Goal: Task Accomplishment & Management: Manage account settings

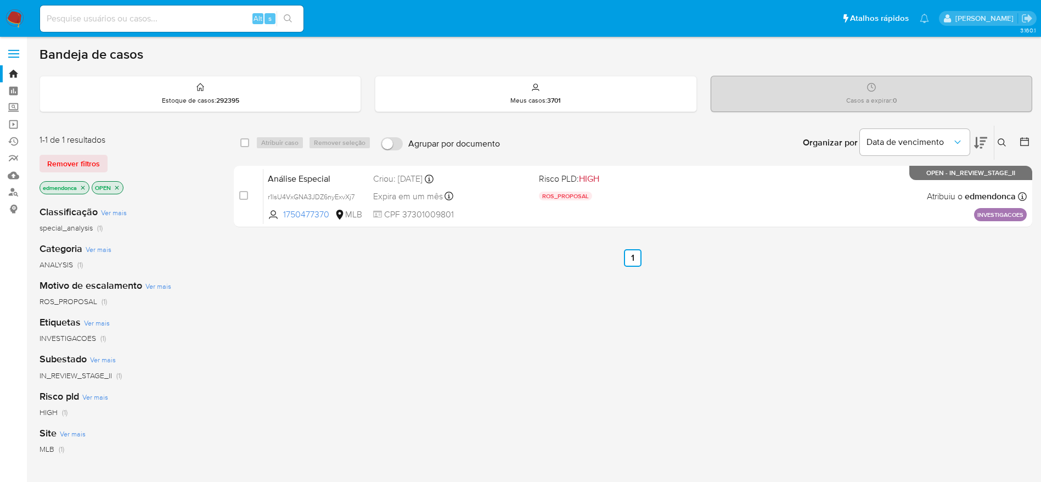
click at [192, 22] on input at bounding box center [171, 19] width 263 height 14
paste input "305458664"
type input "305458664"
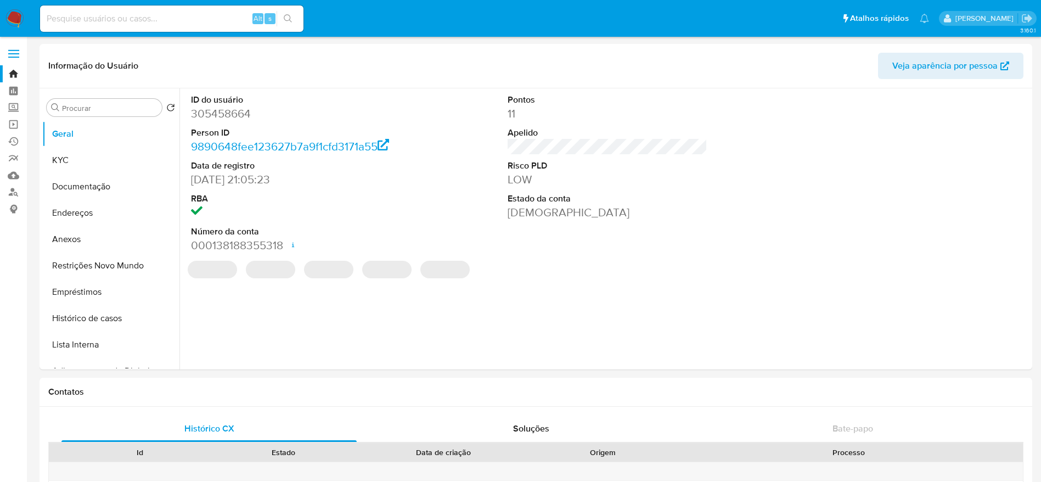
select select "10"
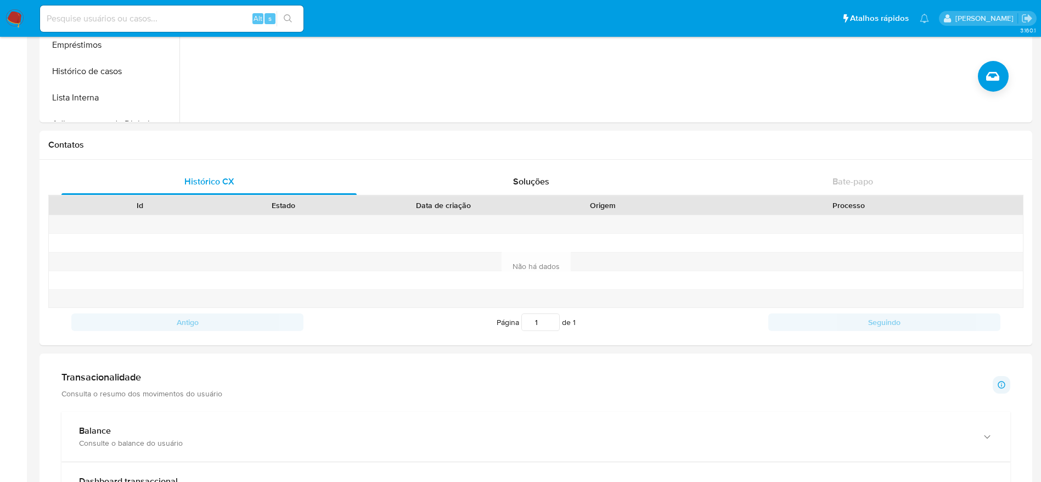
scroll to position [494, 0]
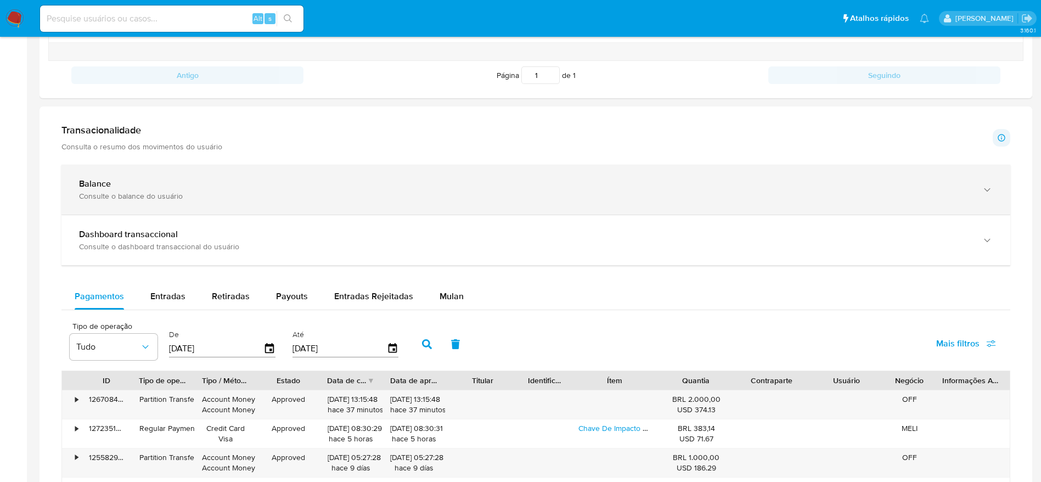
click at [993, 190] on div "Balance Consulte o balance do usuário" at bounding box center [535, 190] width 949 height 50
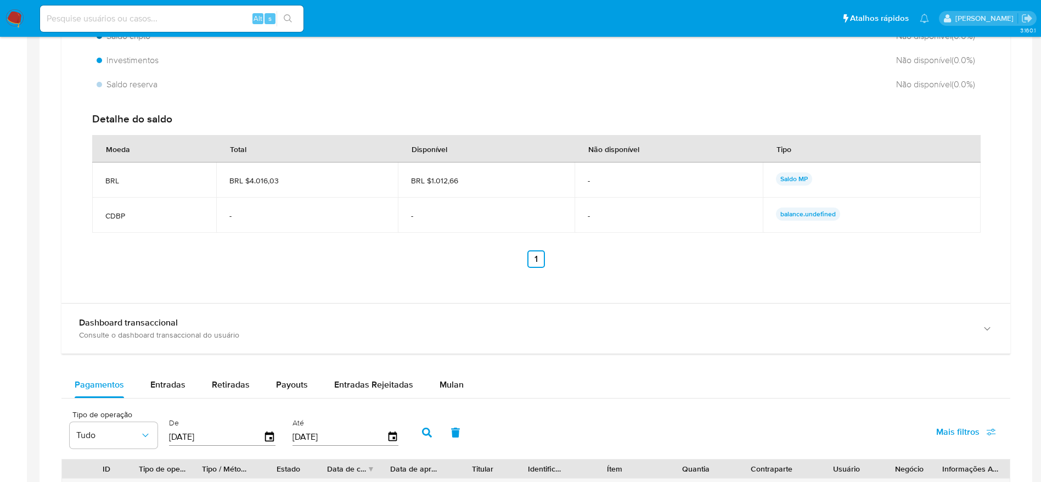
scroll to position [905, 0]
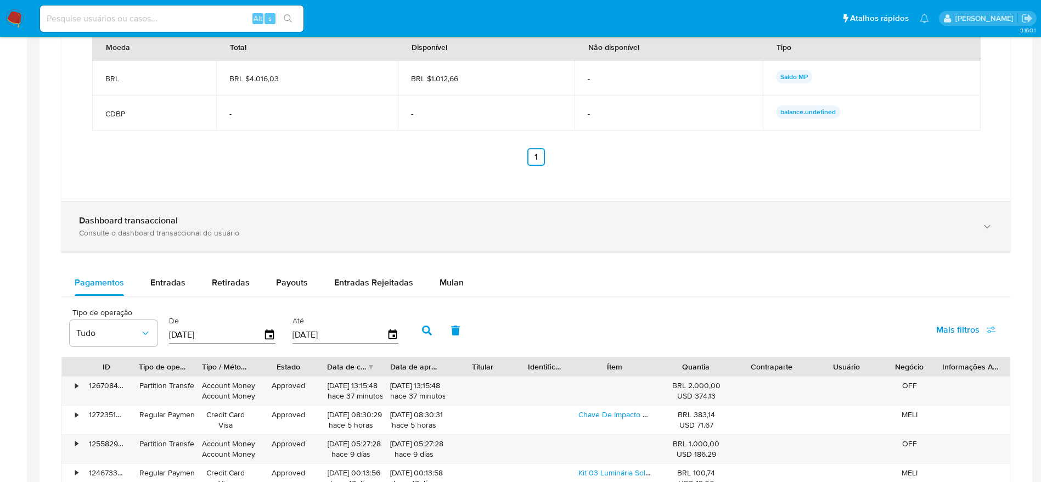
drag, startPoint x: 987, startPoint y: 225, endPoint x: 939, endPoint y: 224, distance: 47.7
click at [987, 224] on icon "button" at bounding box center [987, 226] width 11 height 11
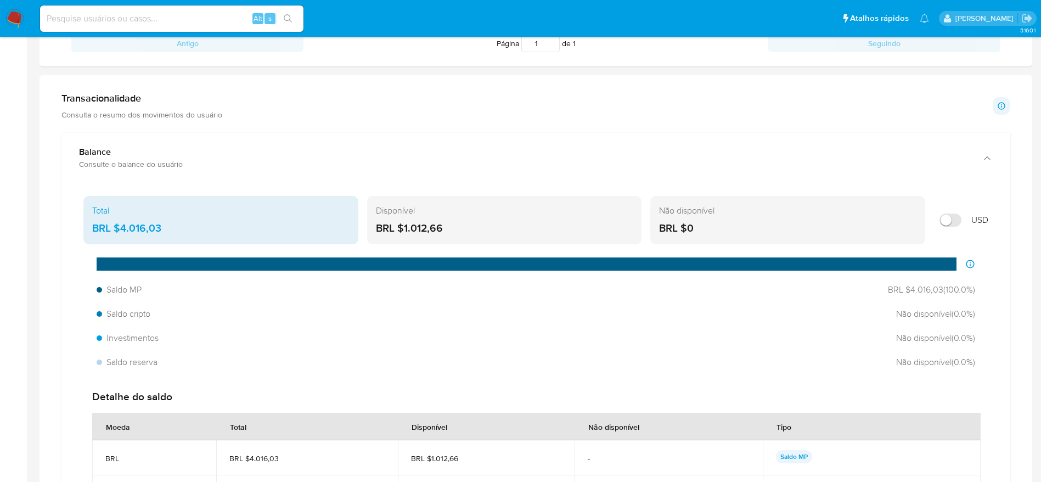
scroll to position [489, 0]
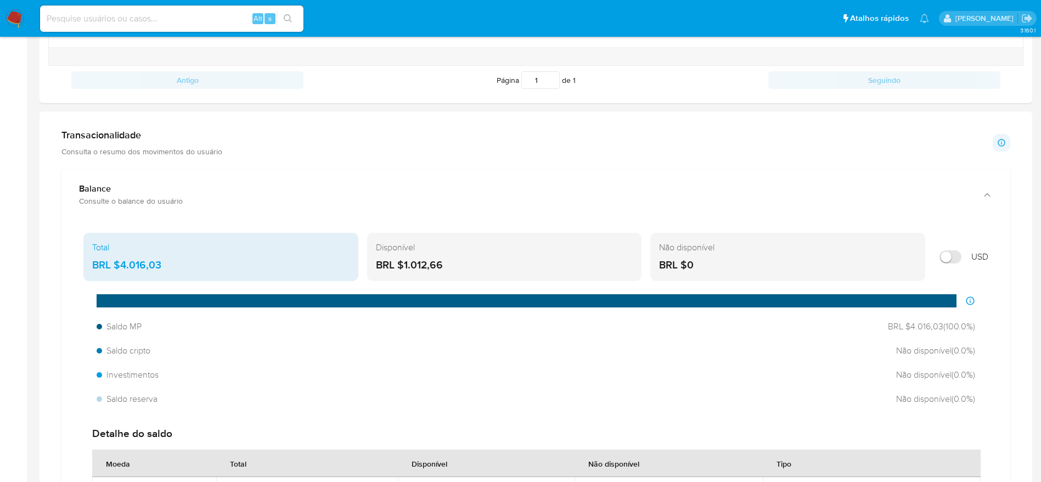
click at [148, 21] on input at bounding box center [171, 19] width 263 height 14
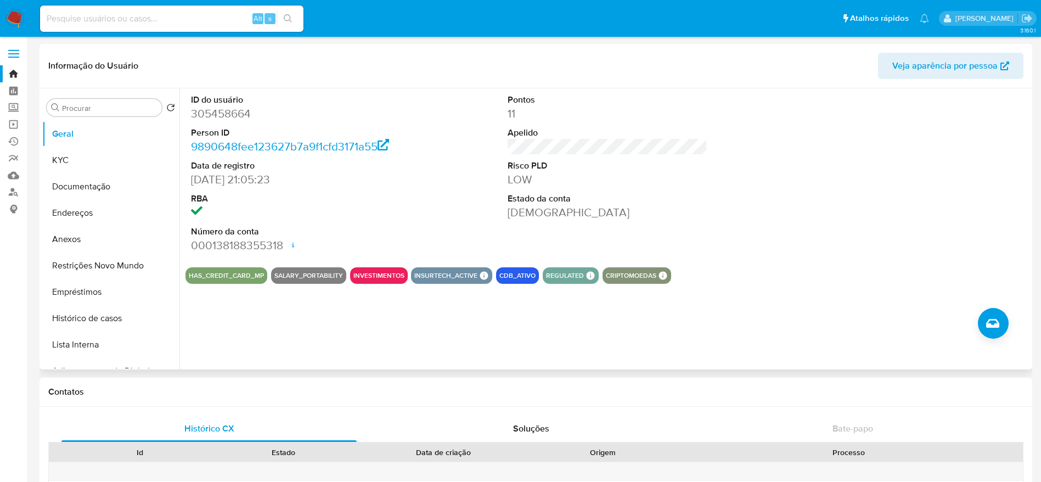
click at [423, 87] on div "Informação do Usuário Veja aparência por pessoa" at bounding box center [536, 66] width 993 height 44
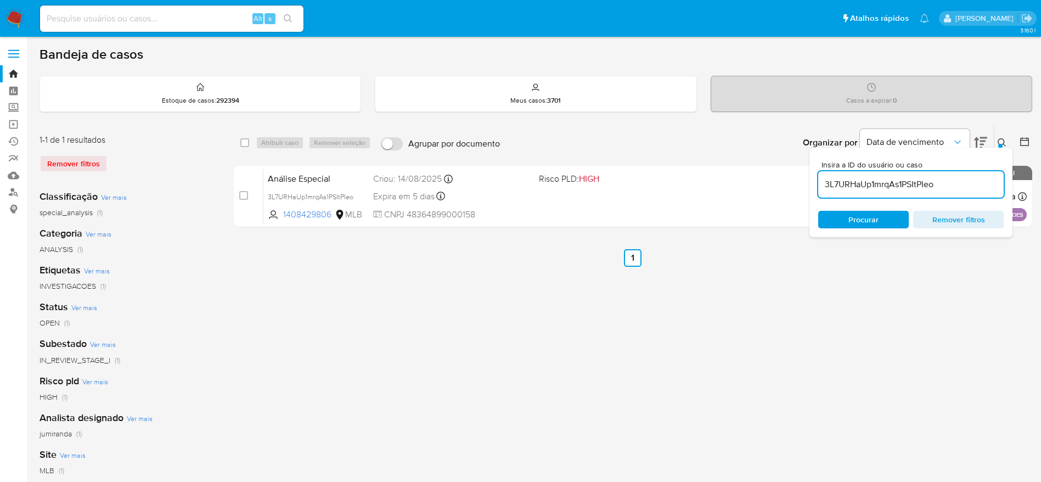
click at [595, 421] on div "select-all-cases-checkbox Atribuir caso Remover seleção Agrupar por documento O…" at bounding box center [633, 366] width 798 height 482
click at [22, 22] on img at bounding box center [14, 18] width 19 height 19
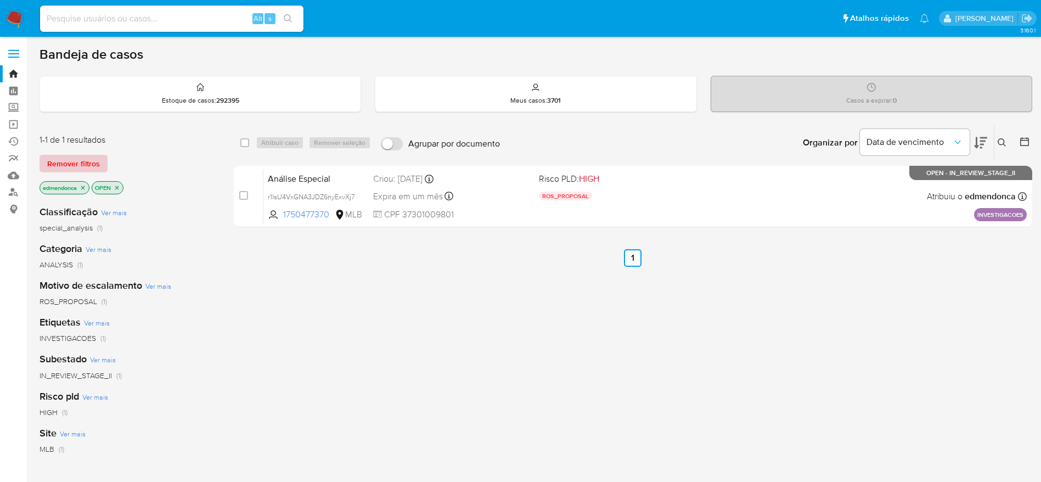
click at [73, 157] on span "Remover filtros" at bounding box center [73, 163] width 53 height 15
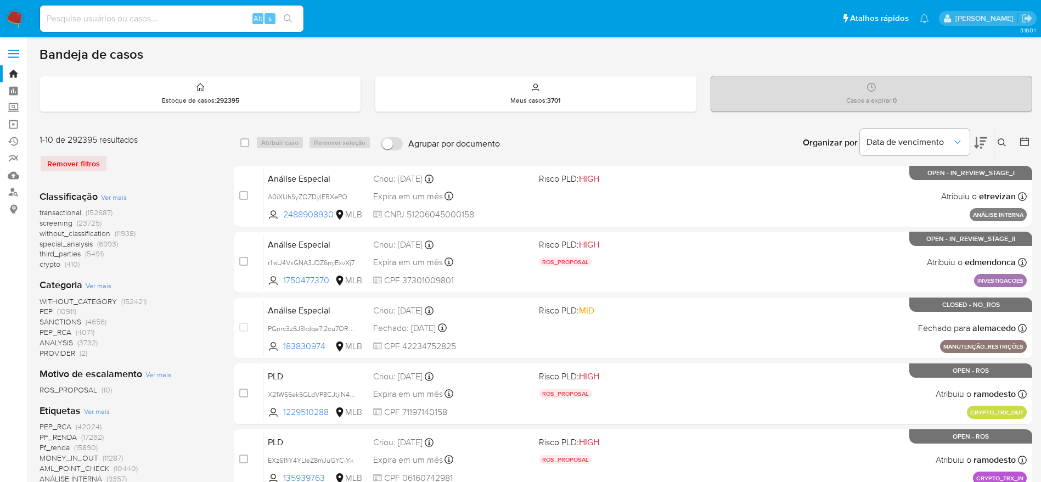
click at [1003, 138] on icon at bounding box center [1002, 142] width 9 height 9
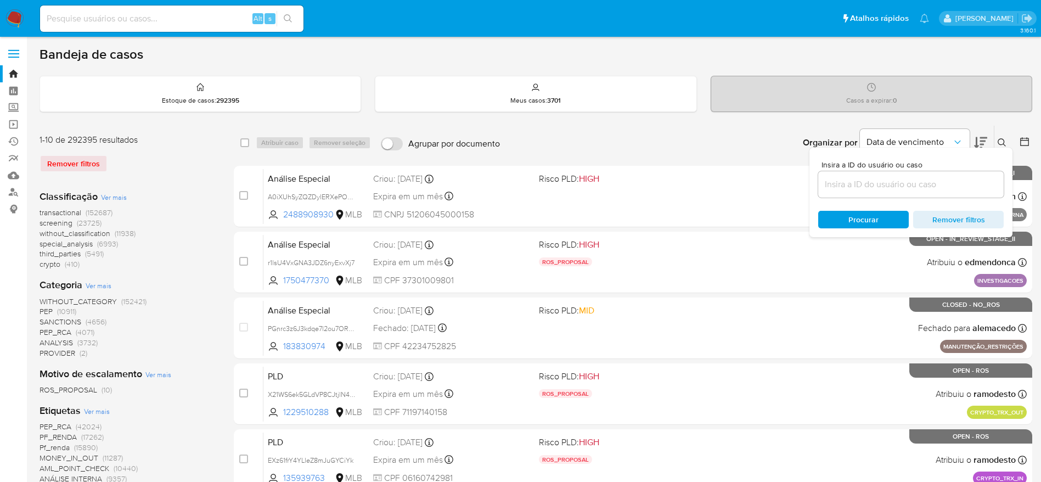
click at [882, 187] on input at bounding box center [910, 184] width 185 height 14
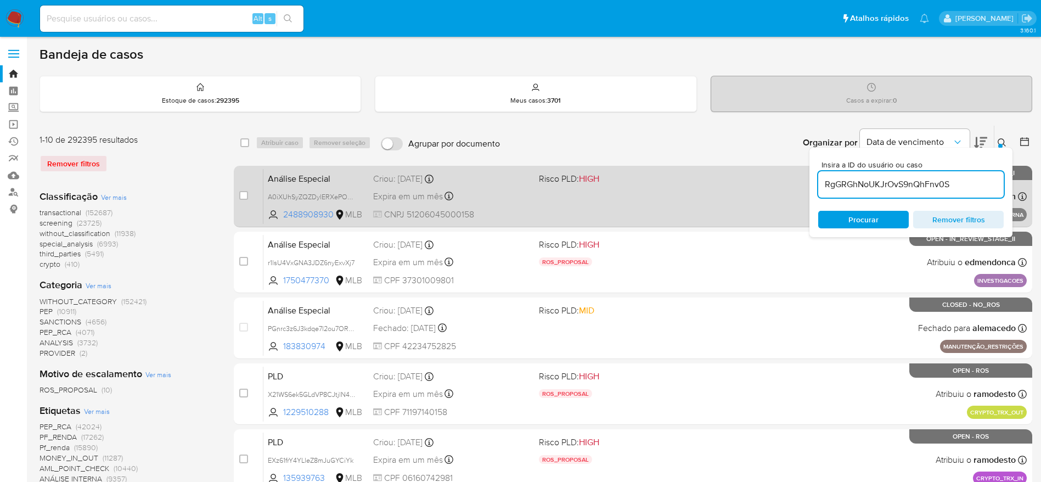
type input "RgGRGhNoUKJrOvS9nQhFnv0S"
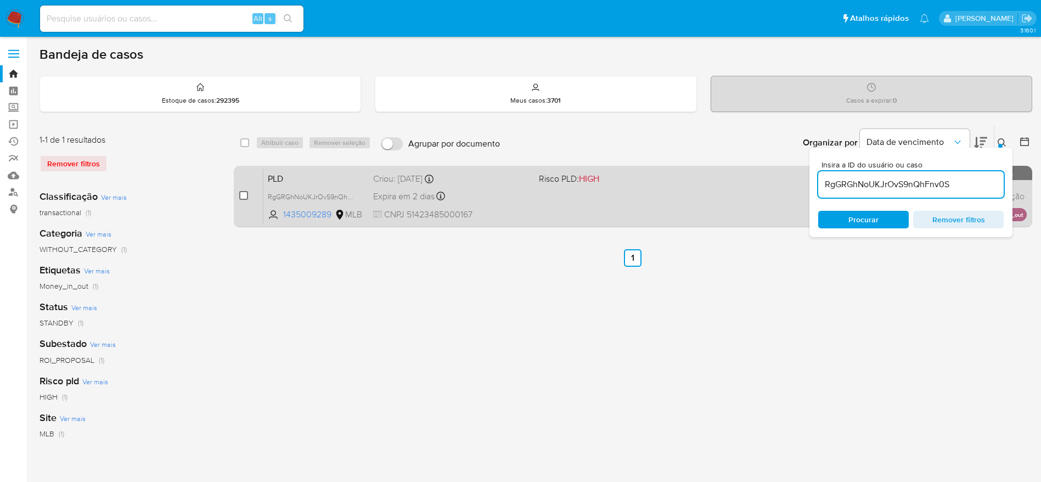
click at [240, 196] on input "checkbox" at bounding box center [243, 195] width 9 height 9
checkbox input "true"
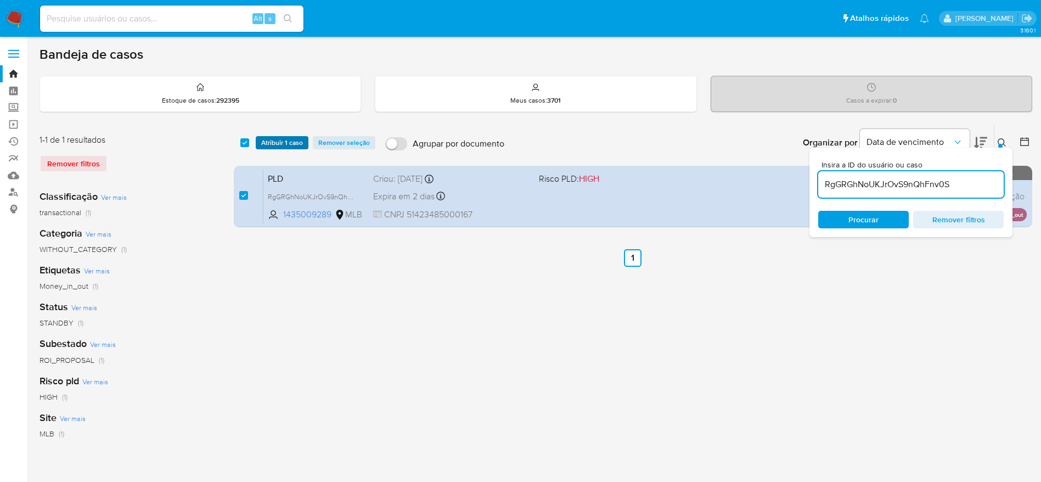
click at [301, 143] on span "Atribuir 1 caso" at bounding box center [282, 142] width 42 height 11
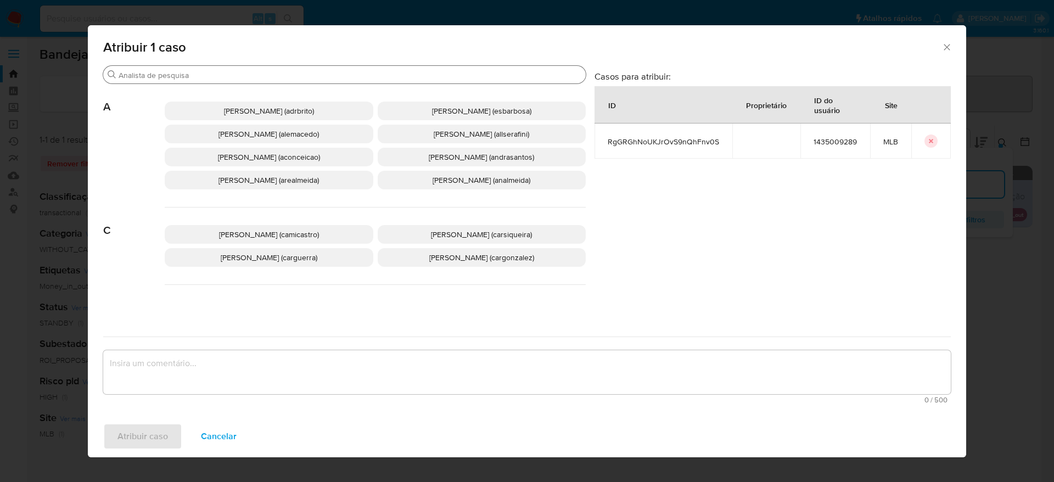
click at [252, 76] on input "Buscar" at bounding box center [350, 75] width 463 height 10
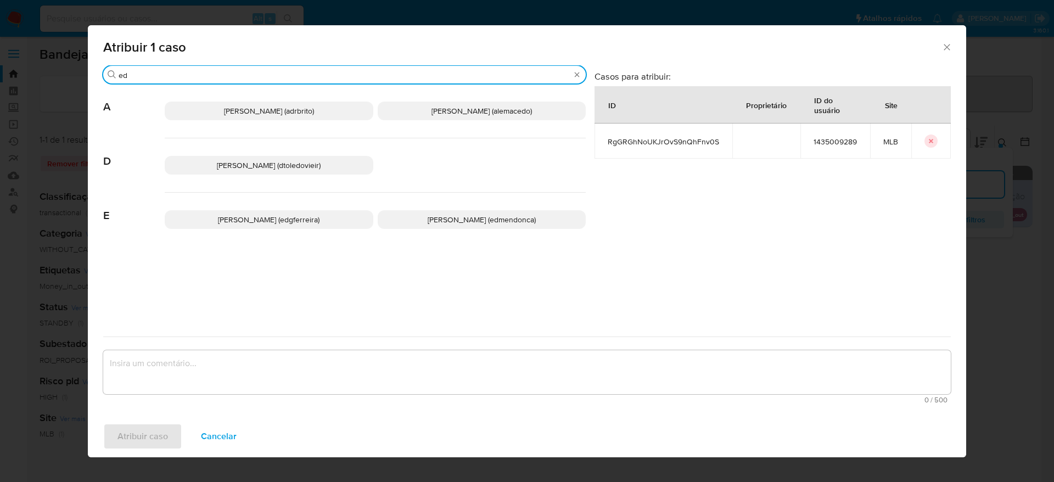
type input "ed"
click at [427, 219] on span "Eduardo Mendonca Dutra (edmendonca)" at bounding box center [481, 219] width 108 height 11
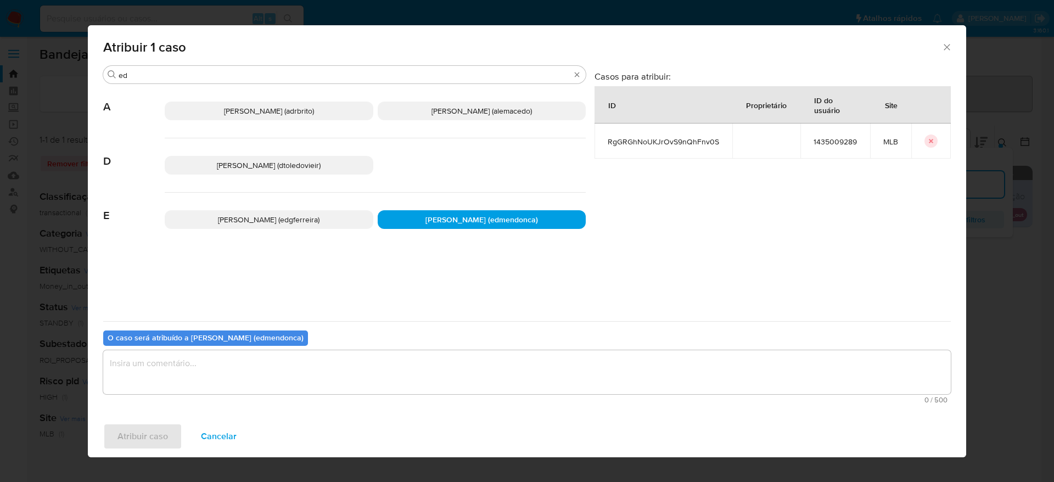
click at [336, 360] on textarea "assign-modal" at bounding box center [526, 372] width 847 height 44
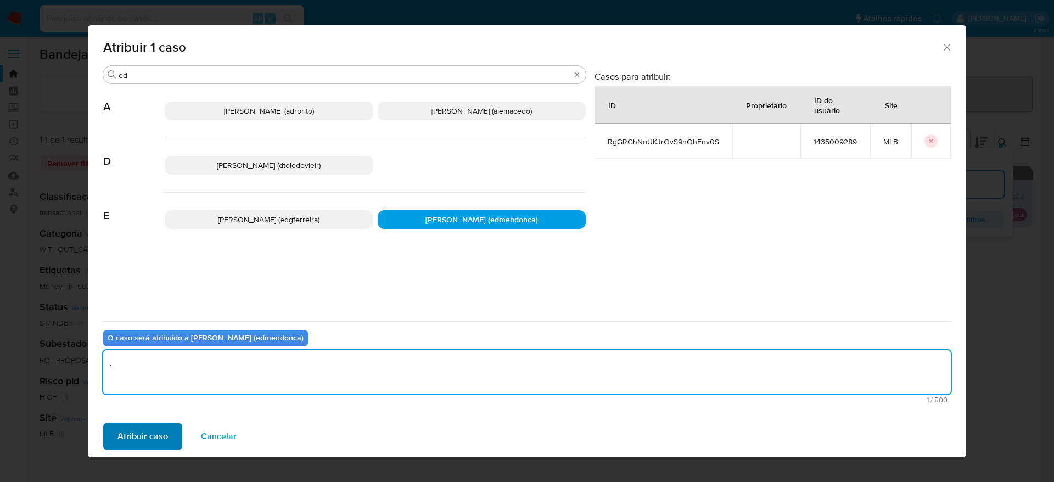
type textarea "."
click at [142, 428] on span "Atribuir caso" at bounding box center [142, 436] width 50 height 24
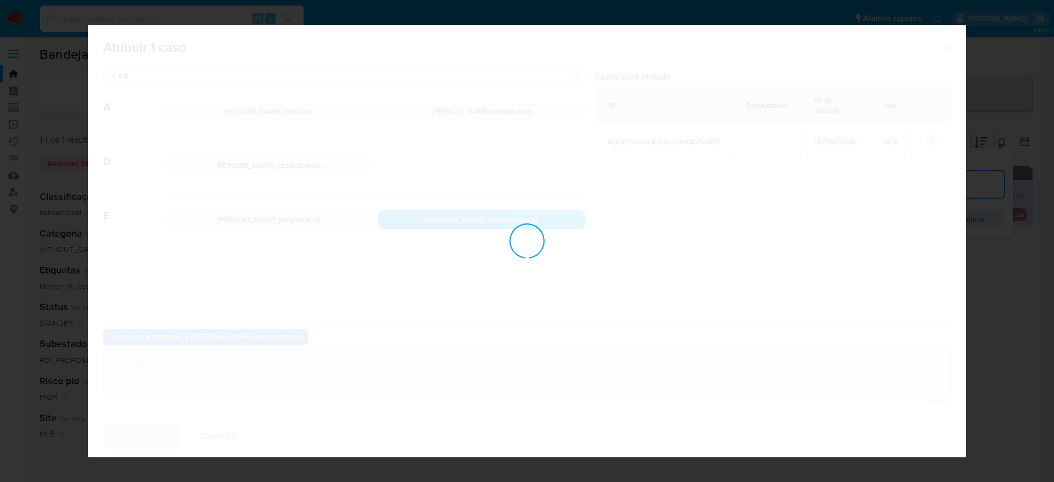
checkbox input "false"
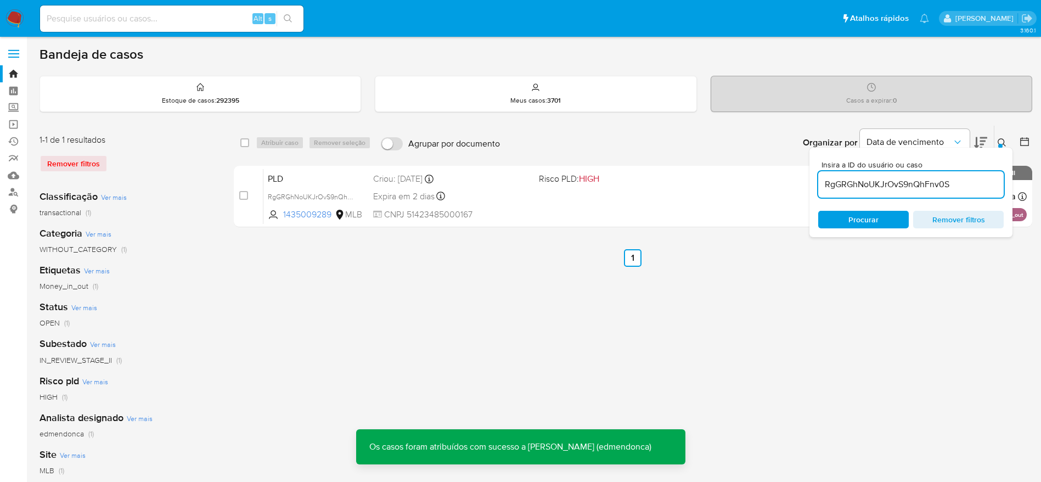
click at [845, 178] on input "RgGRGhNoUKJrOvS9nQhFnv0S" at bounding box center [910, 184] width 185 height 14
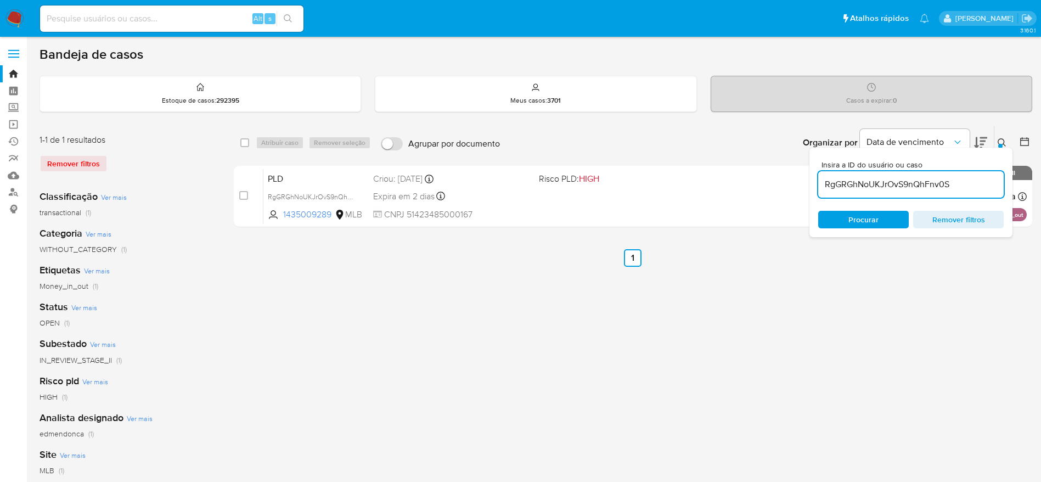
click at [846, 178] on input "RgGRGhNoUKJrOvS9nQhFnv0S" at bounding box center [910, 184] width 185 height 14
paste input "U3VLG1LkChmWBDcNdW6vpqB"
type input "RU3VLG1LkChmWBDcNdW6vpqB"
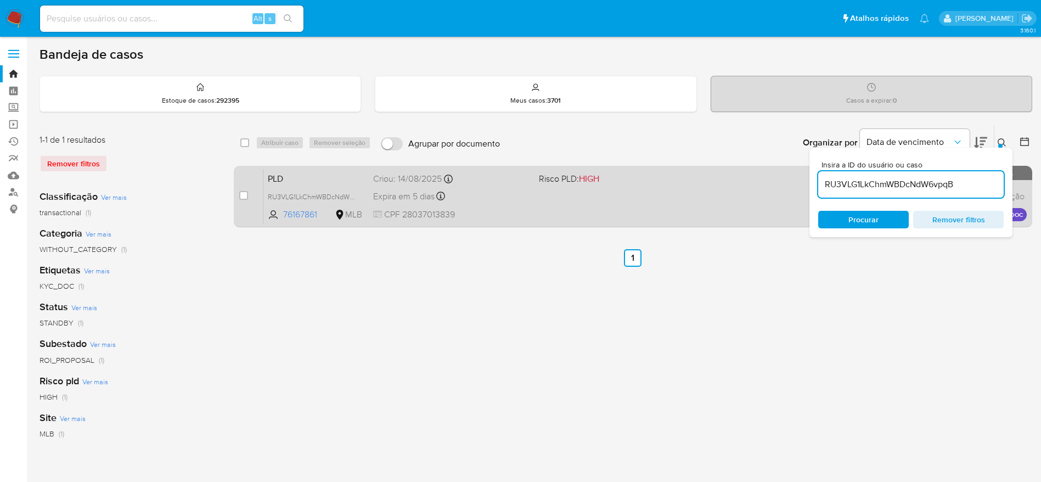
drag, startPoint x: 245, startPoint y: 196, endPoint x: 249, endPoint y: 183, distance: 13.2
click at [245, 195] on input "checkbox" at bounding box center [243, 195] width 9 height 9
checkbox input "true"
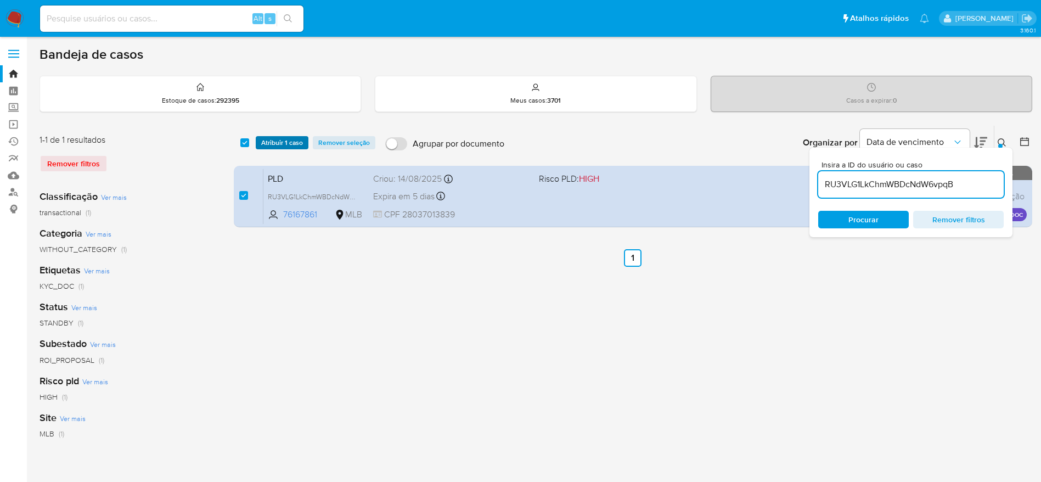
click at [274, 143] on span "Atribuir 1 caso" at bounding box center [282, 142] width 42 height 11
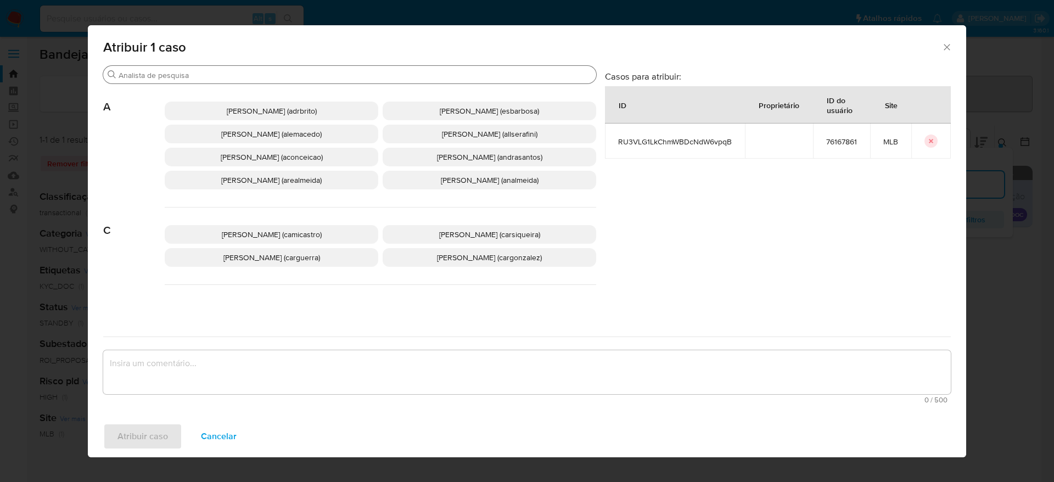
click at [285, 73] on input "Buscar" at bounding box center [355, 75] width 473 height 10
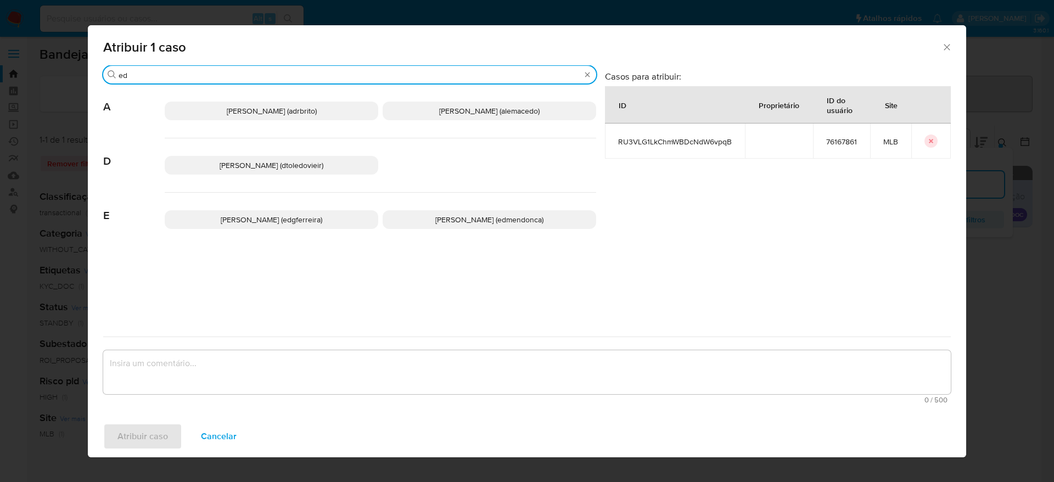
type input "ed"
click at [435, 215] on span "Eduardo Mendonca Dutra (edmendonca)" at bounding box center [489, 219] width 108 height 11
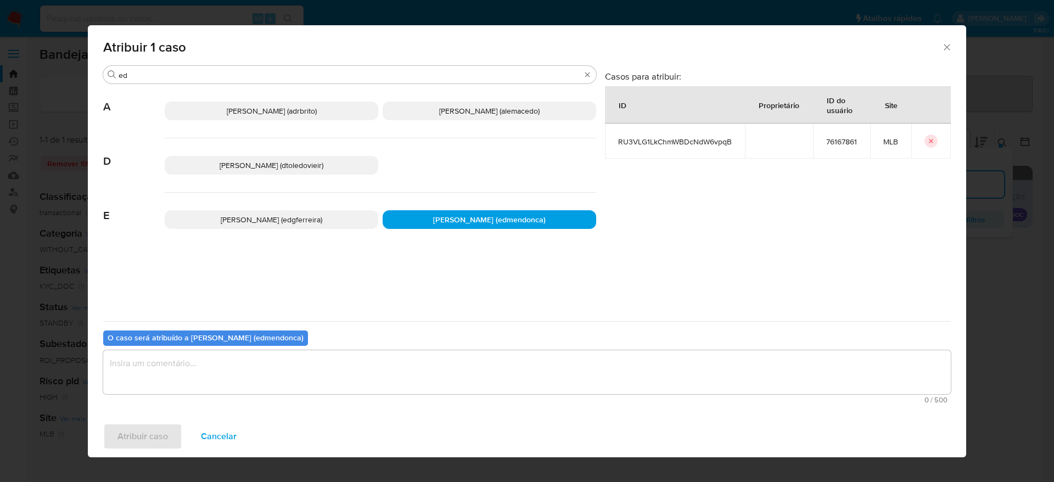
click at [380, 359] on textarea "assign-modal" at bounding box center [526, 372] width 847 height 44
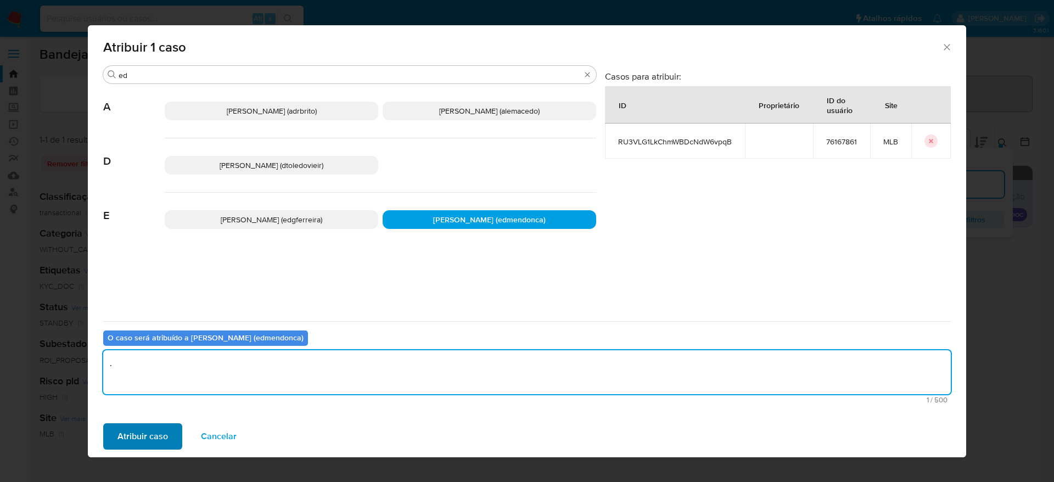
type textarea "."
click at [139, 437] on span "Atribuir caso" at bounding box center [142, 436] width 50 height 24
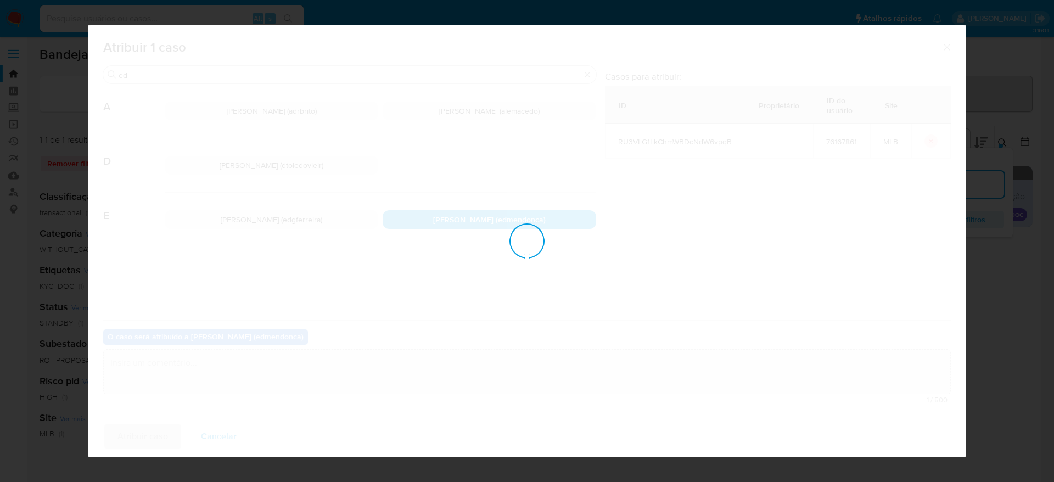
checkbox input "false"
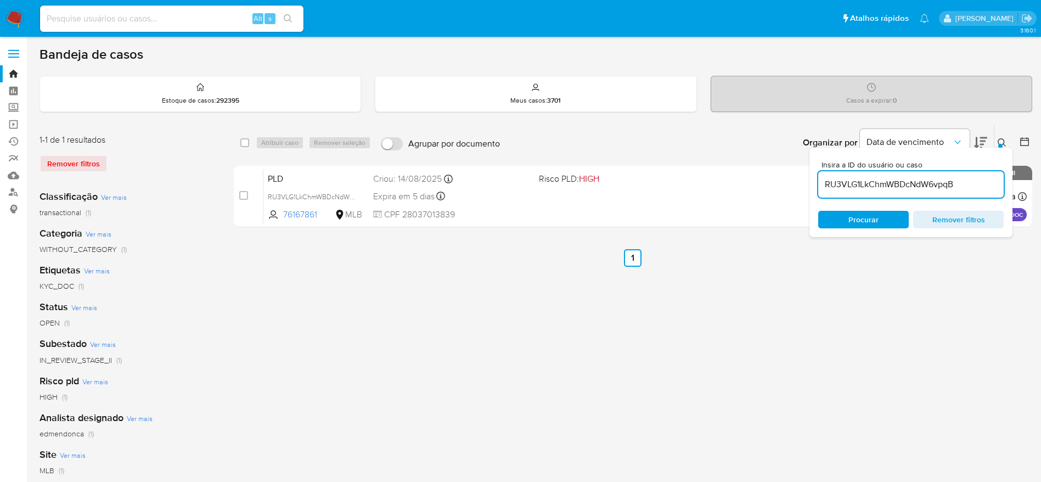
click at [864, 183] on input "RU3VLG1LkChmWBDcNdW6vpqB" at bounding box center [910, 184] width 185 height 14
paste input "u4A0Y7SrquTtszNMRLAdMB8O"
type input "u4A0Y7SrquTtszNMRLAdMB8O"
click at [245, 198] on input "checkbox" at bounding box center [243, 195] width 9 height 9
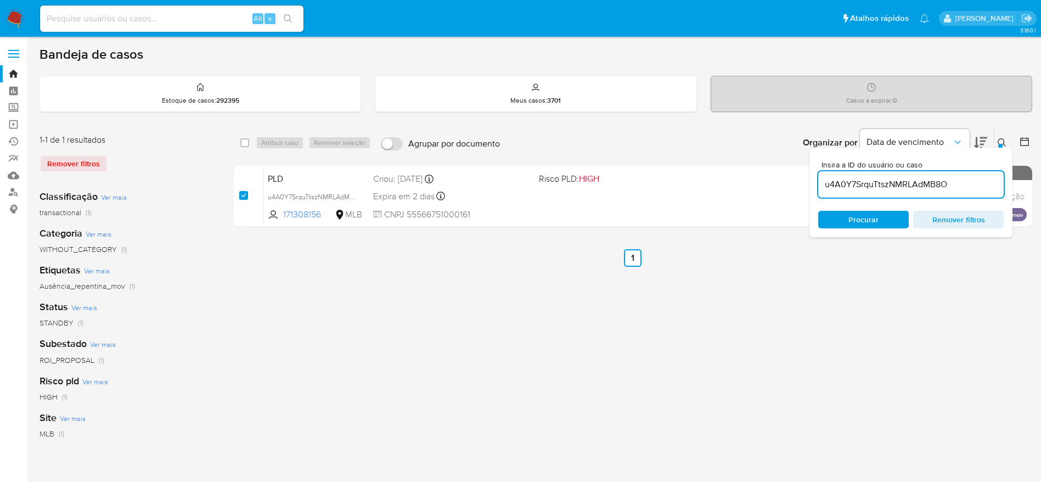
checkbox input "true"
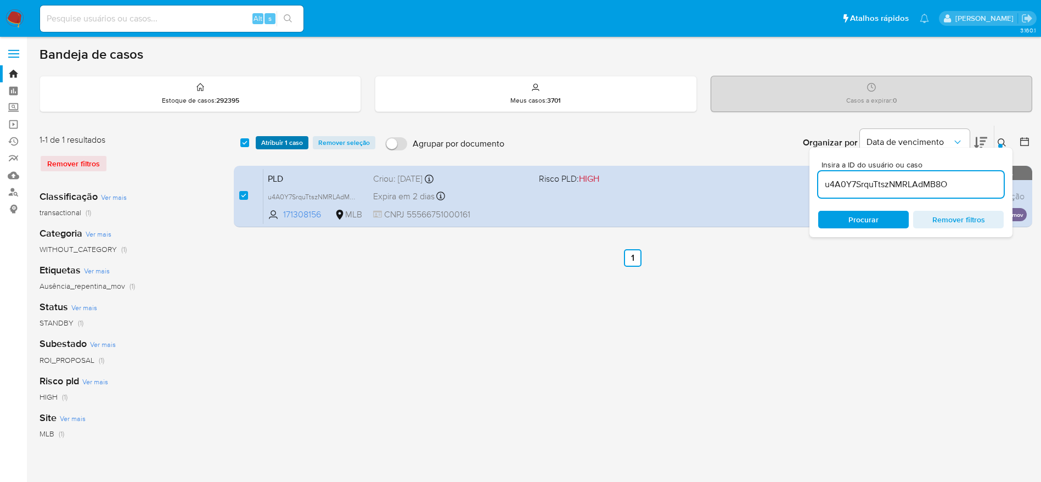
click at [290, 140] on span "Atribuir 1 caso" at bounding box center [282, 142] width 42 height 11
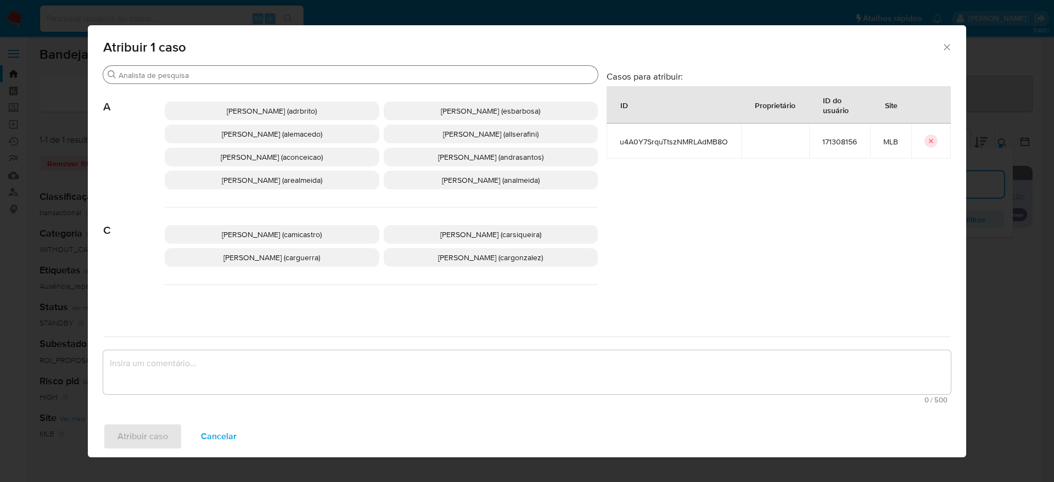
click at [280, 76] on input "Buscar" at bounding box center [356, 75] width 475 height 10
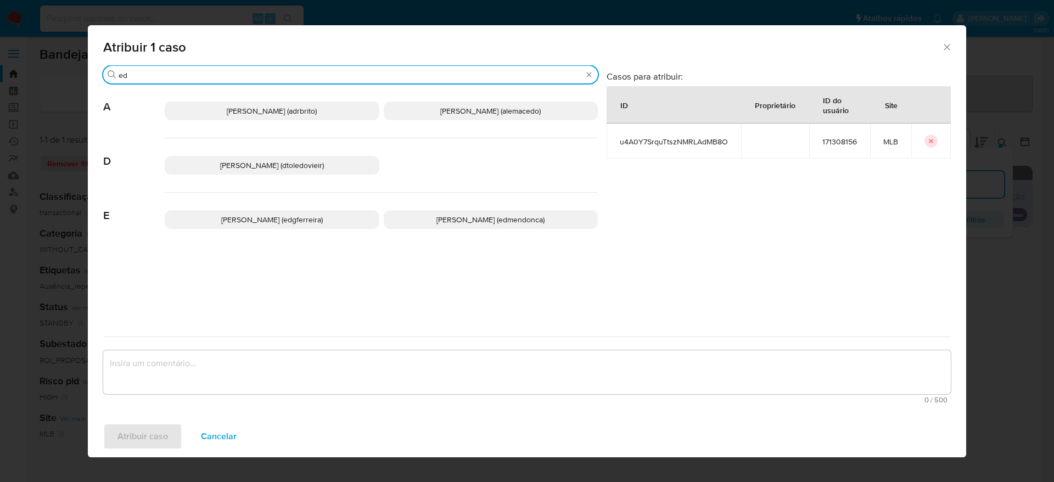
type input "ed"
click at [472, 218] on span "Eduardo Mendonca Dutra (edmendonca)" at bounding box center [490, 219] width 108 height 11
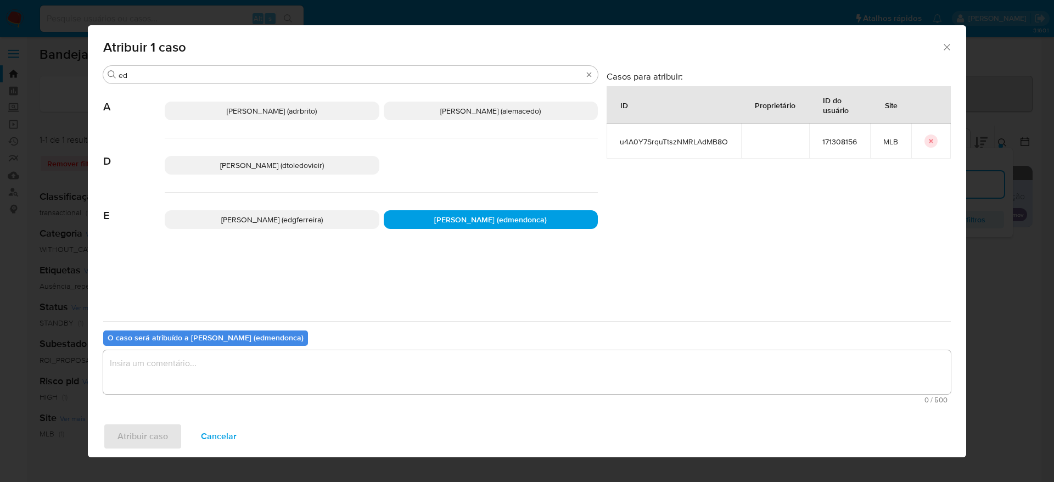
click at [429, 370] on textarea "assign-modal" at bounding box center [526, 372] width 847 height 44
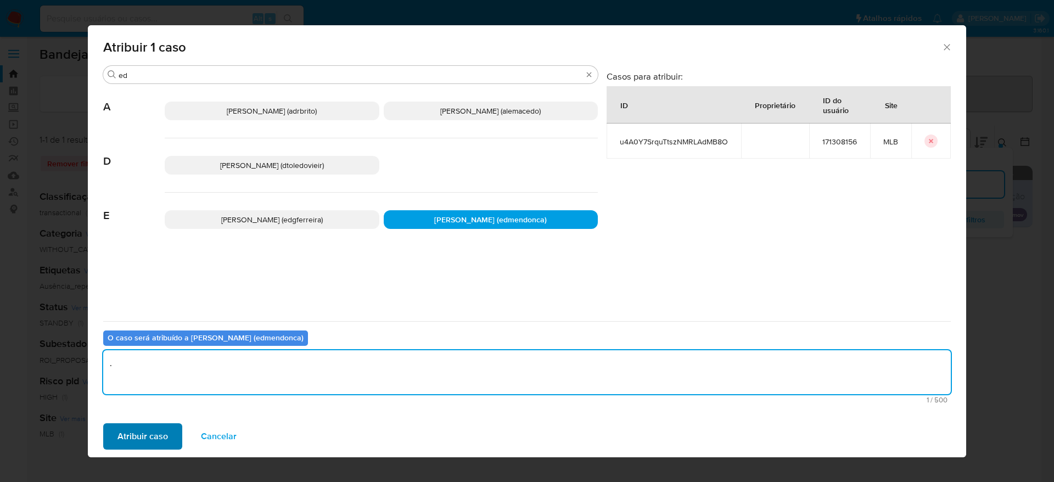
type textarea "."
click at [149, 441] on span "Atribuir caso" at bounding box center [142, 436] width 50 height 24
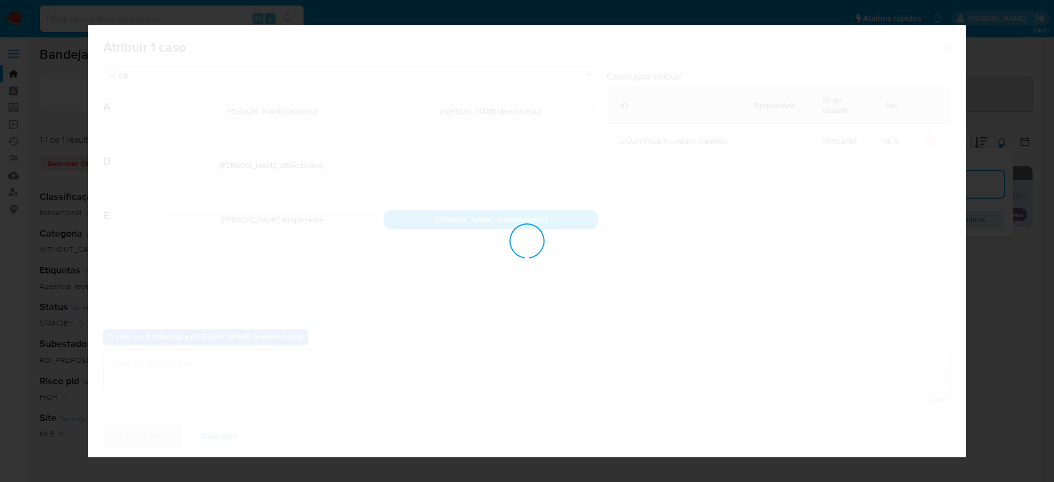
checkbox input "false"
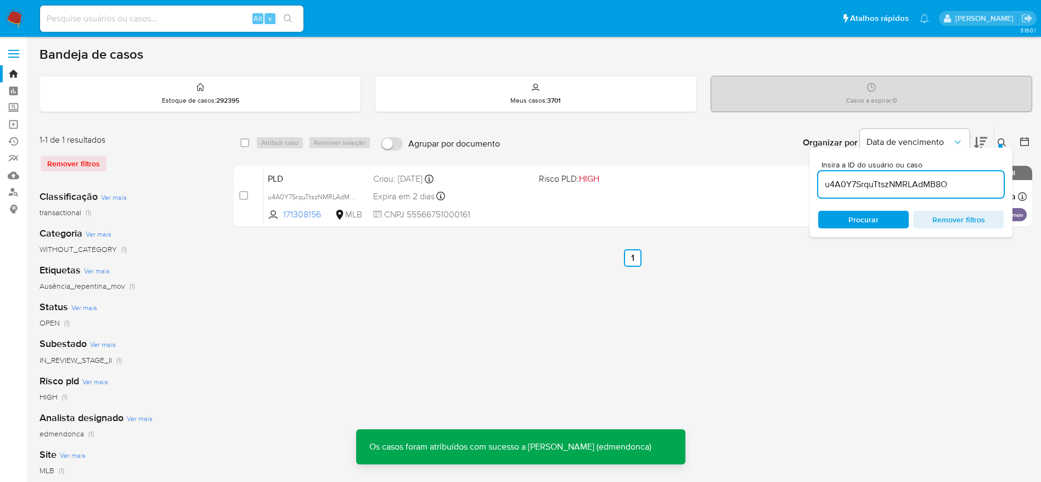
click at [942, 191] on input "u4A0Y7SrquTtszNMRLAdMB8O" at bounding box center [910, 184] width 185 height 14
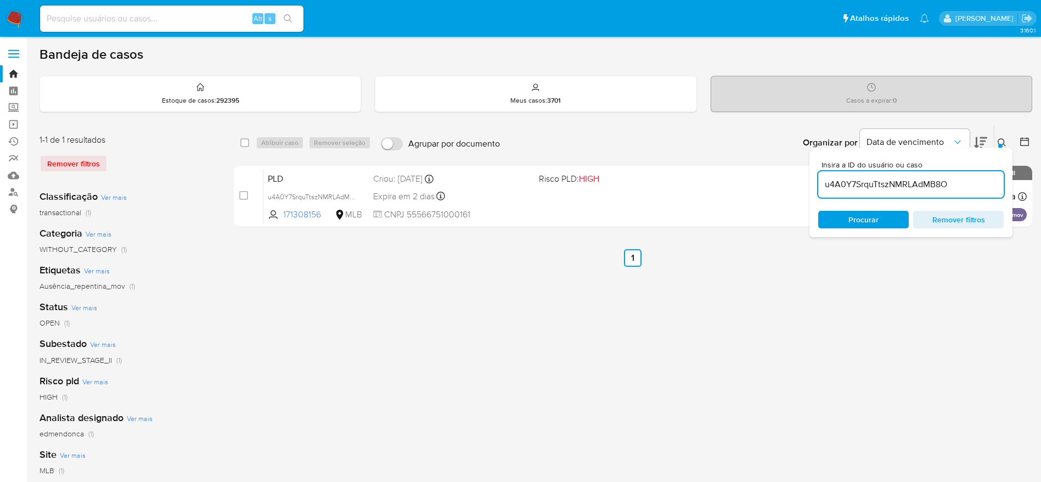
paste input "hUAtaA5vYaYmWh9zd8mkitkq"
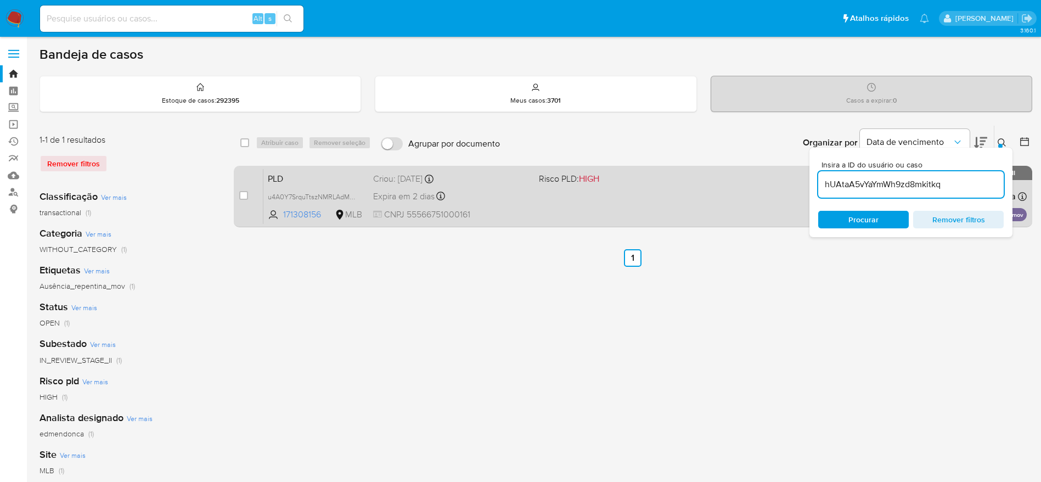
type input "hUAtaA5vYaYmWh9zd8mkitkq"
click at [244, 198] on input "checkbox" at bounding box center [243, 195] width 9 height 9
checkbox input "true"
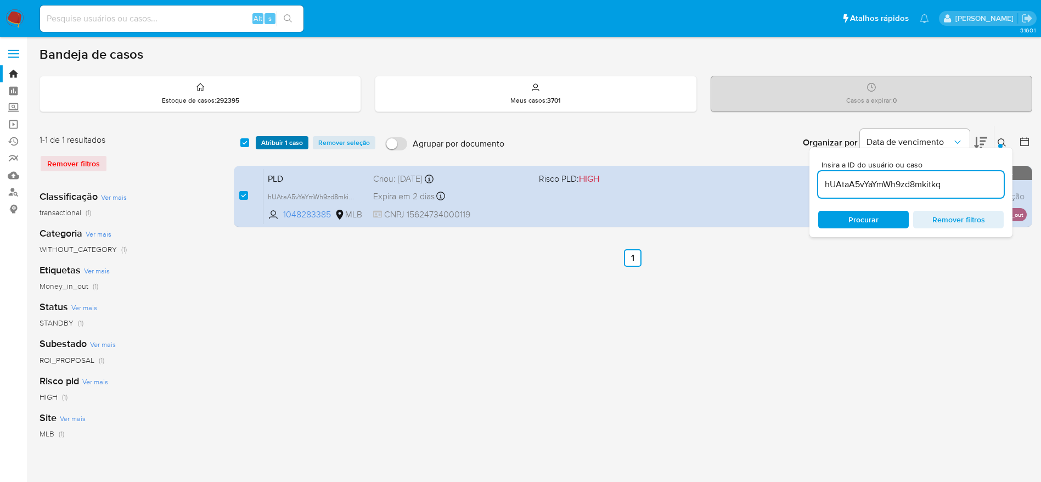
click at [273, 139] on span "Atribuir 1 caso" at bounding box center [282, 142] width 42 height 11
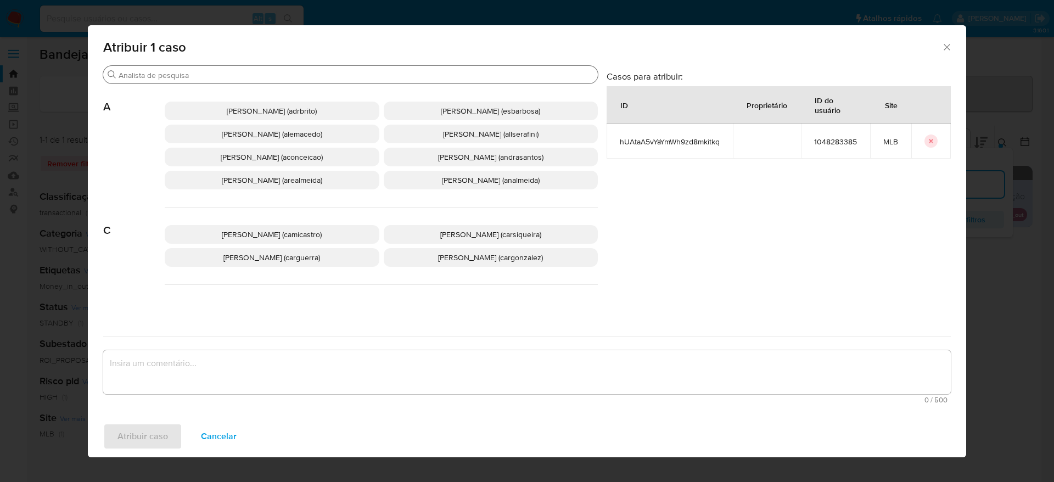
click at [285, 72] on input "Buscar" at bounding box center [356, 75] width 475 height 10
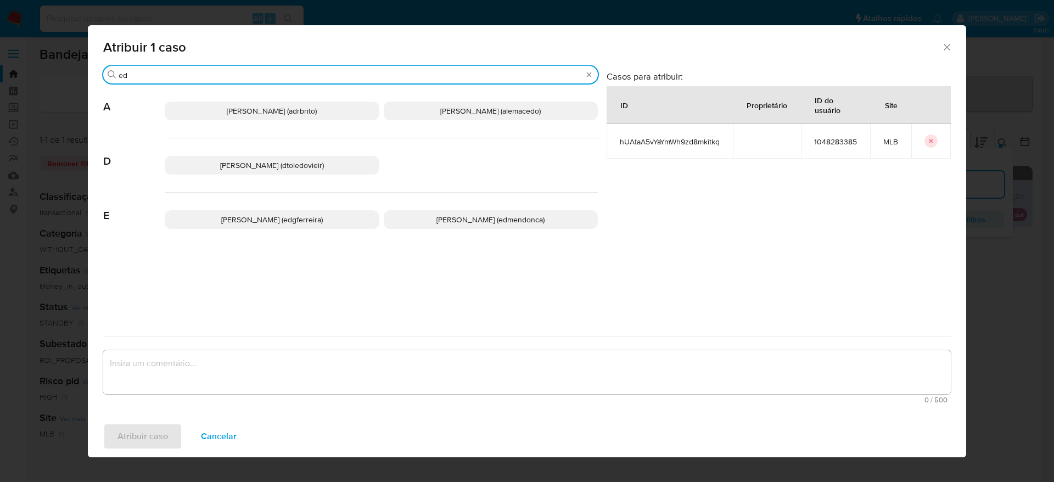
type input "ed"
click at [500, 220] on span "Eduardo Mendonca Dutra (edmendonca)" at bounding box center [490, 219] width 108 height 11
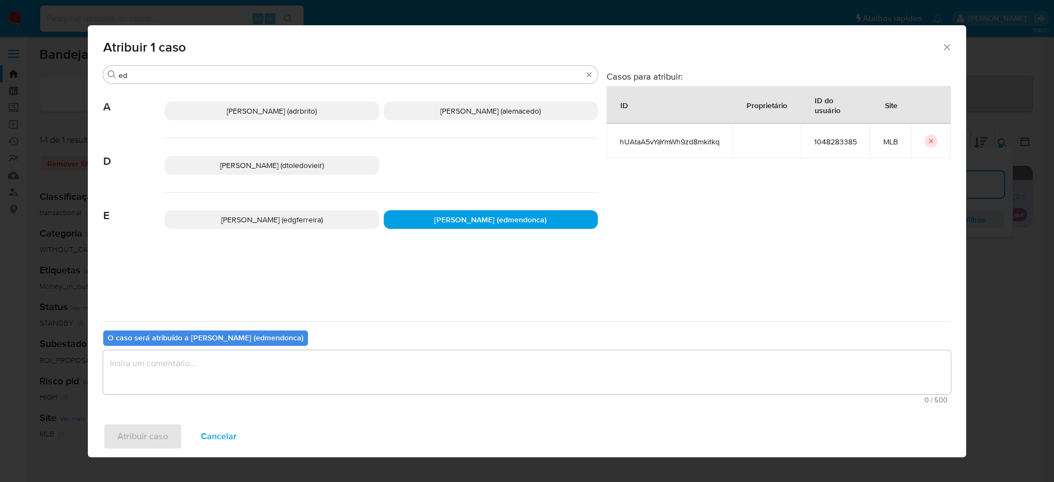
click at [379, 376] on textarea "assign-modal" at bounding box center [526, 372] width 847 height 44
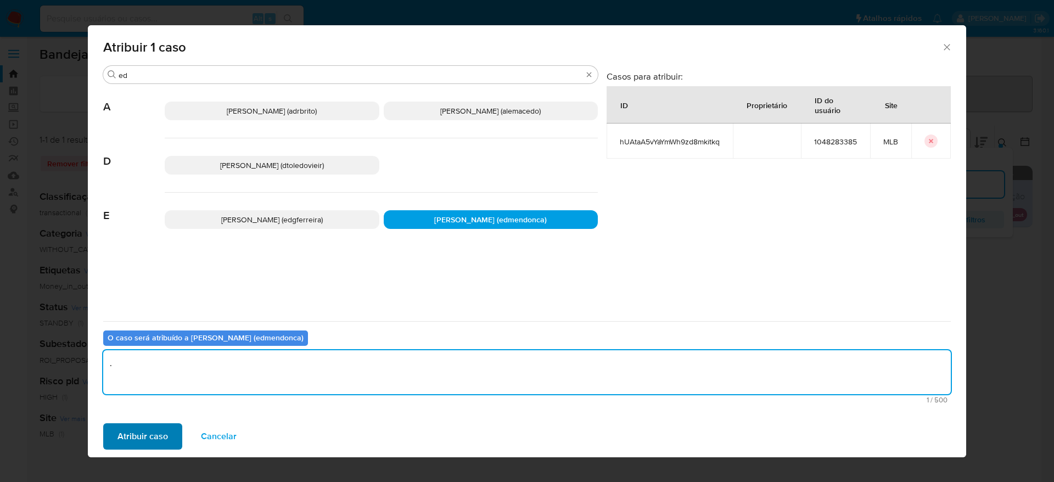
type textarea "."
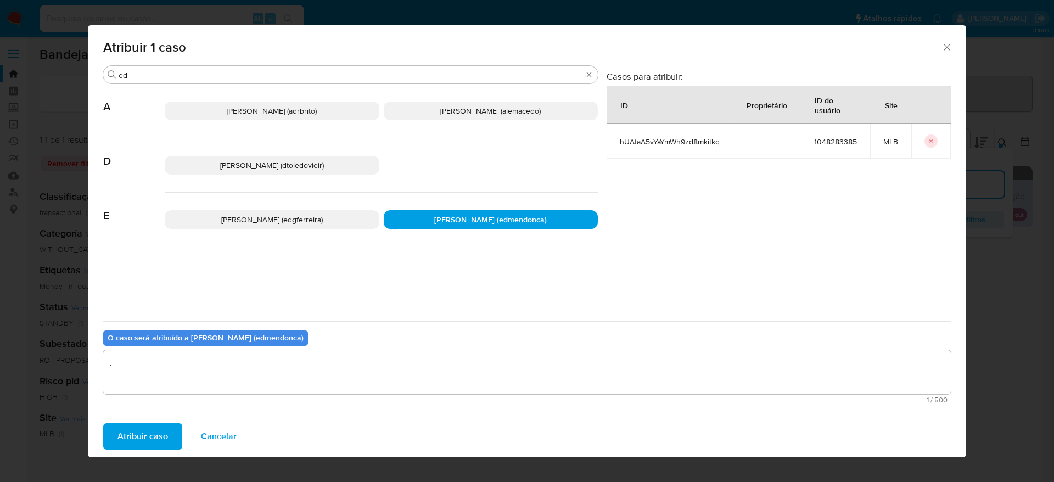
click at [138, 429] on span "Atribuir caso" at bounding box center [142, 436] width 50 height 24
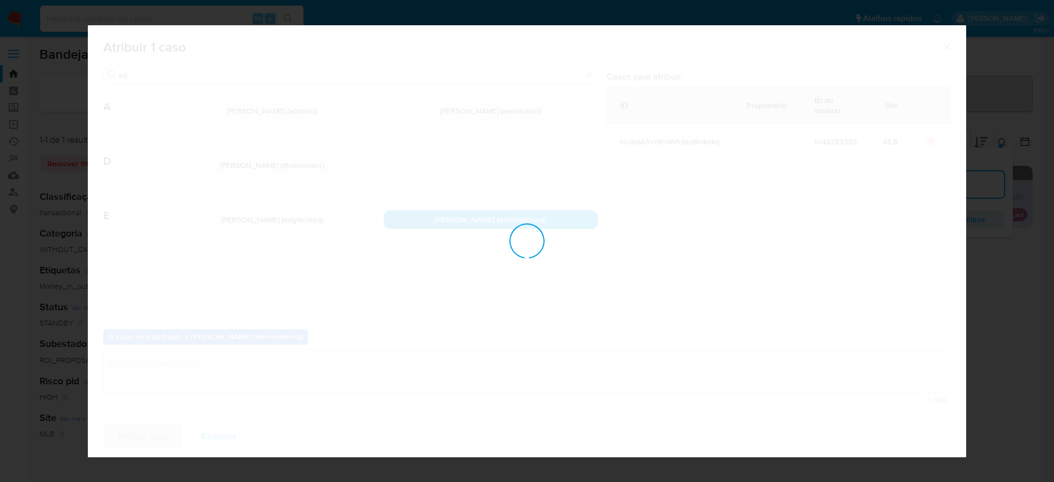
checkbox input "false"
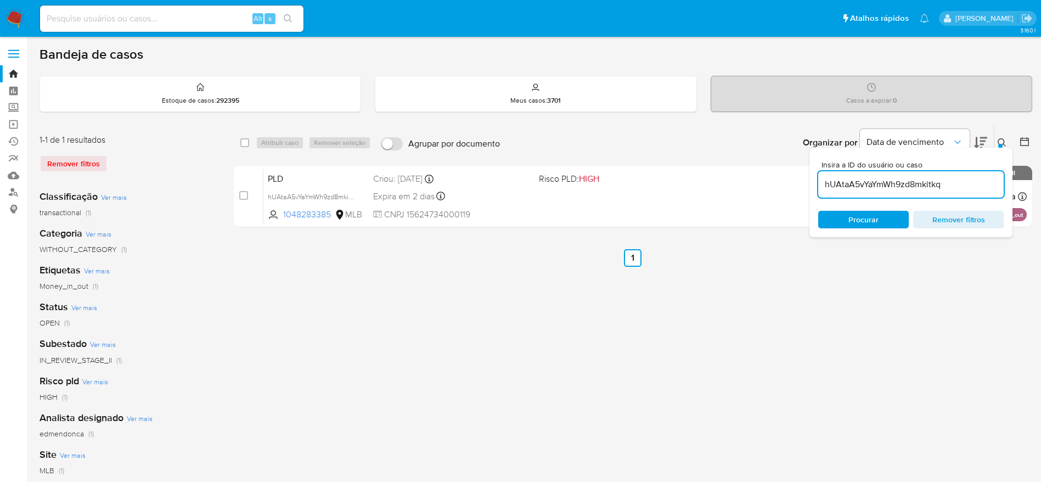
click at [888, 192] on div "hUAtaA5vYaYmWh9zd8mkitkq" at bounding box center [910, 184] width 185 height 26
click at [890, 183] on input "hUAtaA5vYaYmWh9zd8mkitkq" at bounding box center [910, 184] width 185 height 14
paste input "oU5GRkyjxRSV2rBKlFAUCLLH"
type input "oU5GRkyjxRSV2rBKlFAUCLLH"
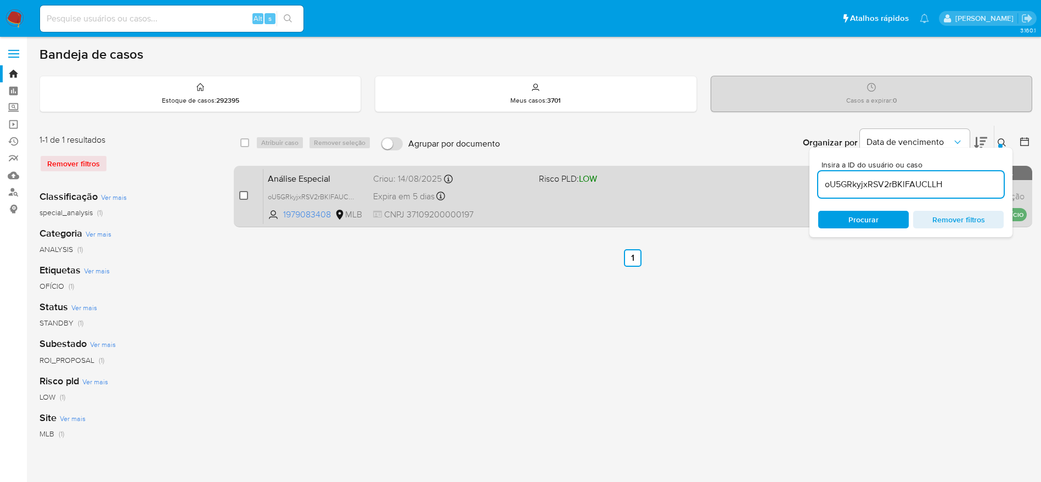
click at [247, 197] on input "checkbox" at bounding box center [243, 195] width 9 height 9
checkbox input "true"
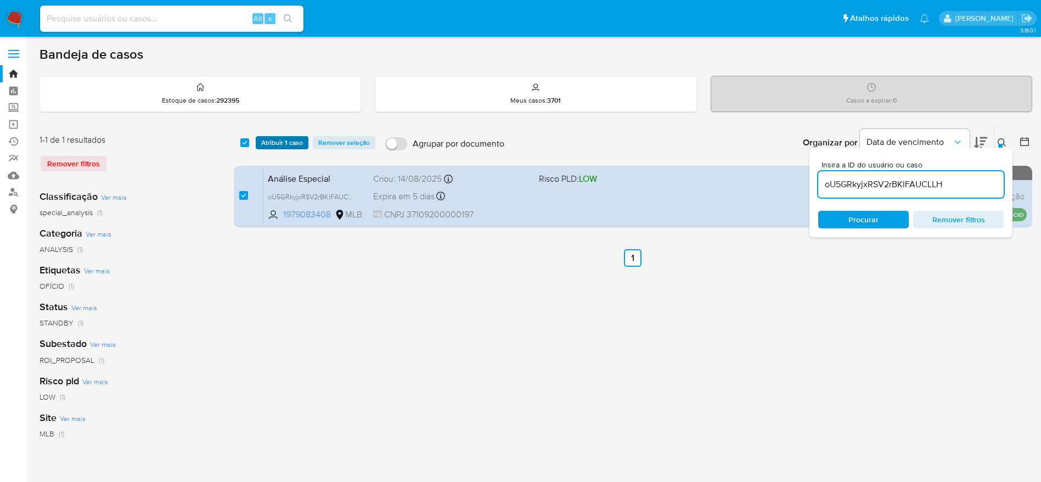
click at [285, 141] on span "Atribuir 1 caso" at bounding box center [282, 142] width 42 height 11
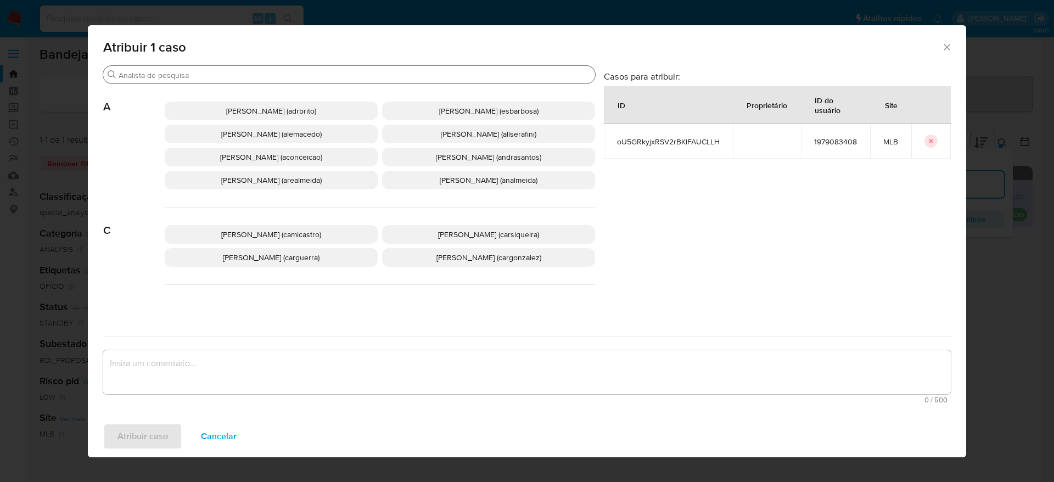
click at [279, 72] on input "Buscar" at bounding box center [355, 75] width 472 height 10
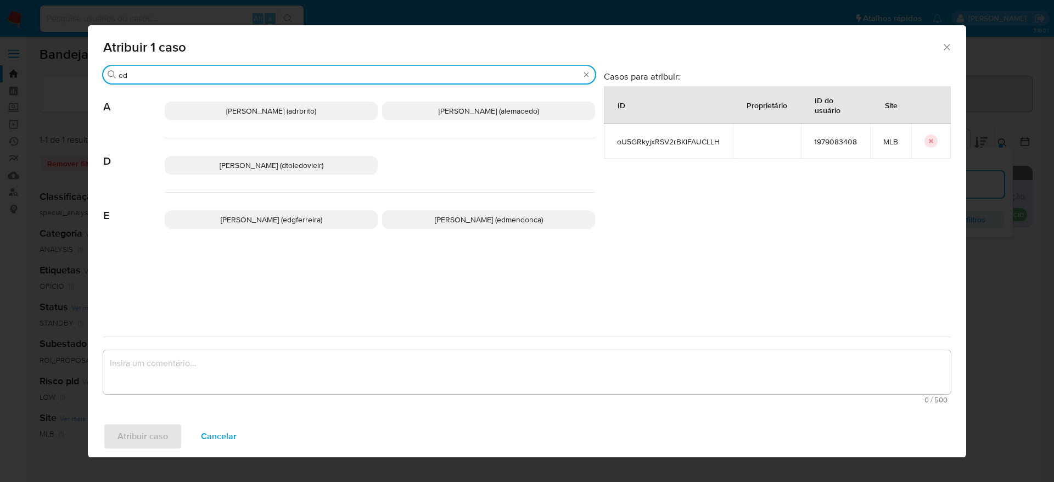
type input "ed"
click at [492, 215] on span "Eduardo Mendonca Dutra (edmendonca)" at bounding box center [489, 219] width 108 height 11
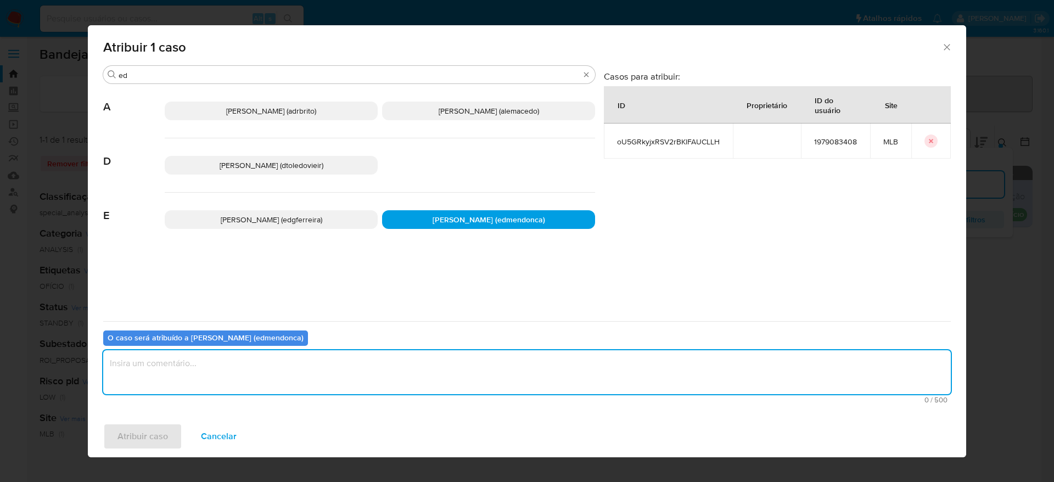
click at [417, 381] on textarea "assign-modal" at bounding box center [526, 372] width 847 height 44
type textarea "."
click at [164, 436] on span "Atribuir caso" at bounding box center [142, 436] width 50 height 24
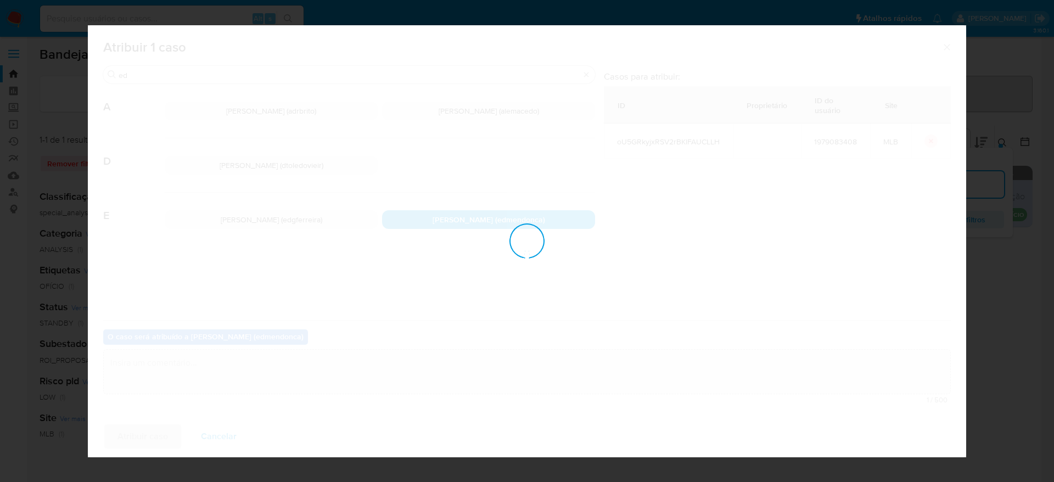
checkbox input "false"
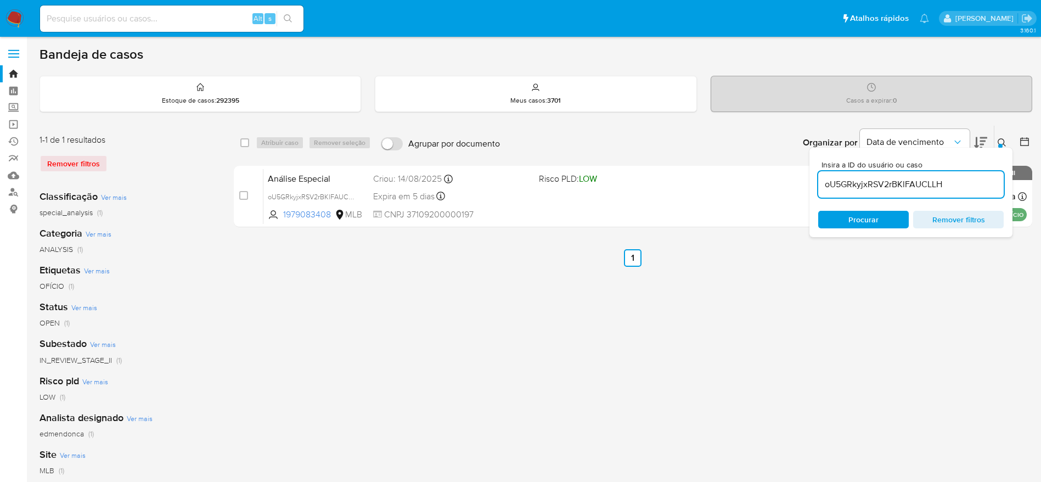
click at [885, 189] on input "oU5GRkyjxRSV2rBKlFAUCLLH" at bounding box center [910, 184] width 185 height 14
paste input "rfgVaYHkbrYlxiZVbZnRT3XT"
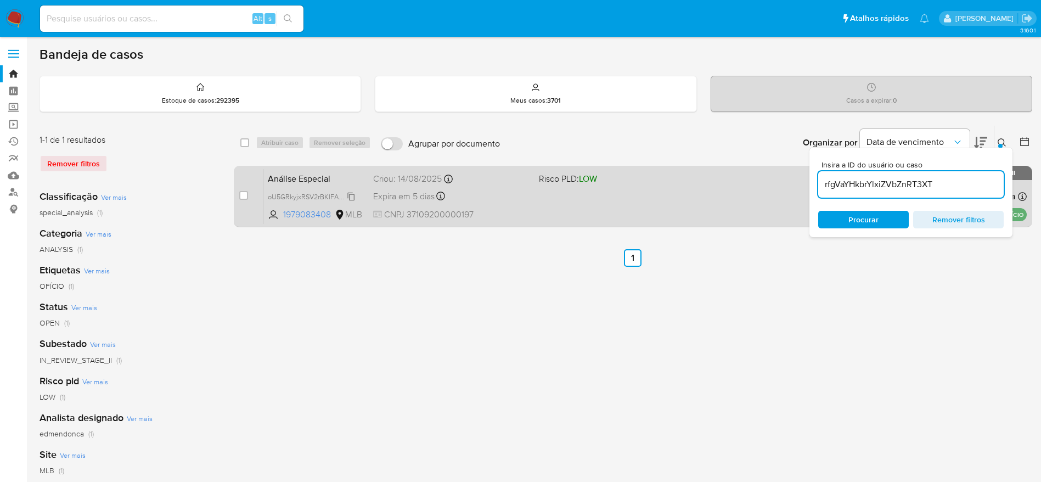
type input "rfgVaYHkbrYlxiZVbZnRT3XT"
click at [241, 198] on input "checkbox" at bounding box center [243, 195] width 9 height 9
checkbox input "true"
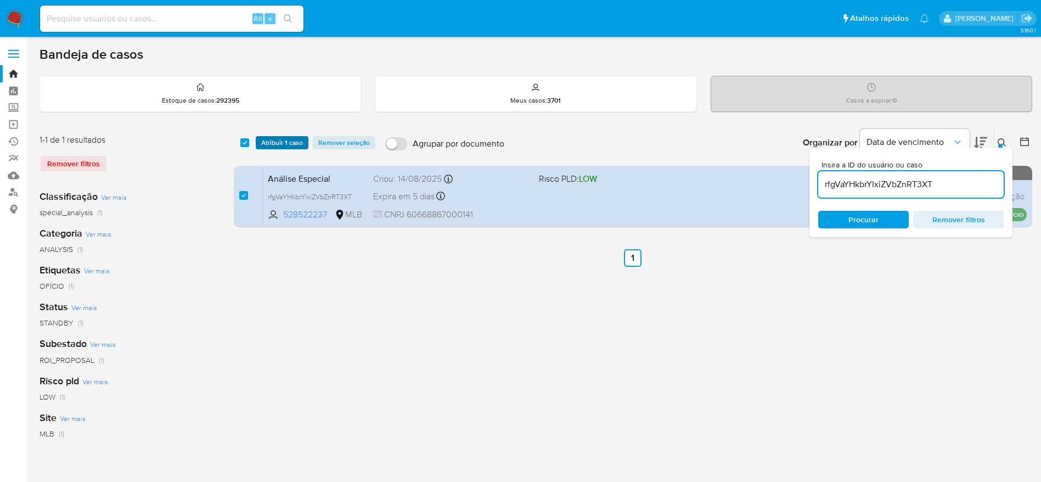
click at [293, 137] on span "Atribuir 1 caso" at bounding box center [282, 142] width 42 height 11
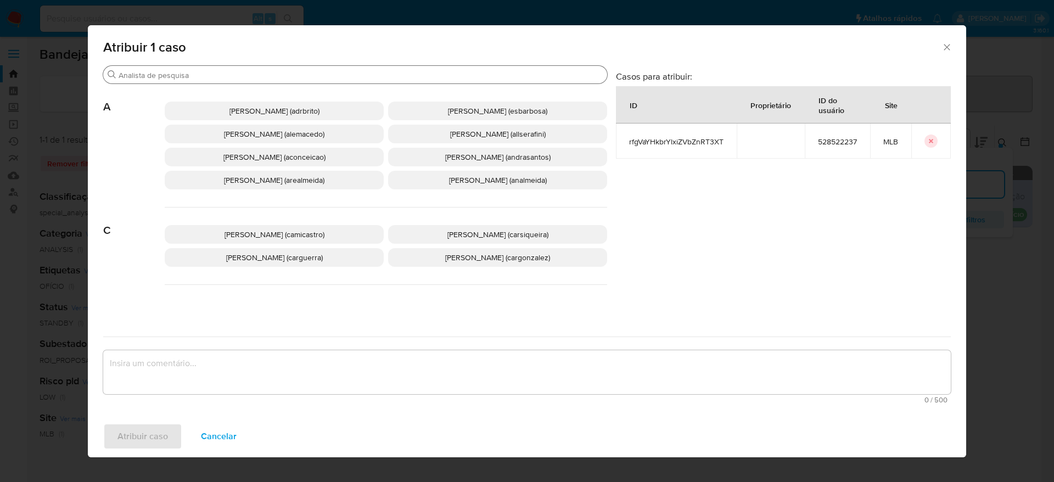
click at [279, 74] on input "Buscar" at bounding box center [361, 75] width 484 height 10
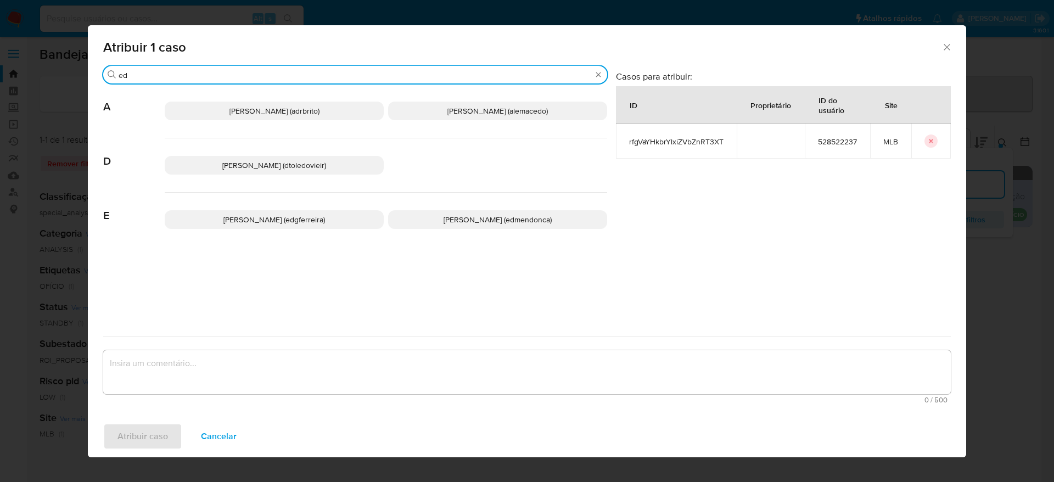
type input "ed"
click at [463, 218] on span "Eduardo Mendonca Dutra (edmendonca)" at bounding box center [497, 219] width 108 height 11
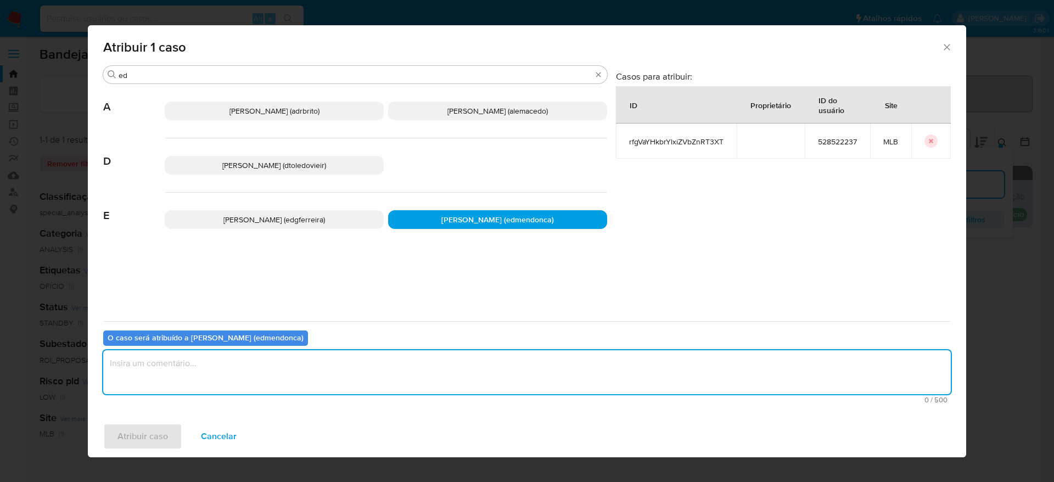
click at [401, 371] on textarea "assign-modal" at bounding box center [526, 372] width 847 height 44
type textarea "."
click at [148, 430] on span "Atribuir caso" at bounding box center [142, 436] width 50 height 24
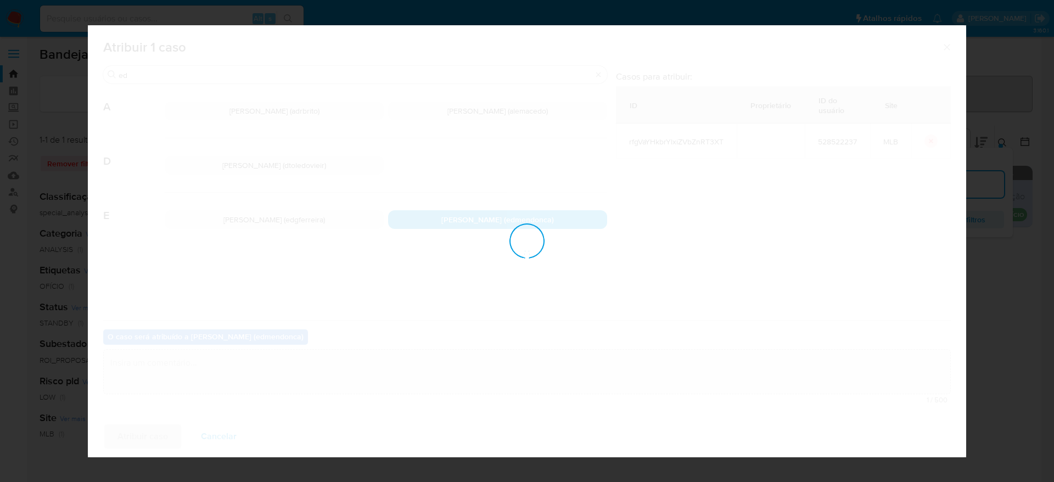
checkbox input "false"
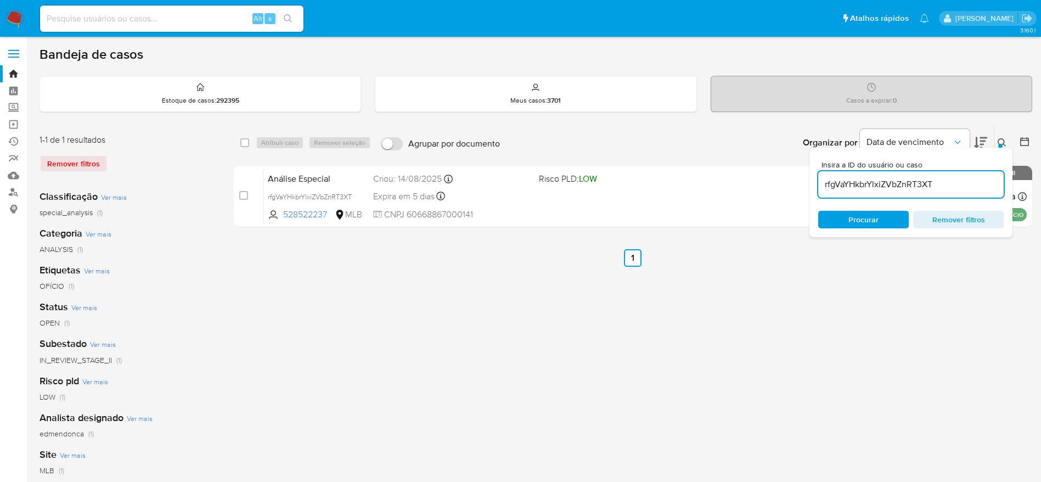
click at [935, 182] on input "rfgVaYHkbrYlxiZVbZnRT3XT" at bounding box center [910, 184] width 185 height 14
paste input "urz1bqyy4R6DRAdvqWEA5oat"
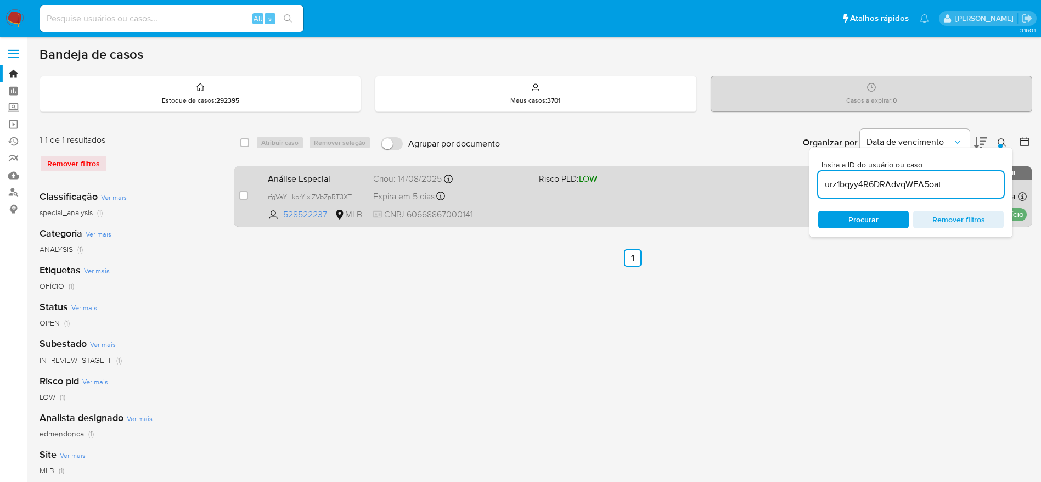
type input "urz1bqyy4R6DRAdvqWEA5oat"
click at [244, 194] on input "checkbox" at bounding box center [243, 195] width 9 height 9
checkbox input "true"
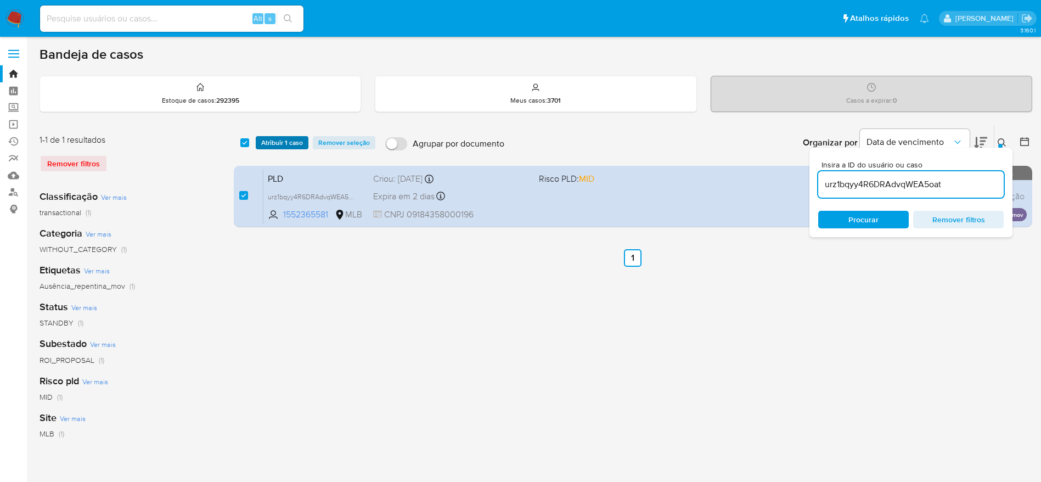
click at [281, 144] on span "Atribuir 1 caso" at bounding box center [282, 142] width 42 height 11
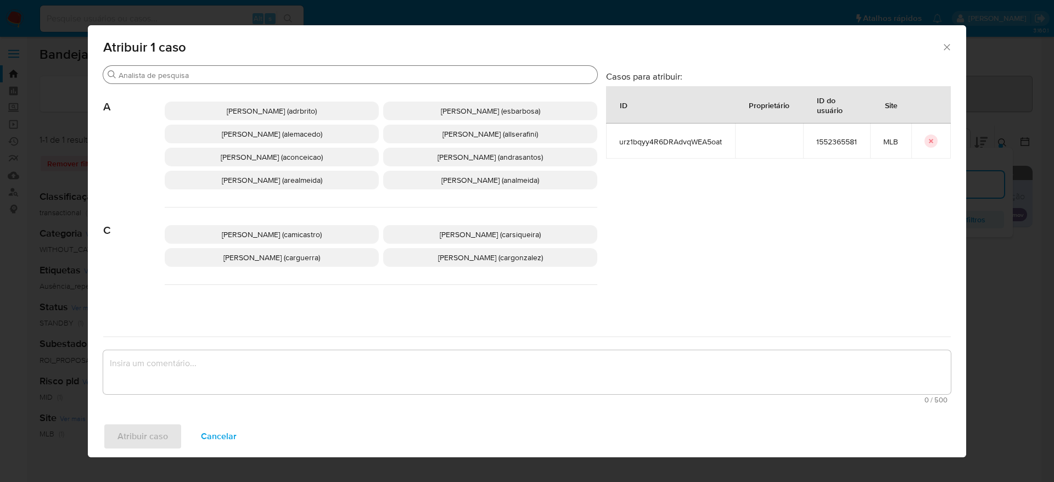
click at [224, 82] on div "Buscar" at bounding box center [350, 75] width 494 height 18
click at [224, 79] on input "Buscar" at bounding box center [356, 75] width 474 height 10
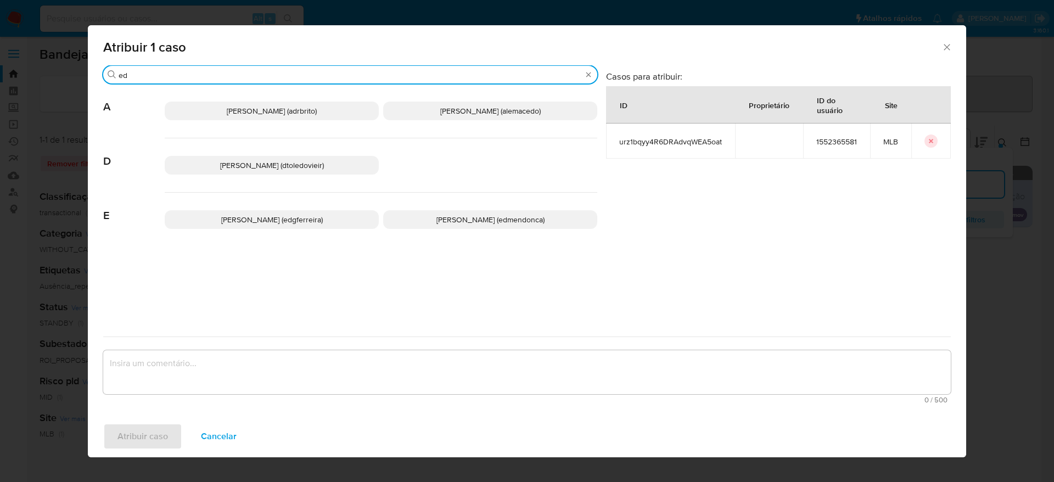
type input "ed"
click at [504, 223] on span "Eduardo Mendonca Dutra (edmendonca)" at bounding box center [490, 219] width 108 height 11
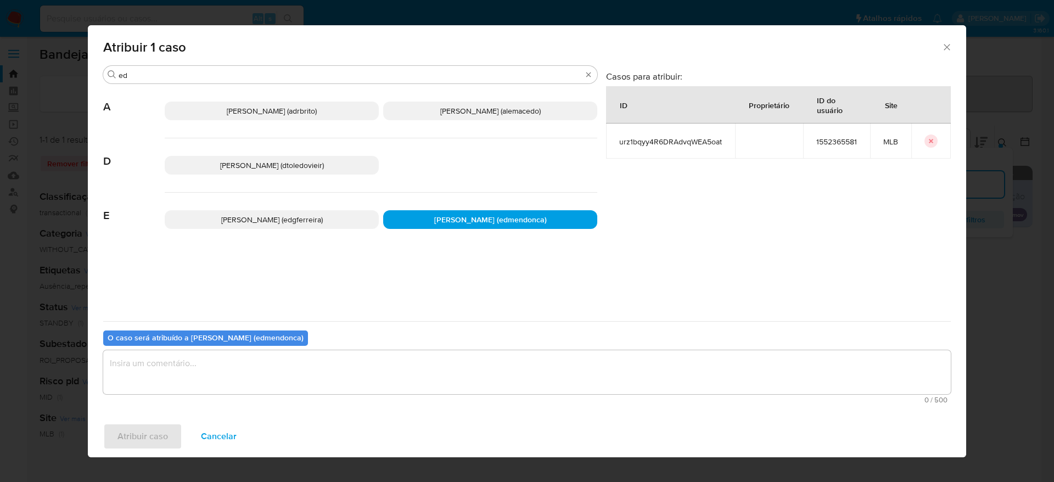
click at [391, 364] on textarea "assign-modal" at bounding box center [526, 372] width 847 height 44
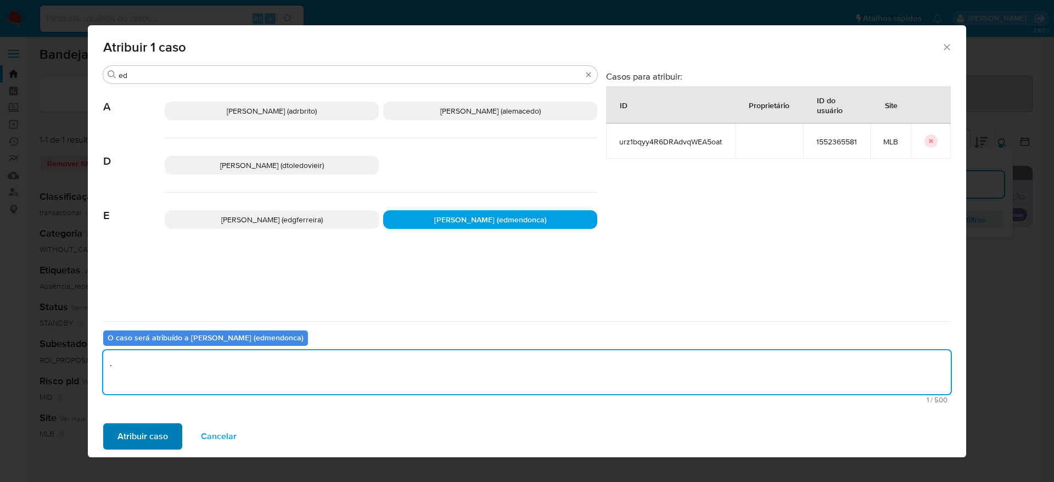
type textarea "."
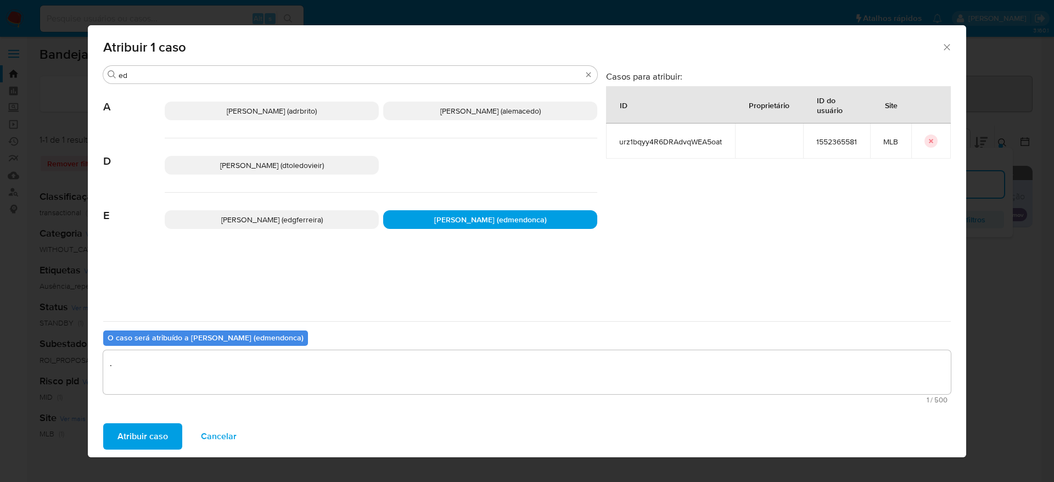
click at [161, 424] on span "Atribuir caso" at bounding box center [142, 436] width 50 height 24
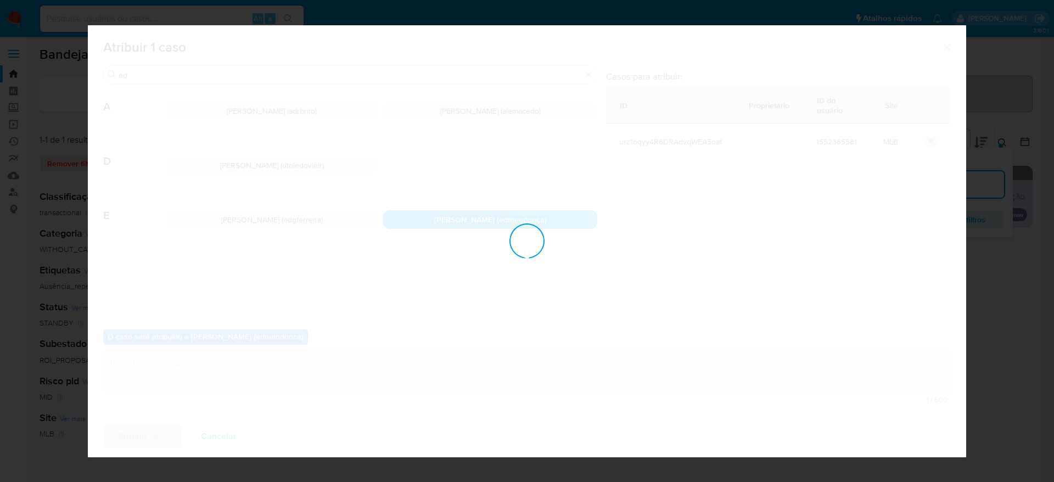
checkbox input "false"
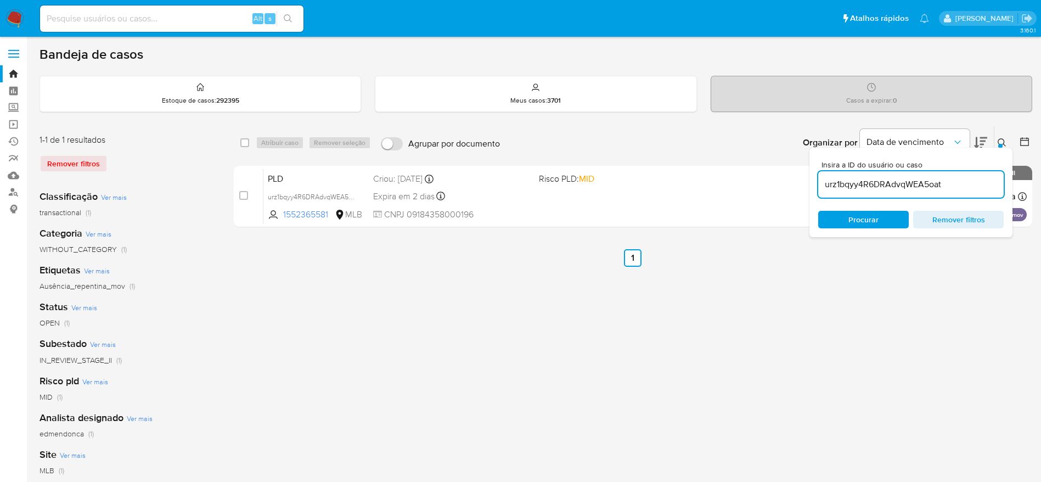
click at [894, 184] on input "urz1bqyy4R6DRAdvqWEA5oat" at bounding box center [910, 184] width 185 height 14
paste input "aX04a9UwB19MVxDTVU8Mn5Bh"
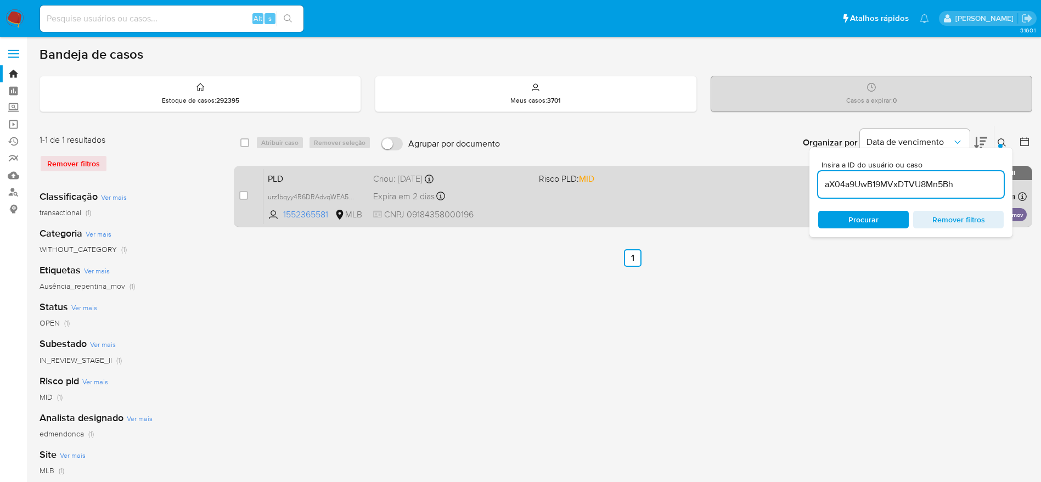
type input "aX04a9UwB19MVxDTVU8Mn5Bh"
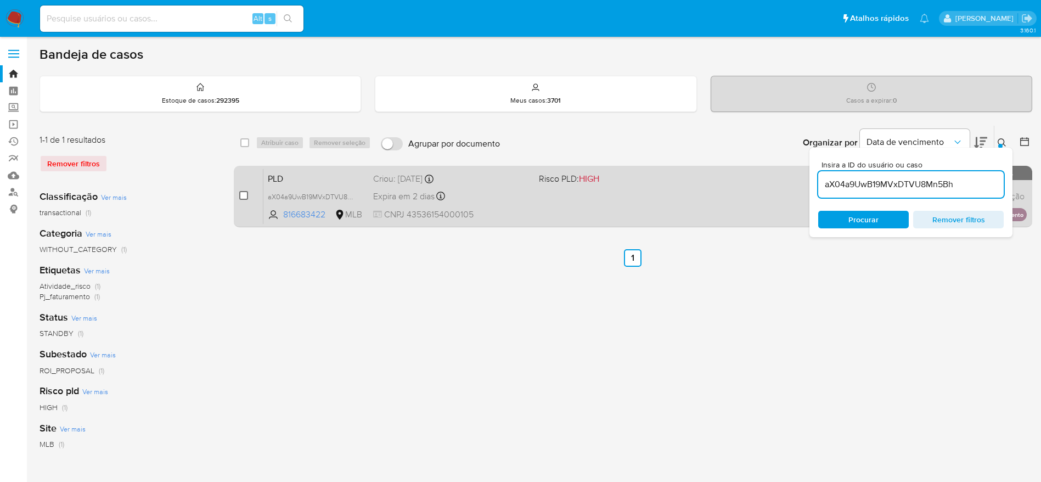
click at [243, 194] on input "checkbox" at bounding box center [243, 195] width 9 height 9
checkbox input "true"
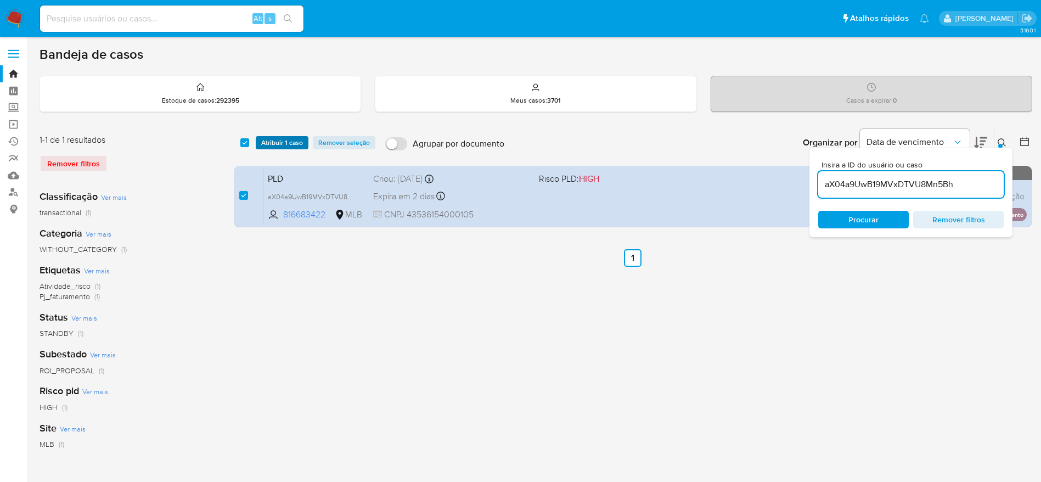
click at [274, 137] on span "Atribuir 1 caso" at bounding box center [282, 142] width 42 height 11
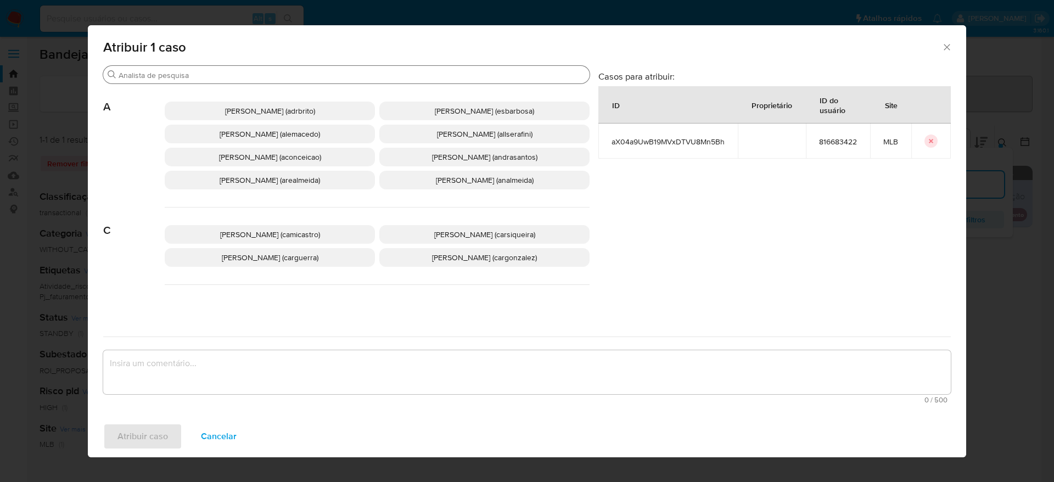
click at [287, 73] on input "Buscar" at bounding box center [352, 75] width 466 height 10
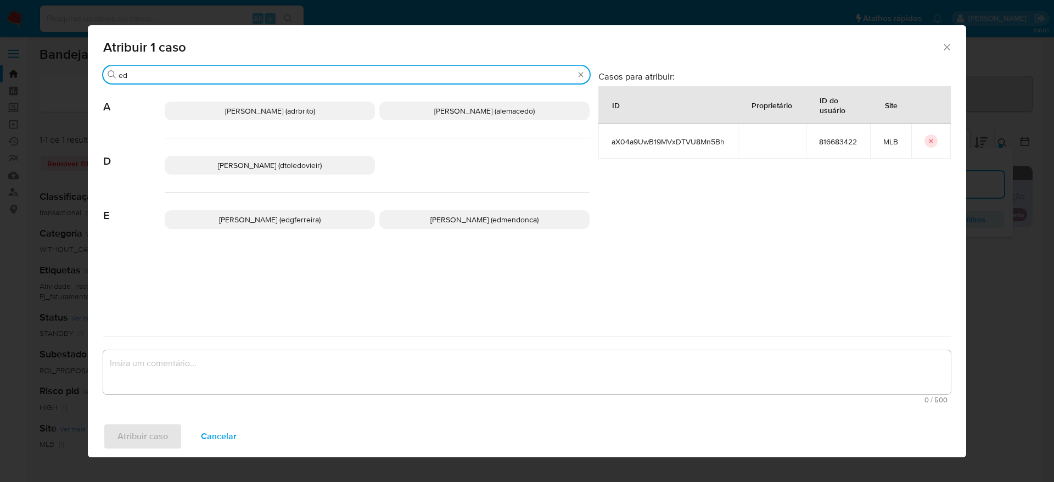
type input "ed"
click at [452, 217] on span "Eduardo Mendonca Dutra (edmendonca)" at bounding box center [484, 219] width 108 height 11
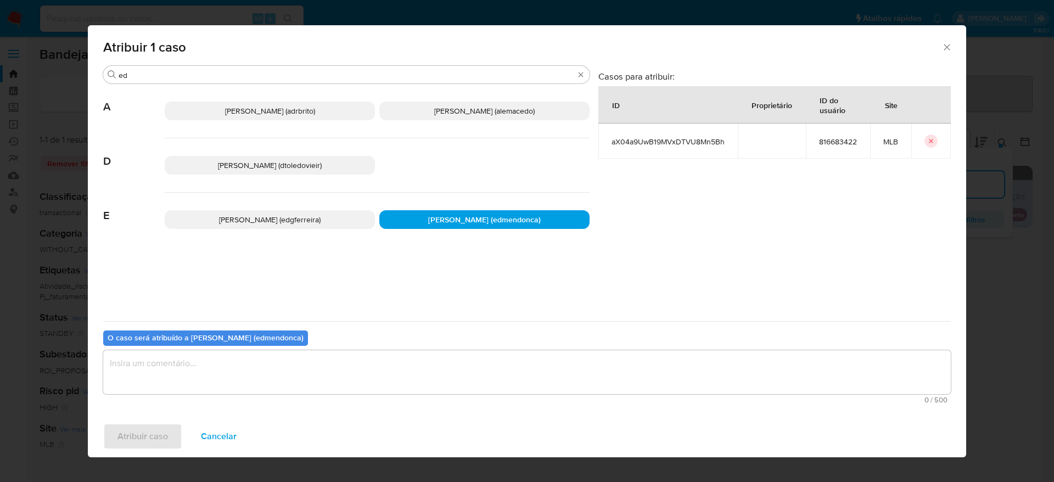
click at [400, 341] on div "O caso será atribuído a Eduardo Mendonca Dutra (edmendonca) 0 / 500 500 caracte…" at bounding box center [526, 364] width 847 height 87
click at [405, 359] on textarea "assign-modal" at bounding box center [526, 372] width 847 height 44
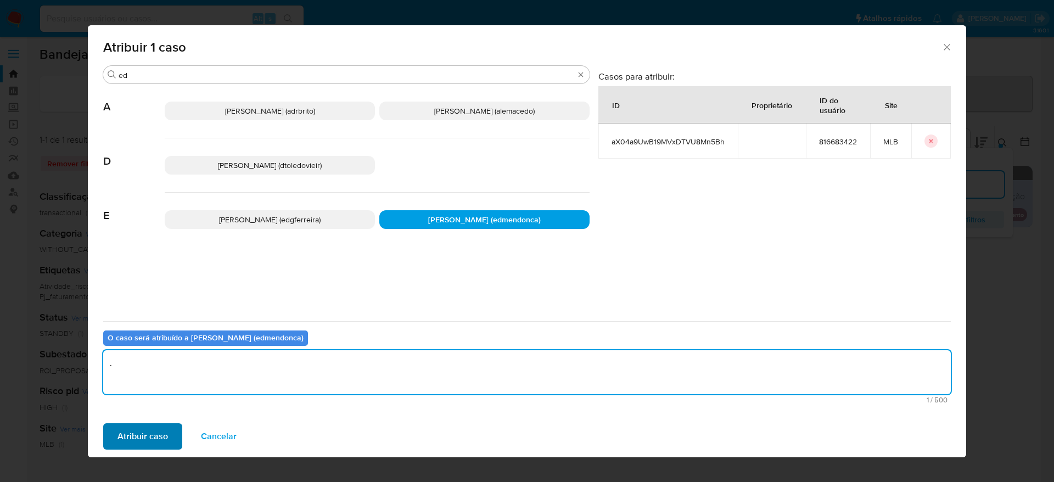
type textarea "."
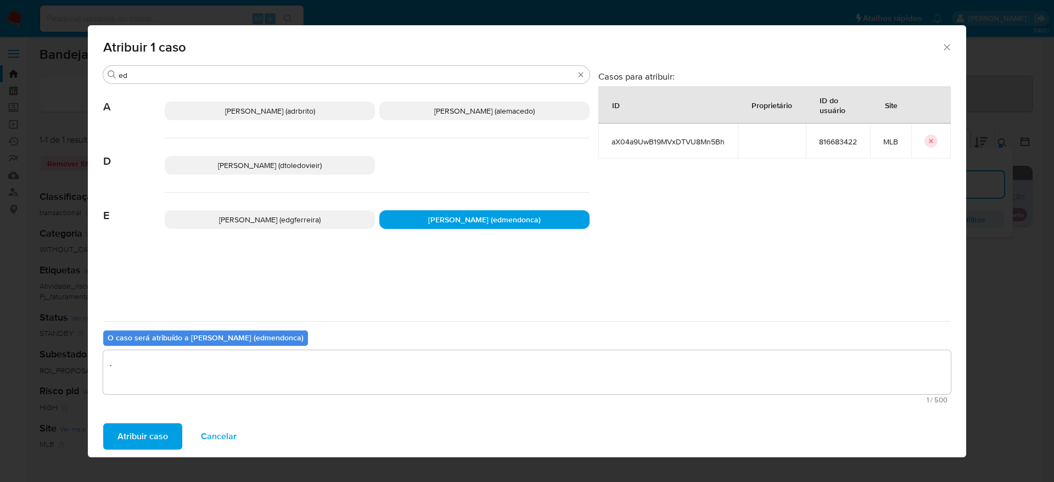
click at [143, 446] on span "Atribuir caso" at bounding box center [142, 436] width 50 height 24
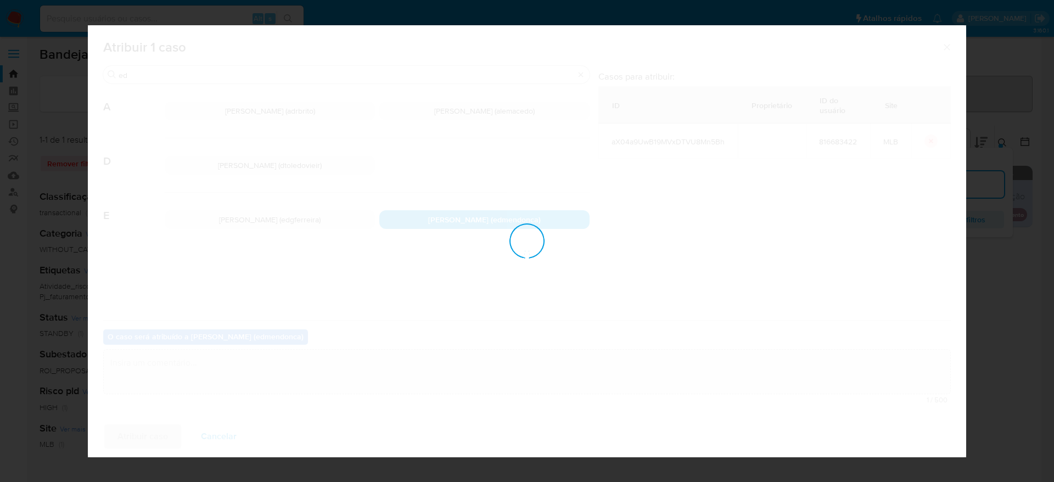
checkbox input "false"
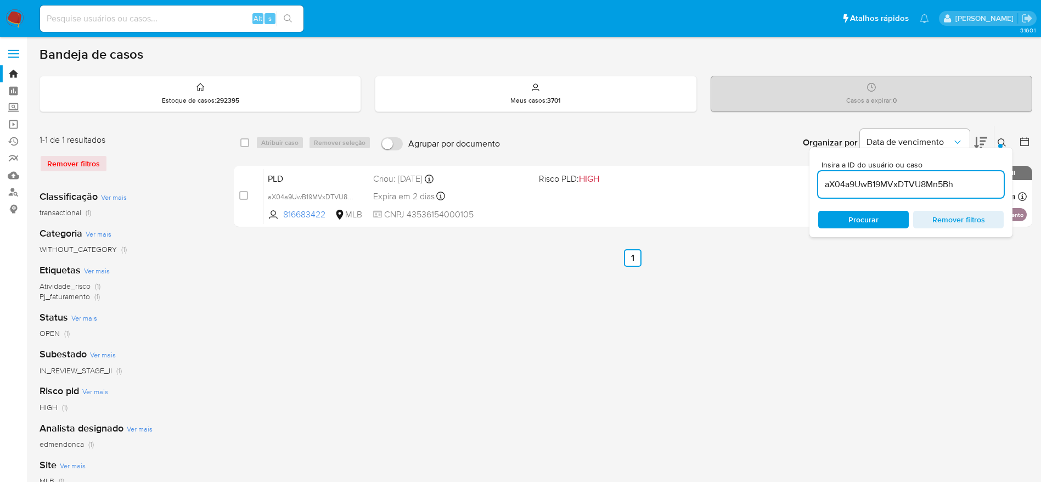
click at [964, 184] on input "aX04a9UwB19MVxDTVU8Mn5Bh" at bounding box center [910, 184] width 185 height 14
paste input "jS8uTRGDSUL2xBse7qbmEepZ"
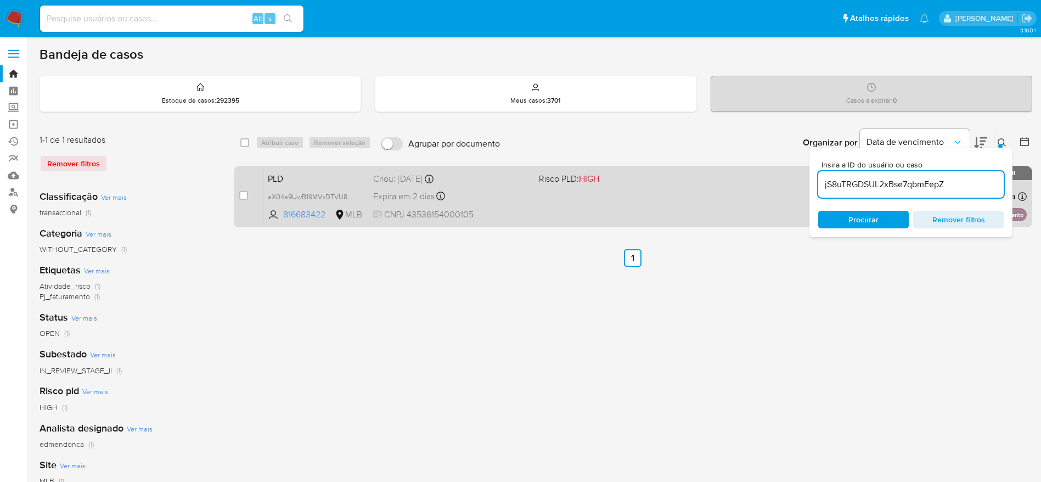
type input "jS8uTRGDSUL2xBse7qbmEepZ"
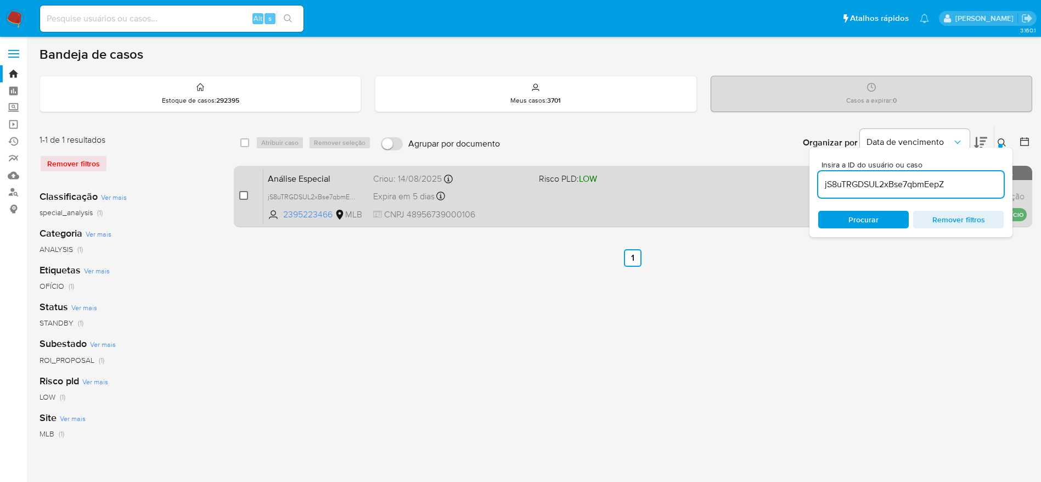
click at [240, 195] on input "checkbox" at bounding box center [243, 195] width 9 height 9
checkbox input "true"
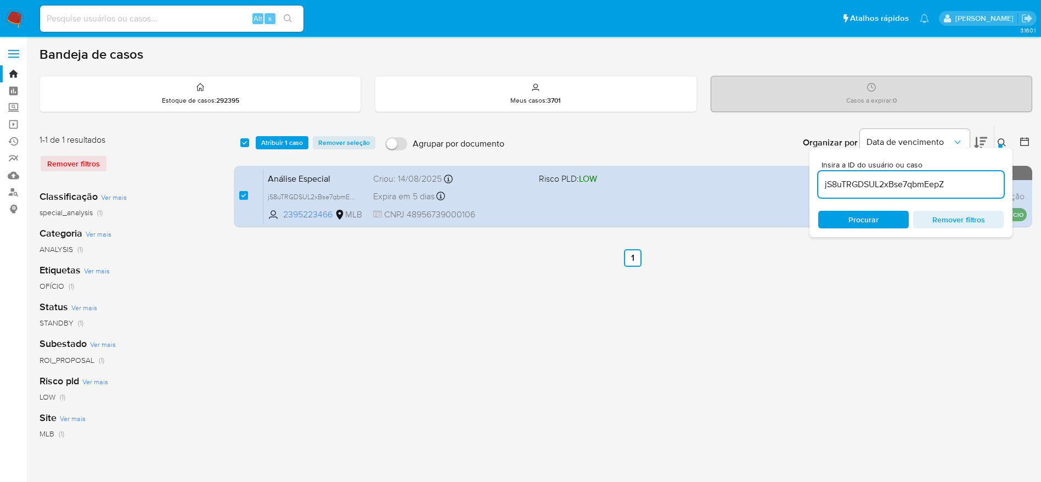
click at [280, 134] on div "select-all-cases-checkbox Atribuir 1 caso Remover seleção Agrupar por documento…" at bounding box center [633, 143] width 798 height 34
click at [281, 140] on span "Atribuir 1 caso" at bounding box center [282, 142] width 42 height 11
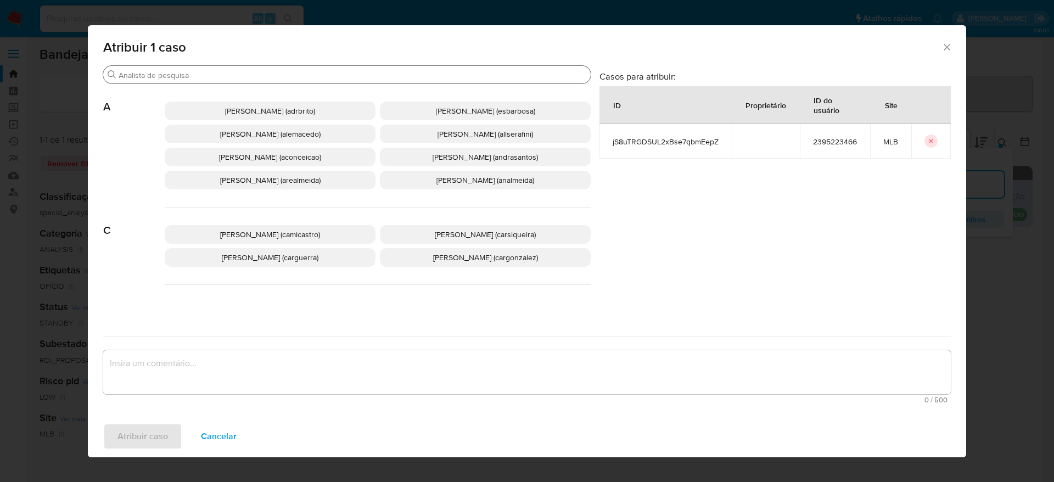
click at [235, 73] on input "Buscar" at bounding box center [353, 75] width 468 height 10
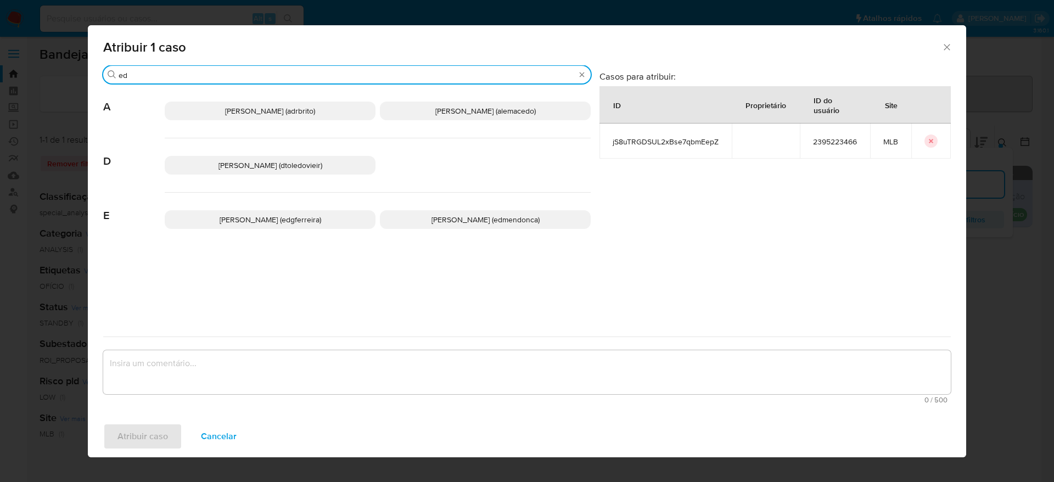
type input "ed"
drag, startPoint x: 438, startPoint y: 219, endPoint x: 430, endPoint y: 265, distance: 46.2
click at [438, 219] on span "Eduardo Mendonca Dutra (edmendonca)" at bounding box center [485, 219] width 108 height 11
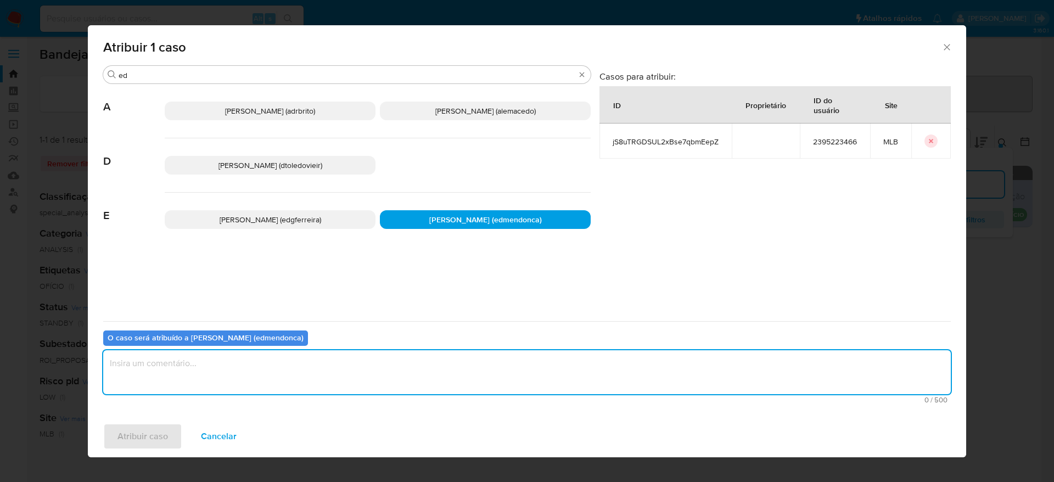
click at [423, 375] on textarea "assign-modal" at bounding box center [526, 372] width 847 height 44
type textarea "."
click at [147, 430] on span "Atribuir caso" at bounding box center [142, 436] width 50 height 24
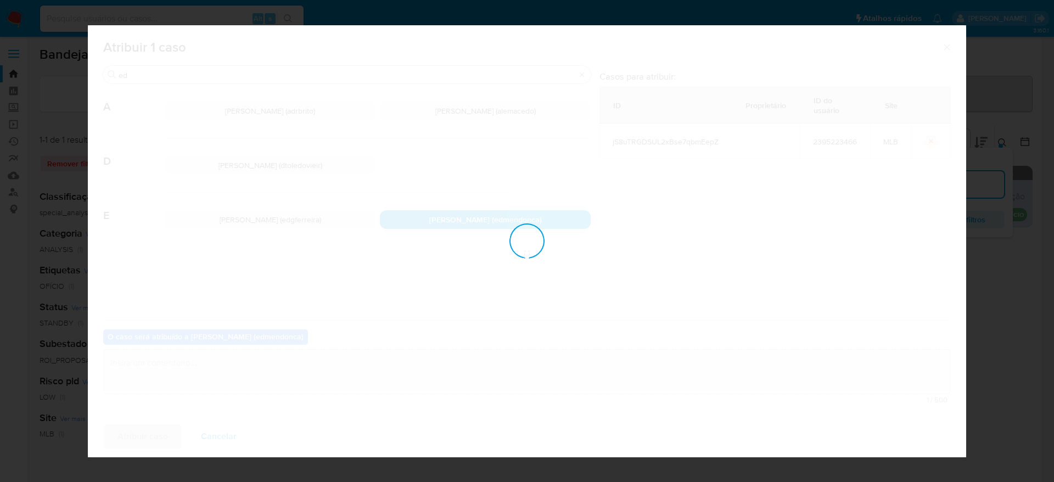
checkbox input "false"
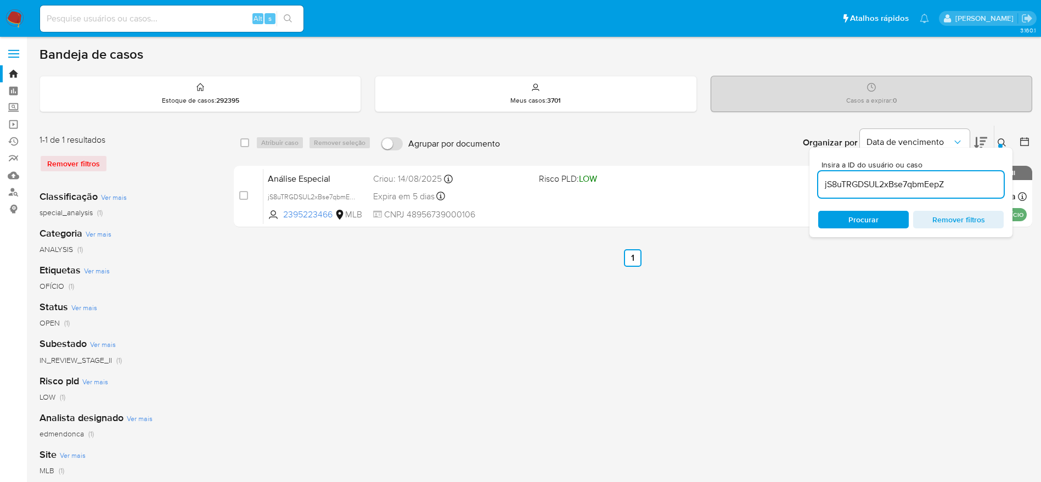
click at [953, 189] on input "jS8uTRGDSUL2xBse7qbmEepZ" at bounding box center [910, 184] width 185 height 14
paste input "8fe0SEnedotbWceDIe1M4s27"
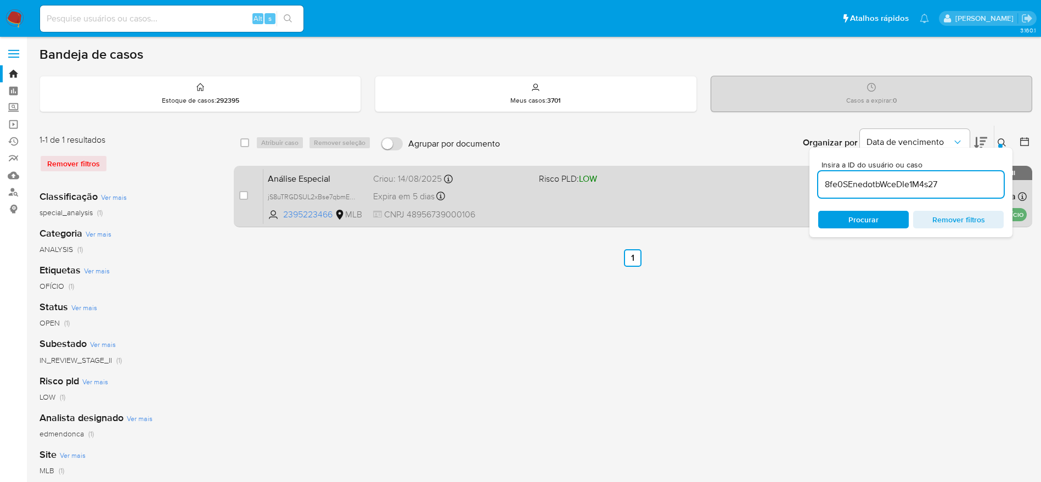
type input "8fe0SEnedotbWceDIe1M4s27"
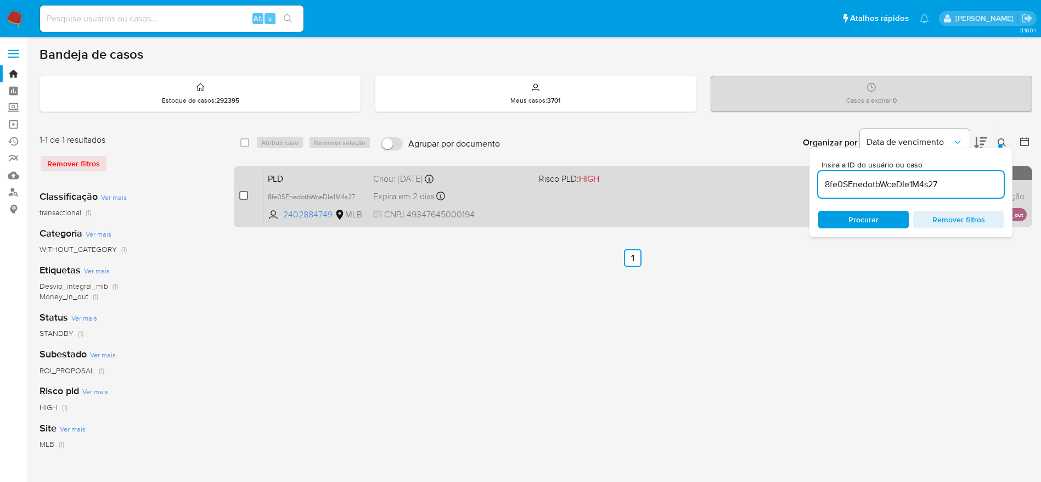
click at [241, 195] on input "checkbox" at bounding box center [243, 195] width 9 height 9
checkbox input "true"
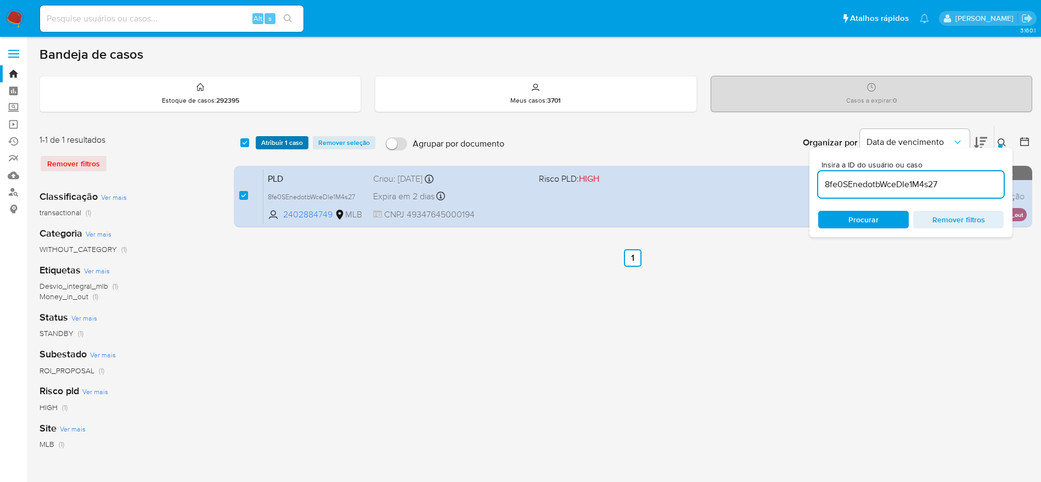
click at [281, 138] on span "Atribuir 1 caso" at bounding box center [282, 142] width 42 height 11
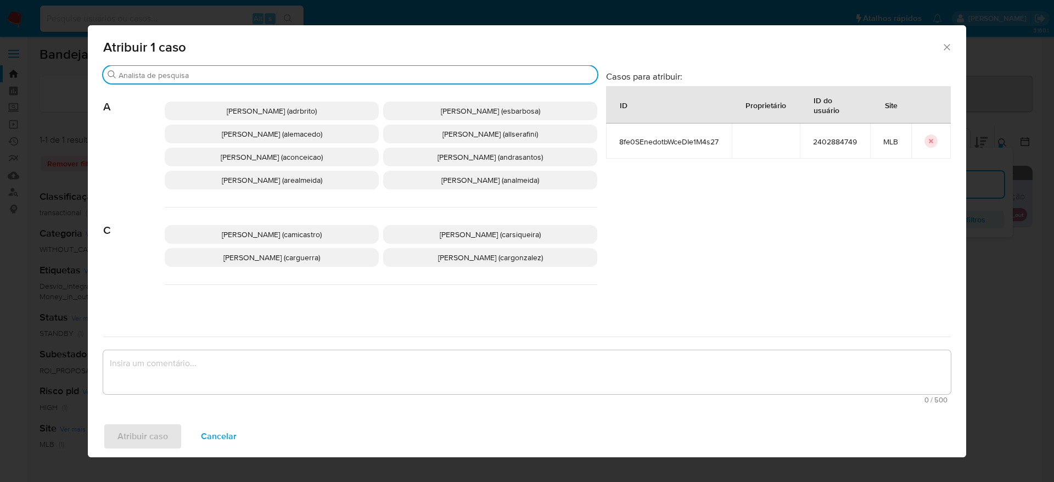
click at [286, 73] on input "Buscar" at bounding box center [356, 75] width 474 height 10
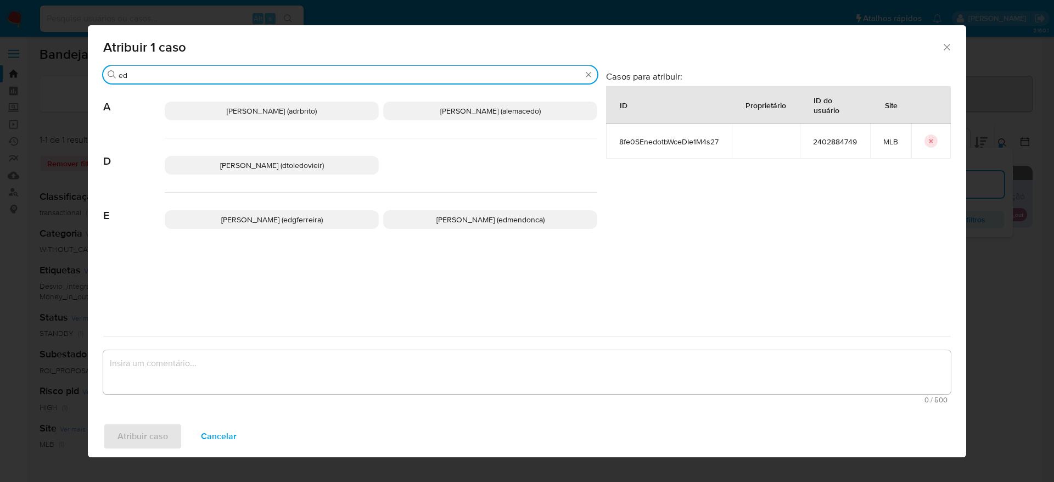
type input "ed"
click at [498, 218] on span "Eduardo Mendonca Dutra (edmendonca)" at bounding box center [490, 219] width 108 height 11
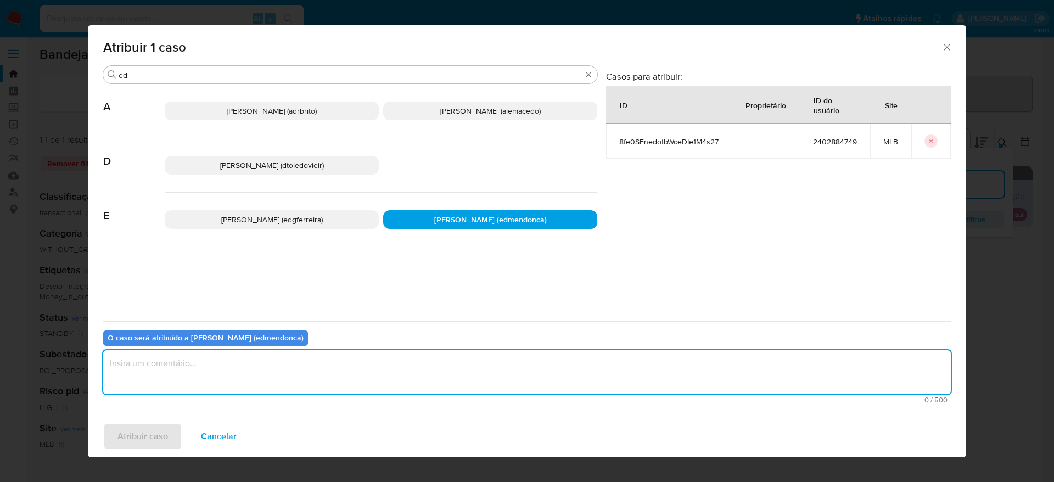
click at [431, 370] on textarea "assign-modal" at bounding box center [526, 372] width 847 height 44
type textarea "."
click at [128, 428] on span "Atribuir caso" at bounding box center [142, 436] width 50 height 24
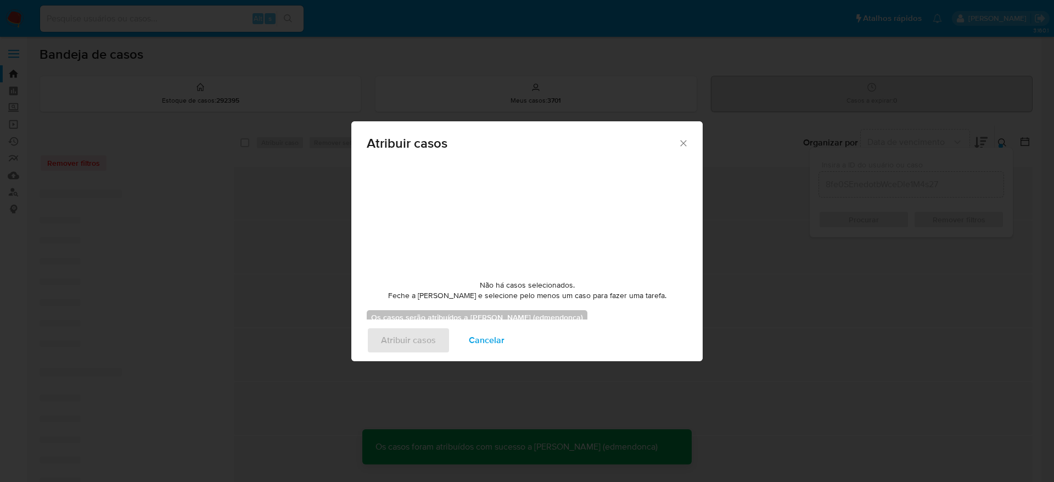
checkbox input "false"
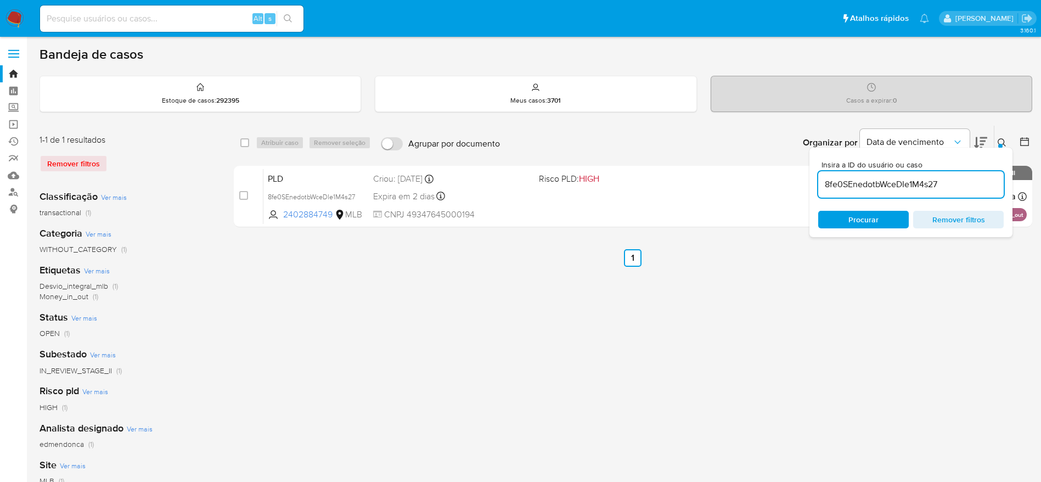
click at [952, 190] on input "8fe0SEnedotbWceDIe1M4s27" at bounding box center [910, 184] width 185 height 14
click at [952, 189] on input "8fe0SEnedotbWceDIe1M4s27" at bounding box center [910, 184] width 185 height 14
paste input "3w9vxCsb84dRFGTFeJnd87Qc"
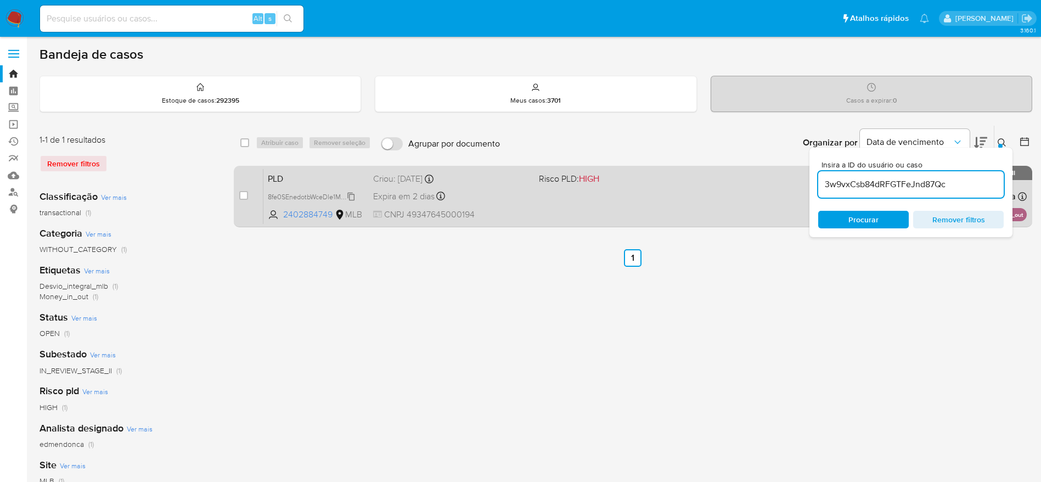
type input "3w9vxCsb84dRFGTFeJnd87Qc"
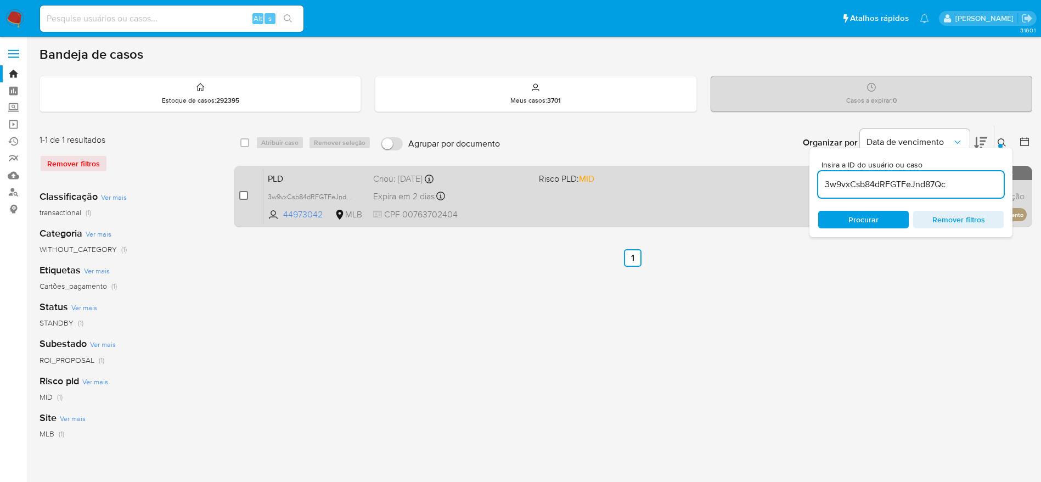
click at [241, 192] on input "checkbox" at bounding box center [243, 195] width 9 height 9
checkbox input "true"
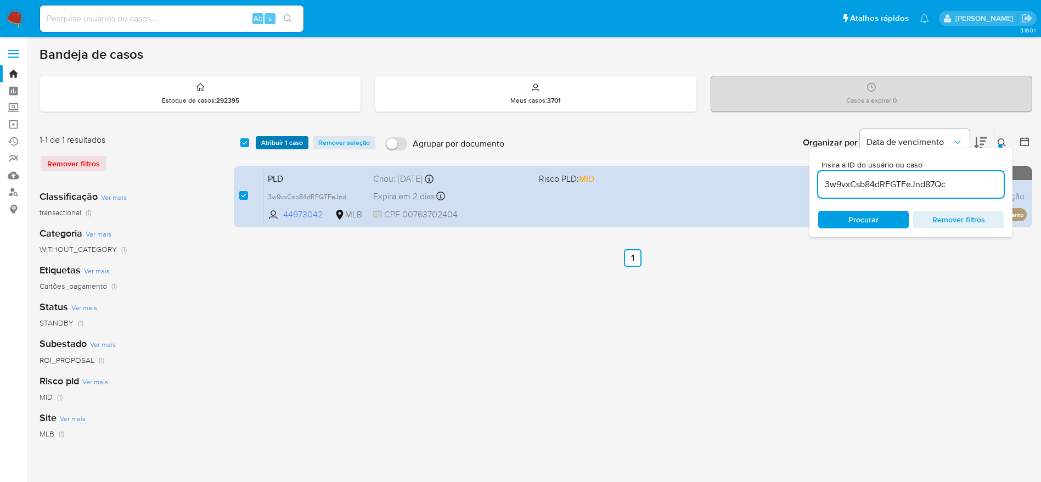
drag, startPoint x: 284, startPoint y: 133, endPoint x: 283, endPoint y: 139, distance: 6.7
click at [284, 132] on div "select-all-cases-checkbox Atribuir 1 caso Remover seleção Agrupar por documento…" at bounding box center [633, 143] width 798 height 34
click at [283, 142] on span "Atribuir 1 caso" at bounding box center [282, 142] width 42 height 11
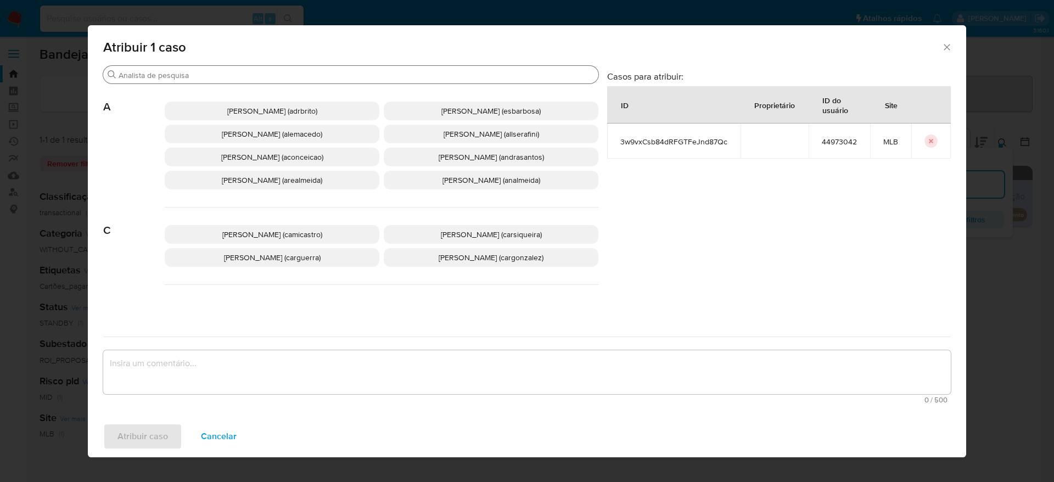
click at [268, 75] on input "Buscar" at bounding box center [356, 75] width 475 height 10
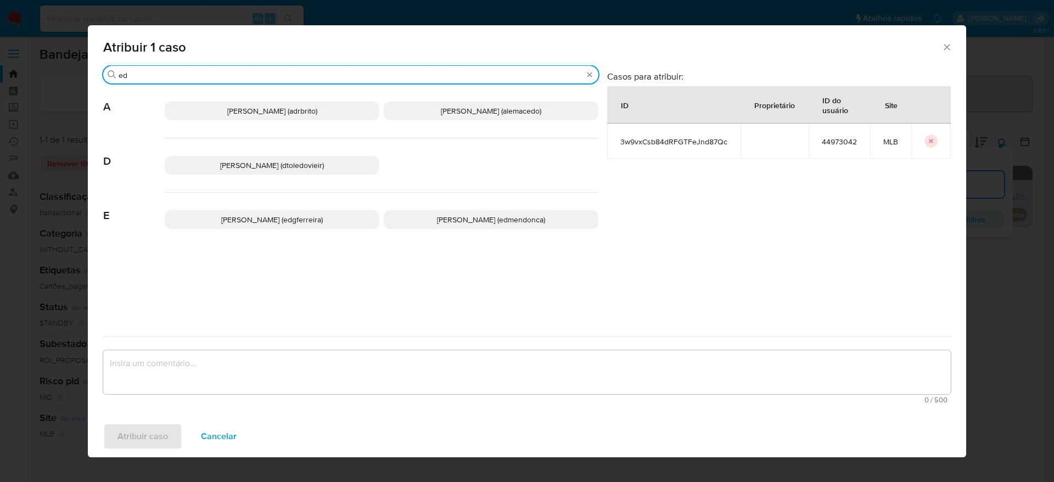
type input "ed"
click at [551, 225] on p "Eduardo Mendonca Dutra (edmendonca)" at bounding box center [491, 219] width 215 height 19
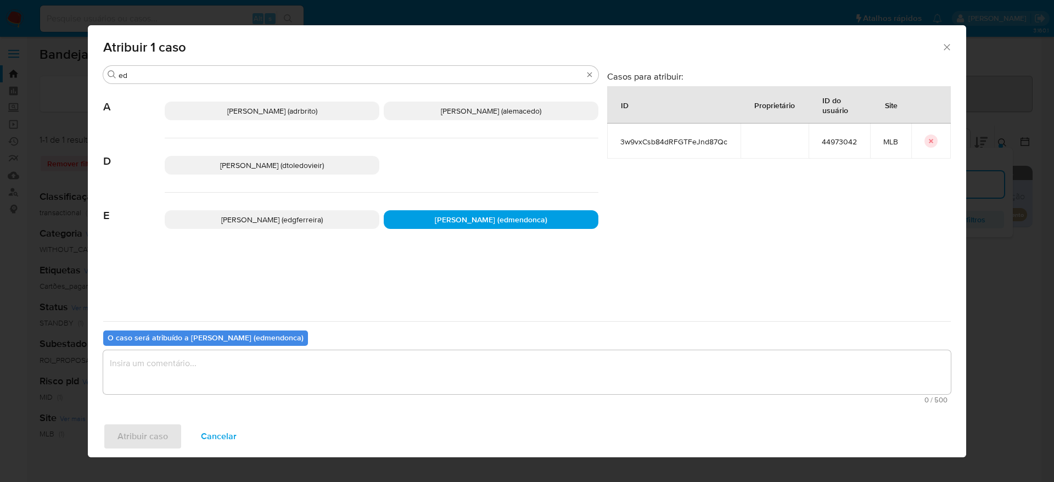
click at [489, 351] on textarea "assign-modal" at bounding box center [526, 372] width 847 height 44
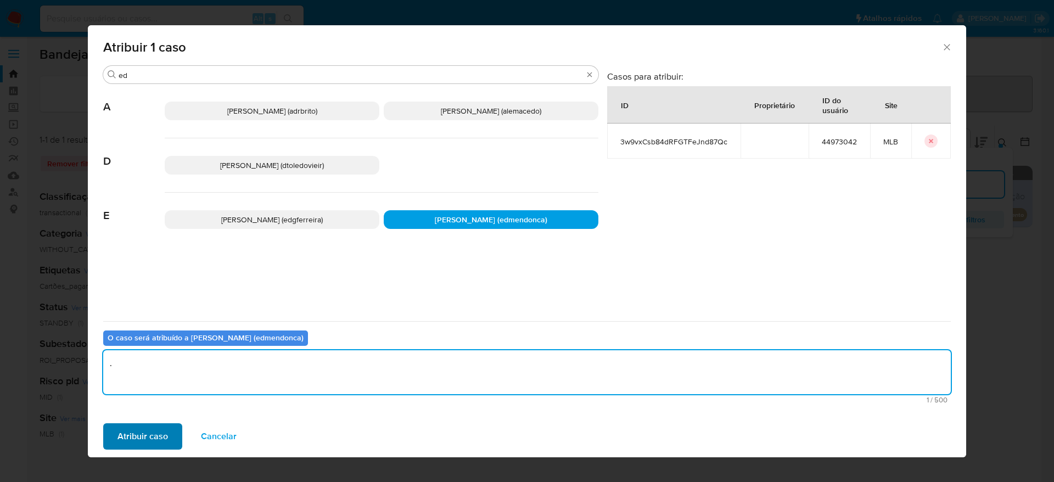
type textarea "."
click at [151, 434] on span "Atribuir caso" at bounding box center [142, 436] width 50 height 24
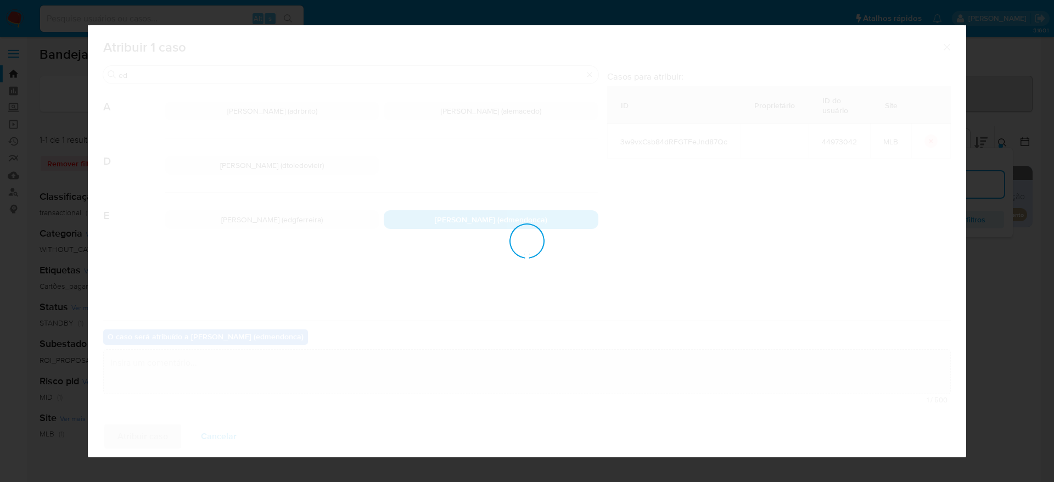
checkbox input "false"
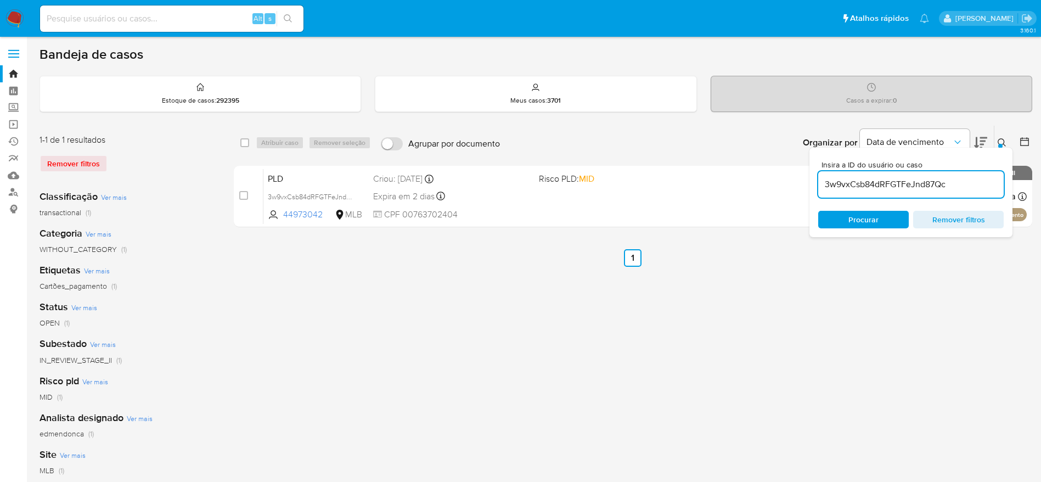
click at [871, 187] on input "3w9vxCsb84dRFGTFeJnd87Qc" at bounding box center [910, 184] width 185 height 14
paste input "TIY1L9g79PqzXQbmq4DiuaJw"
type input "TIY1L9g79PqzXQbmq4DiuaJw"
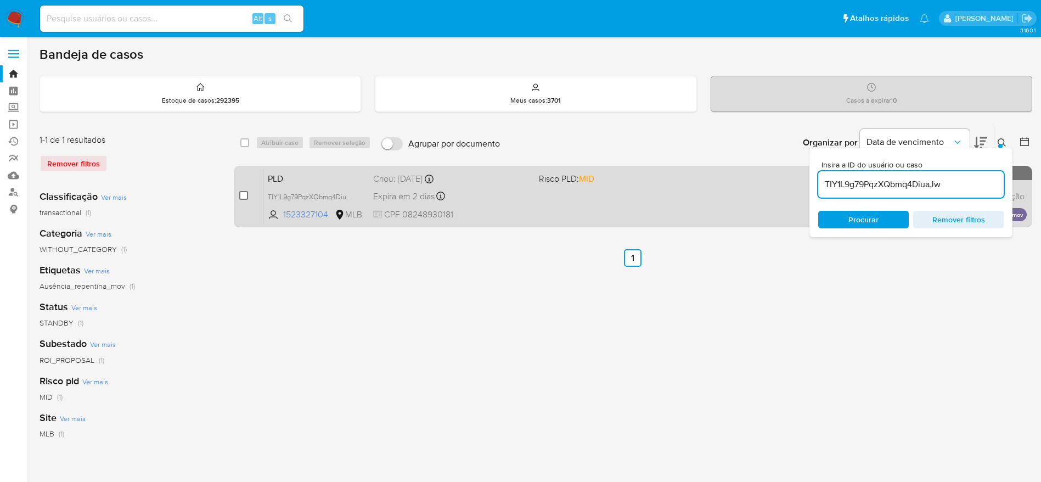
click at [243, 192] on input "checkbox" at bounding box center [243, 195] width 9 height 9
checkbox input "true"
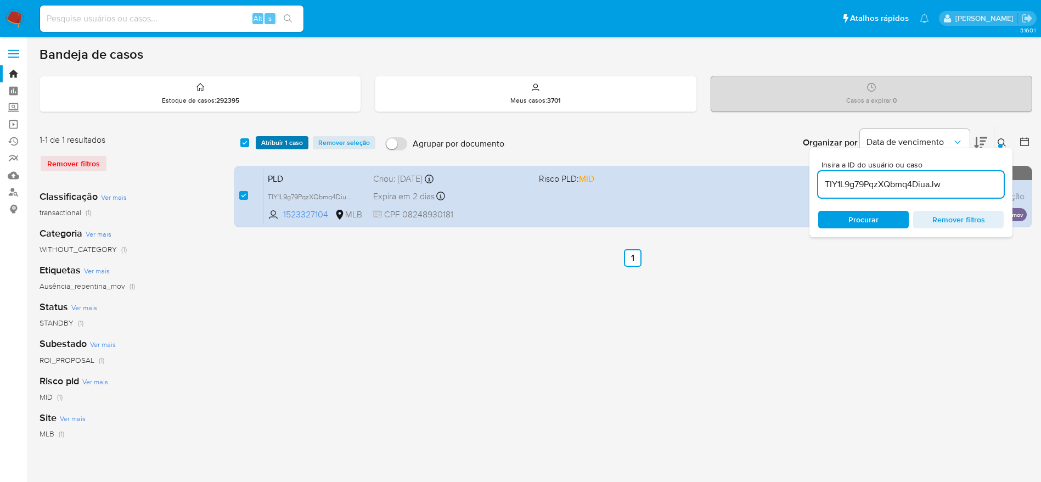
click at [277, 149] on div "select-all-cases-checkbox Atribuir 1 caso Remover seleção Agrupar por documento…" at bounding box center [633, 143] width 798 height 34
click at [276, 147] on span "Atribuir 1 caso" at bounding box center [282, 142] width 42 height 11
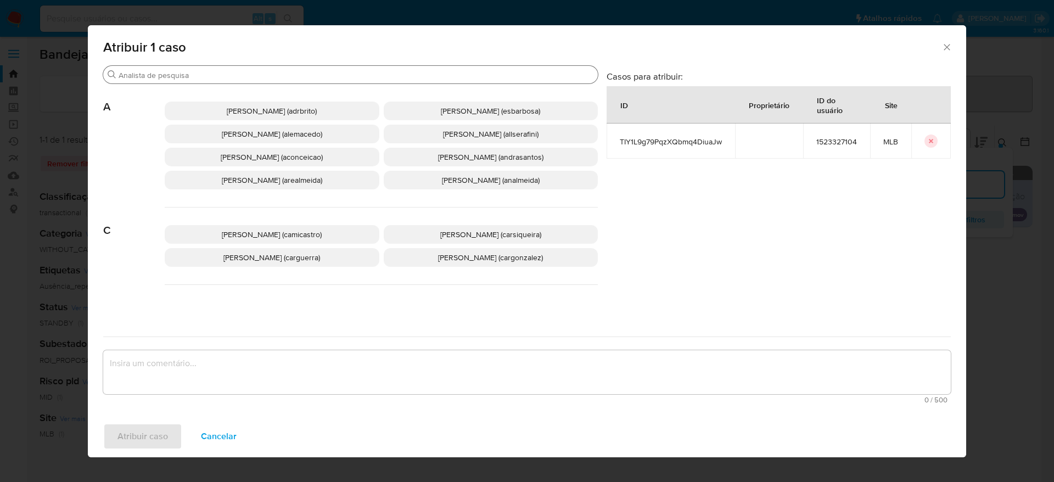
click at [250, 75] on input "Buscar" at bounding box center [356, 75] width 475 height 10
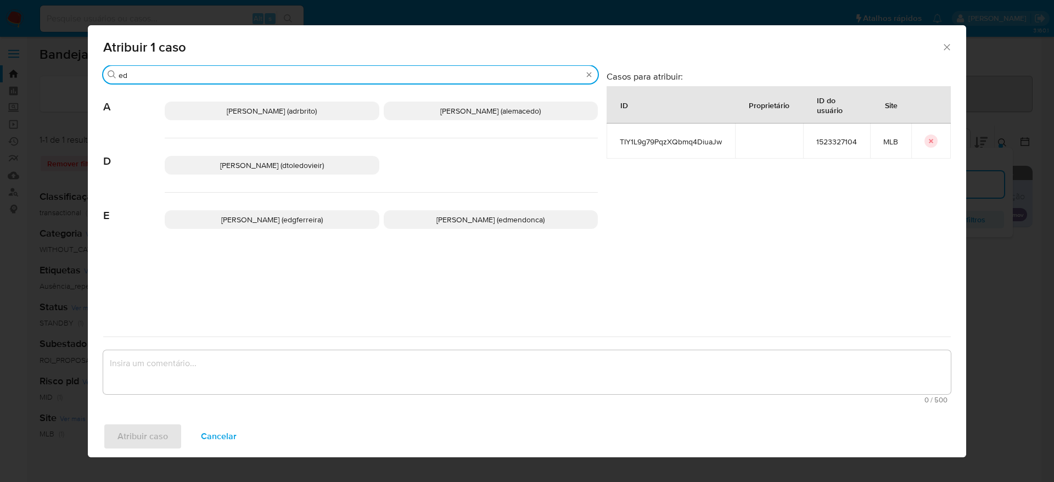
type input "ed"
click at [512, 209] on div "Edgar Zuliani Ferreira (edgferreira) Eduardo Mendonca Dutra (edmendonca)" at bounding box center [381, 220] width 433 height 54
click at [494, 223] on span "Eduardo Mendonca Dutra (edmendonca)" at bounding box center [490, 219] width 108 height 11
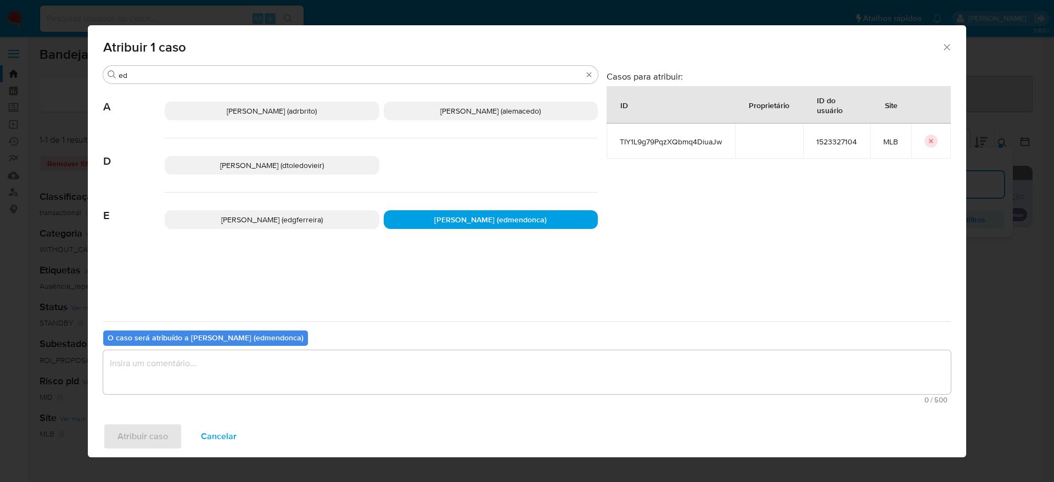
click at [436, 358] on textarea "assign-modal" at bounding box center [526, 372] width 847 height 44
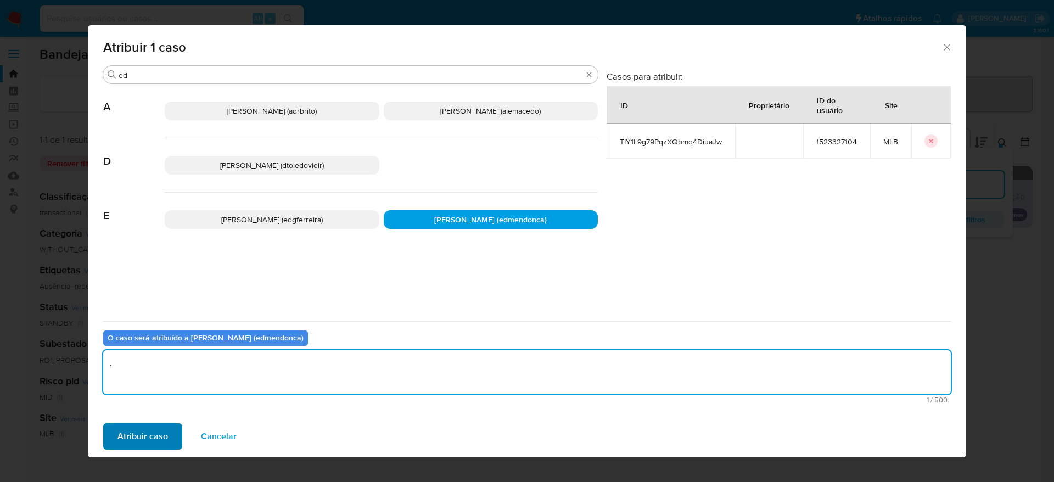
type textarea "."
click at [127, 434] on span "Atribuir caso" at bounding box center [142, 436] width 50 height 24
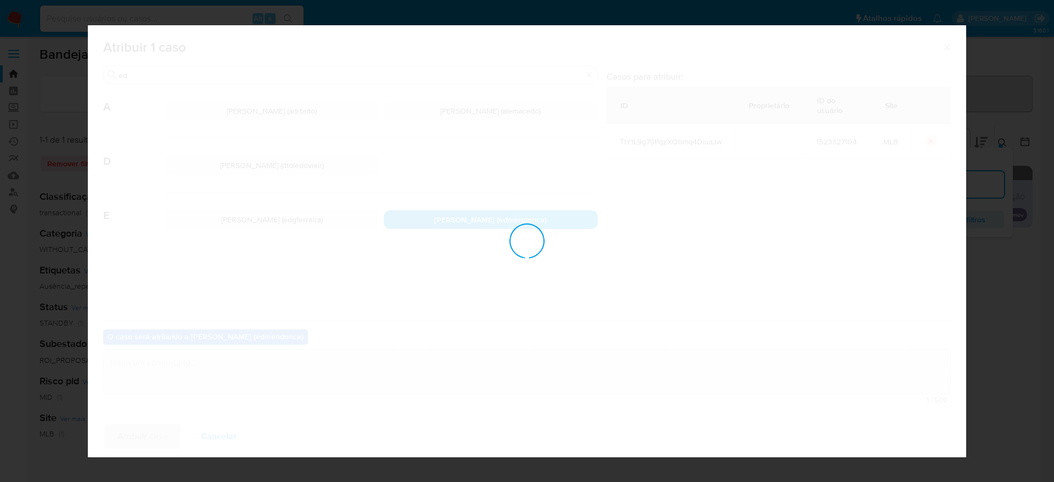
checkbox input "false"
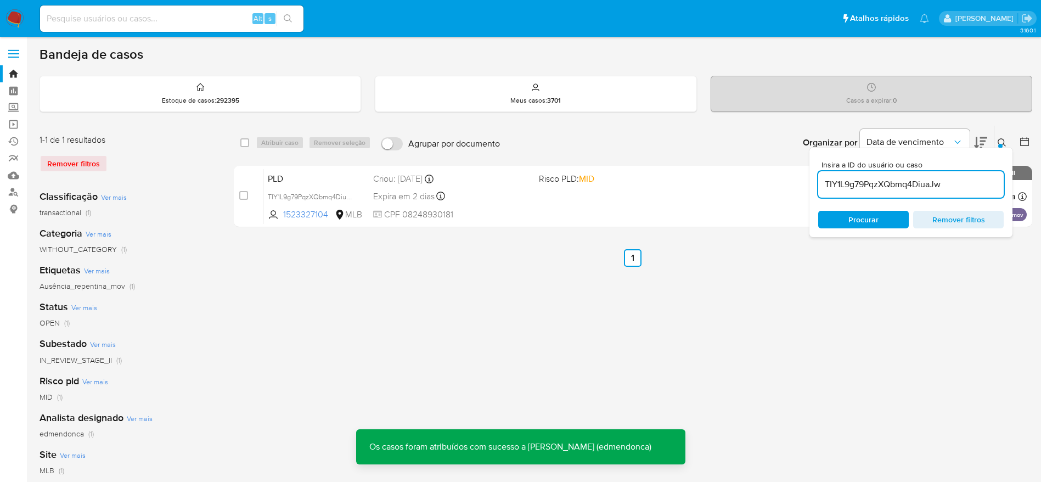
click at [850, 181] on input "TIY1L9g79PqzXQbmq4DiuaJw" at bounding box center [910, 184] width 185 height 14
paste input "Y9khONBc65wM5ZYH3AFNTyyb"
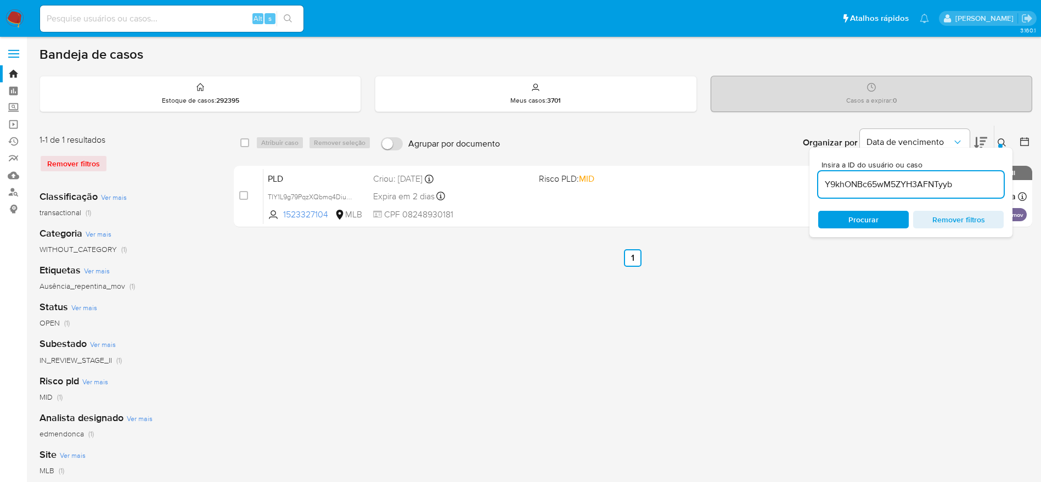
type input "Y9khONBc65wM5ZYH3AFNTyyb"
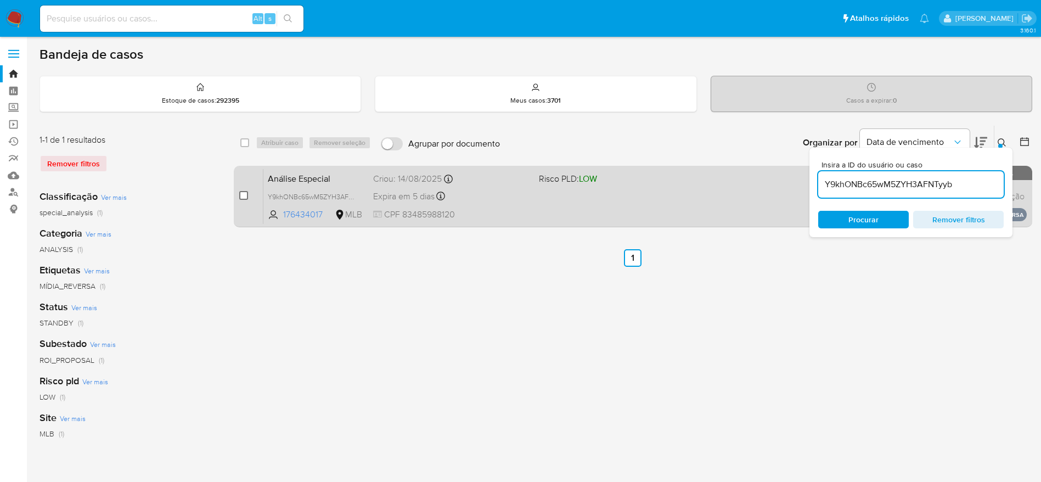
click at [241, 195] on input "checkbox" at bounding box center [243, 195] width 9 height 9
checkbox input "true"
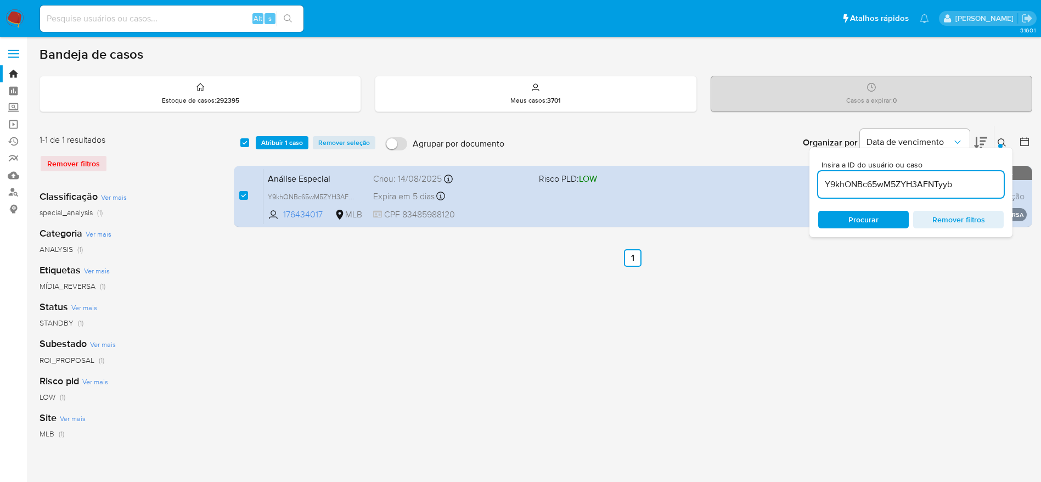
click at [283, 134] on div "select-all-cases-checkbox Atribuir 1 caso Remover seleção Agrupar por documento…" at bounding box center [633, 143] width 798 height 34
click at [280, 148] on span "Atribuir 1 caso" at bounding box center [282, 142] width 42 height 11
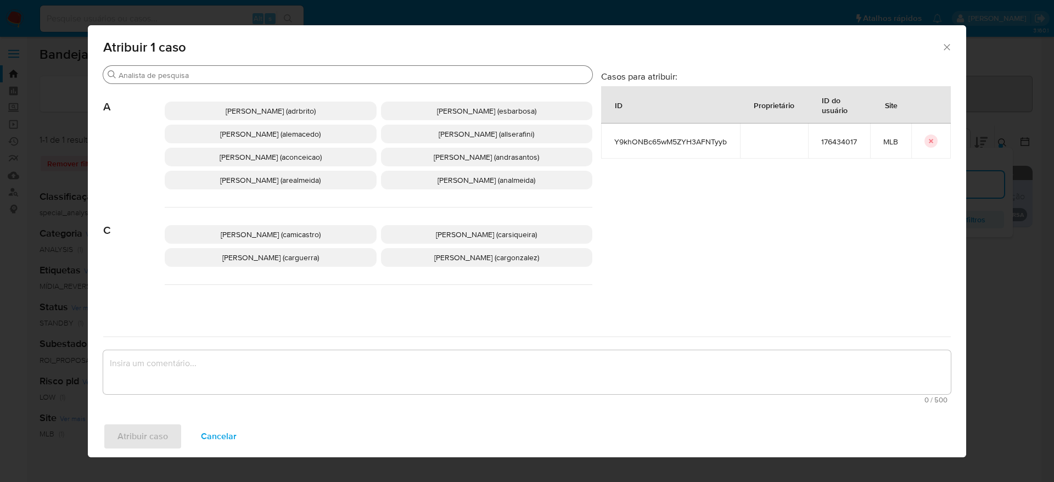
click at [272, 70] on input "Buscar" at bounding box center [353, 75] width 469 height 10
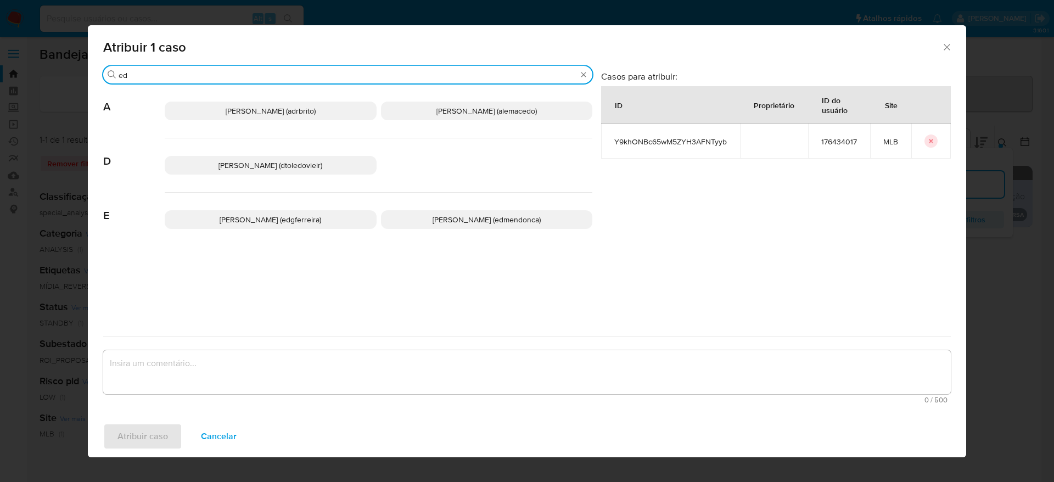
type input "ed"
click at [432, 220] on span "Eduardo Mendonca Dutra (edmendonca)" at bounding box center [486, 219] width 108 height 11
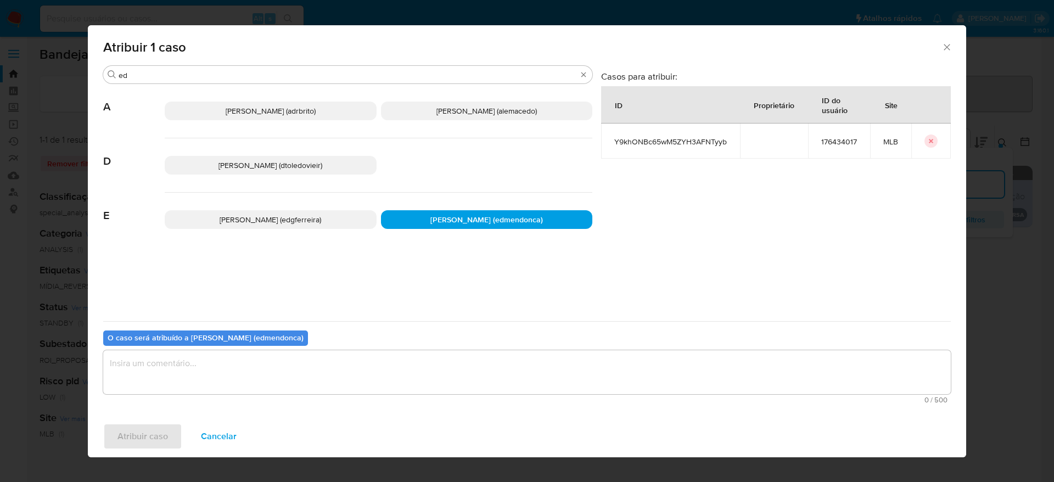
click at [382, 373] on textarea "assign-modal" at bounding box center [526, 372] width 847 height 44
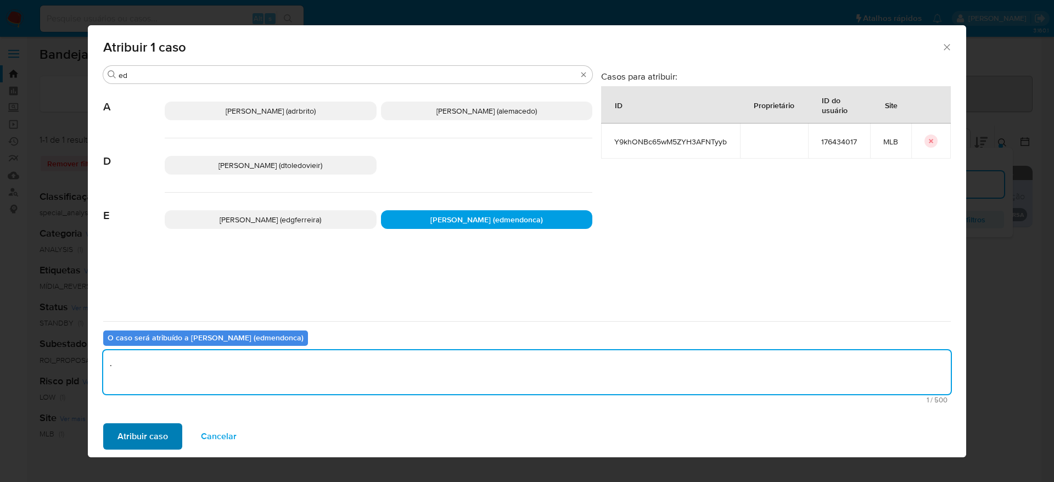
type textarea "."
click at [125, 429] on span "Atribuir caso" at bounding box center [142, 436] width 50 height 24
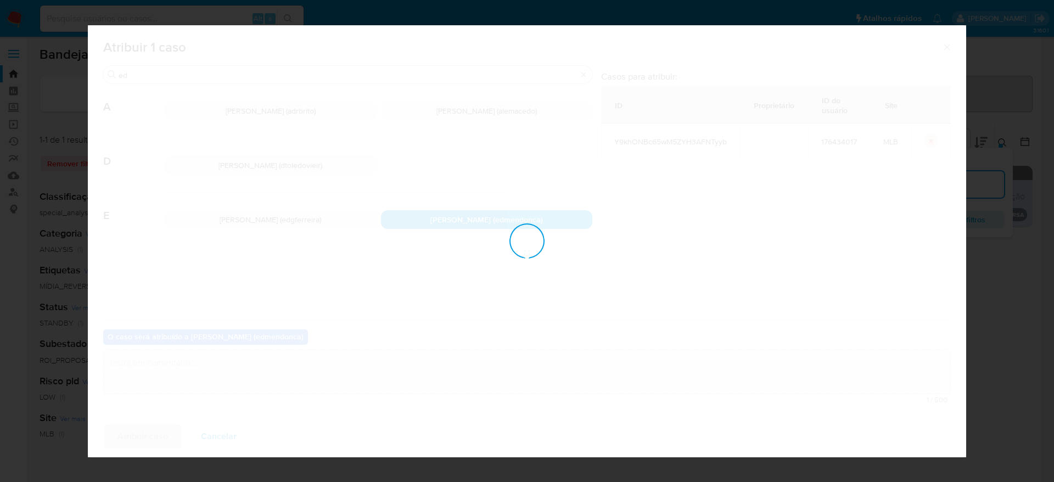
checkbox input "false"
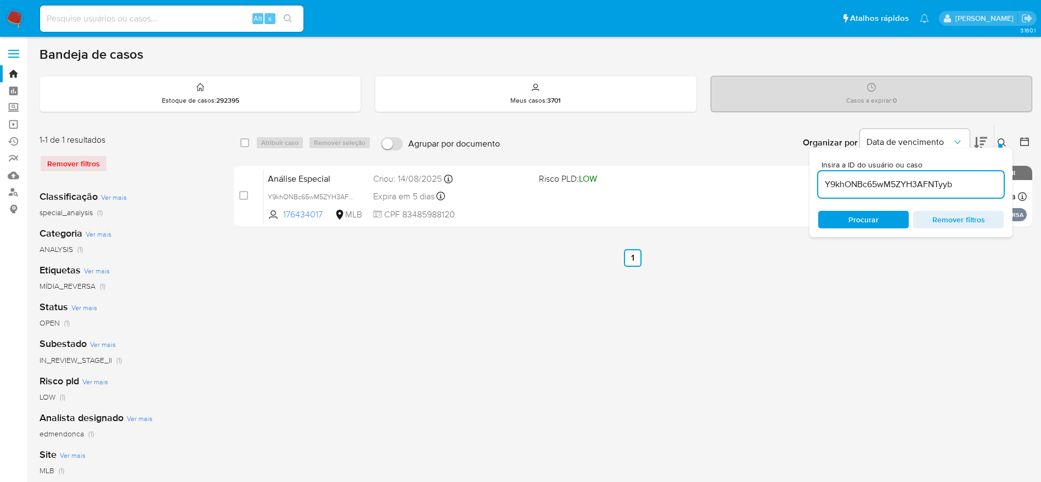
click at [135, 18] on input at bounding box center [171, 19] width 263 height 14
paste input "u4A0Y7SrquTtszNMRLAdMB8O"
type input "u4A0Y7SrquTtszNMRLAdMB8O"
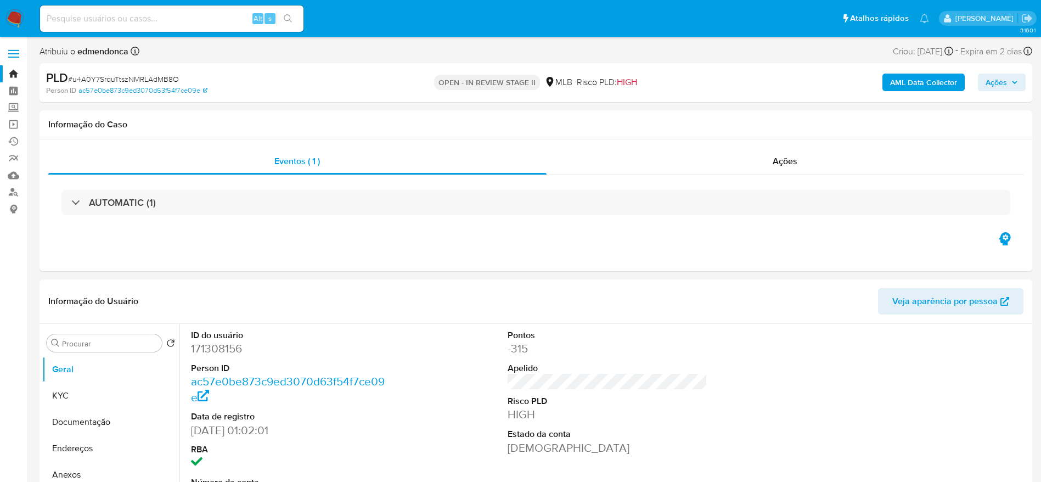
select select "10"
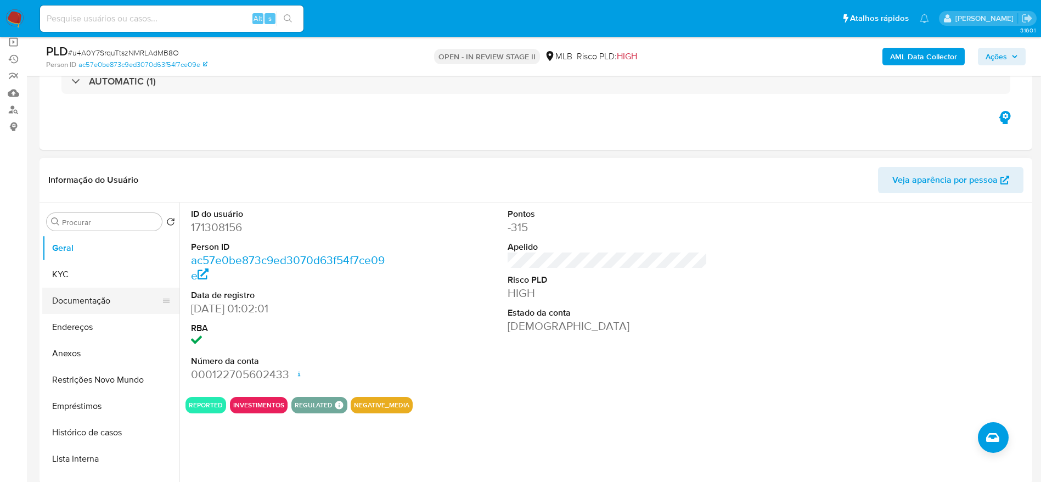
click at [75, 296] on button "Documentação" at bounding box center [106, 301] width 128 height 26
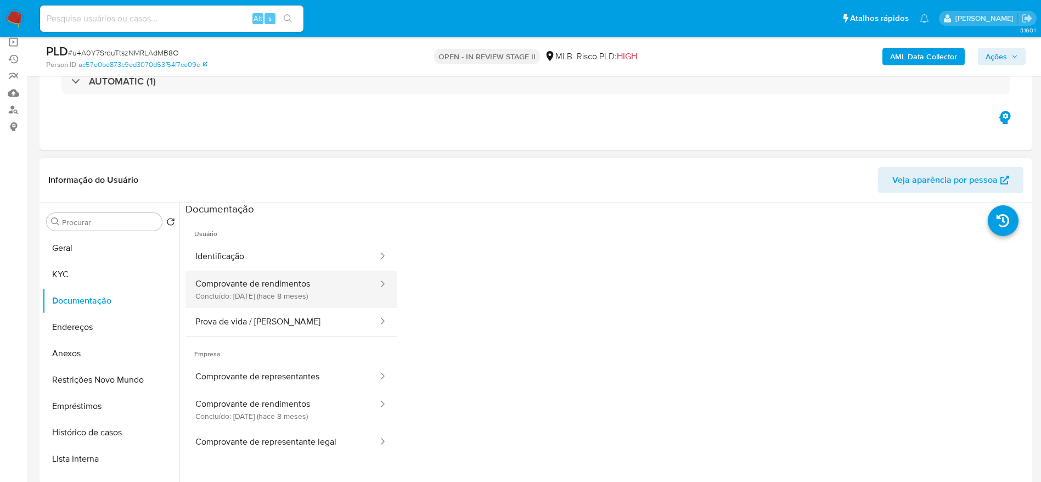
click at [274, 288] on button "Comprovante de rendimentos Concluído: 01/02/2025 (hace 8 meses)" at bounding box center [282, 289] width 194 height 37
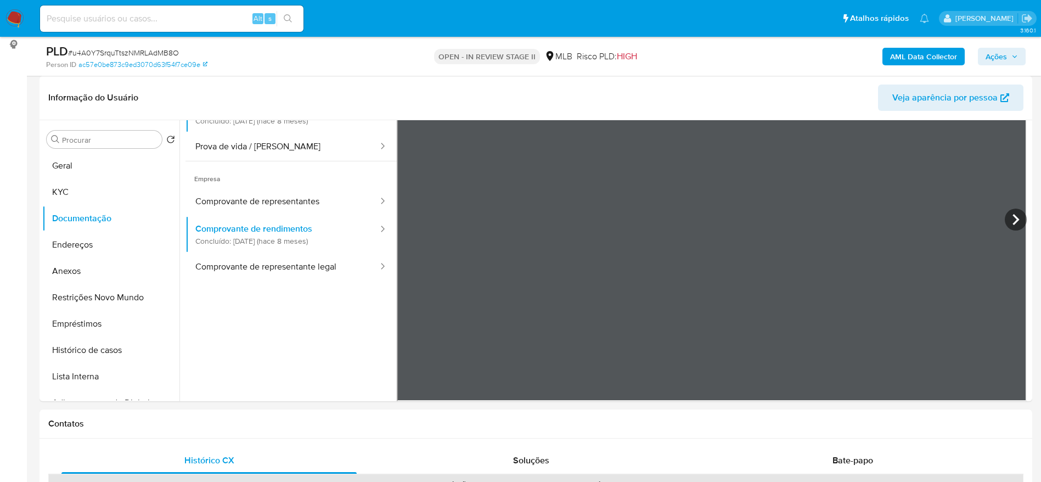
scroll to position [95, 0]
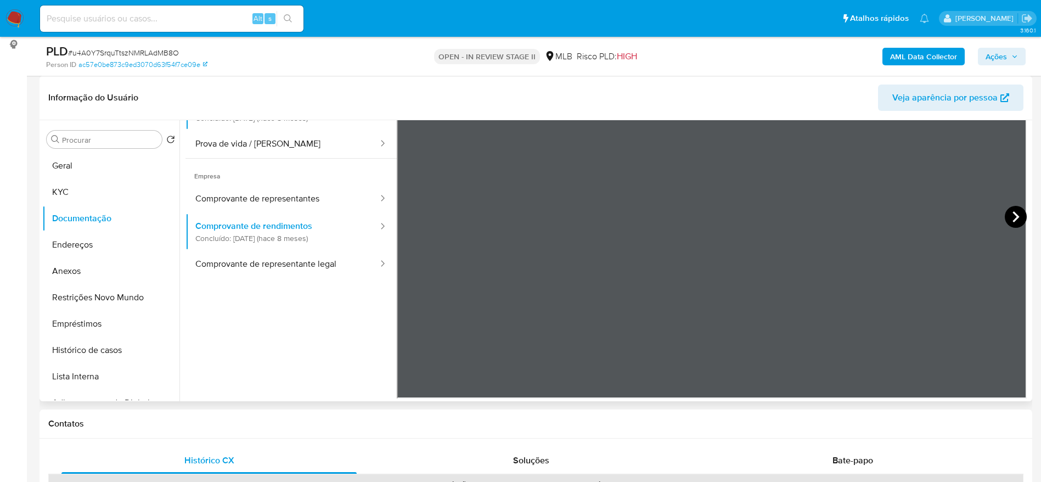
click at [1007, 212] on icon at bounding box center [1016, 217] width 22 height 22
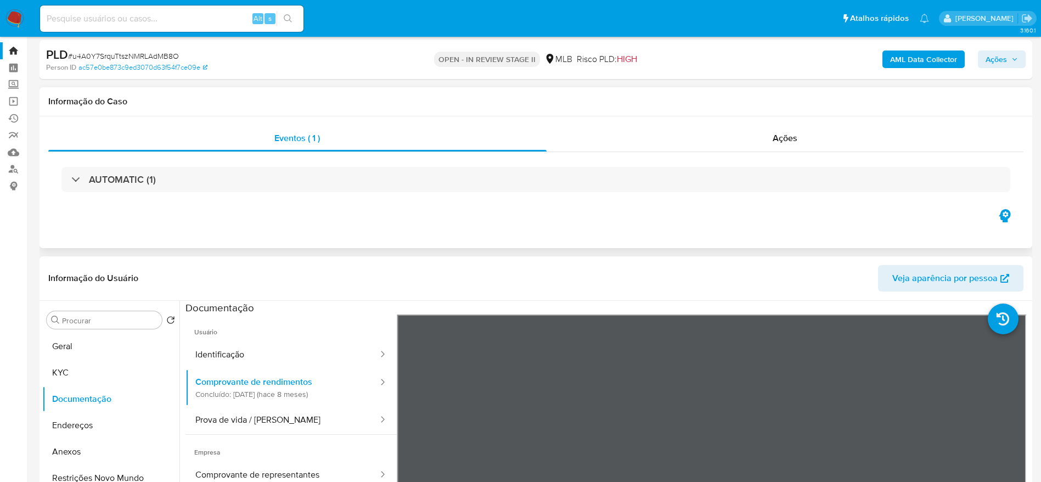
scroll to position [0, 0]
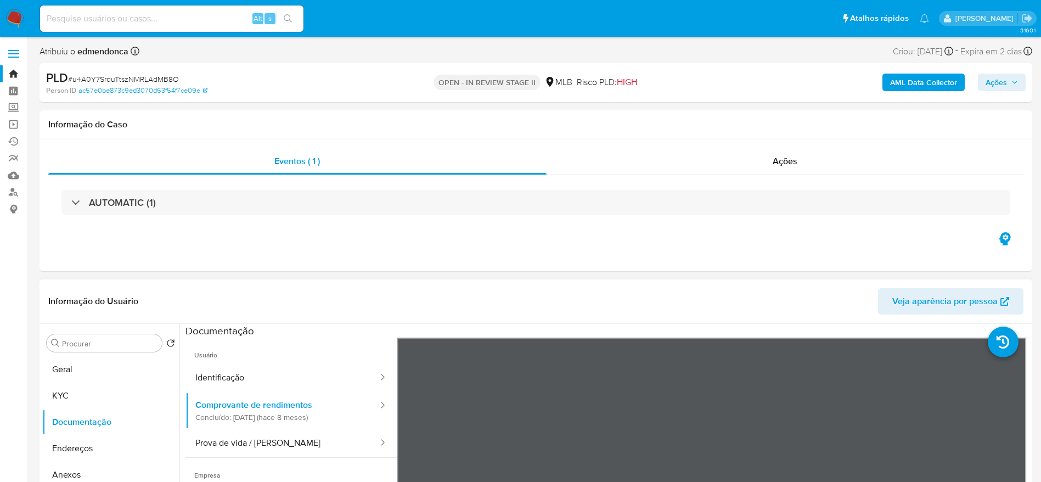
click at [999, 71] on div "AML Data Collector Ações" at bounding box center [864, 83] width 324 height 26
click at [1001, 80] on span "Ações" at bounding box center [996, 83] width 21 height 18
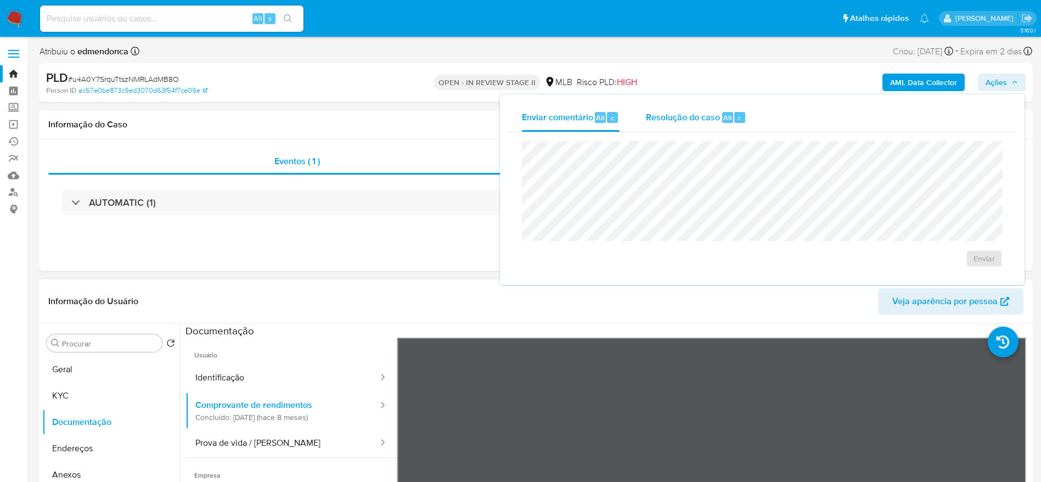
click at [671, 109] on div "Resolução do caso Alt r" at bounding box center [696, 117] width 100 height 29
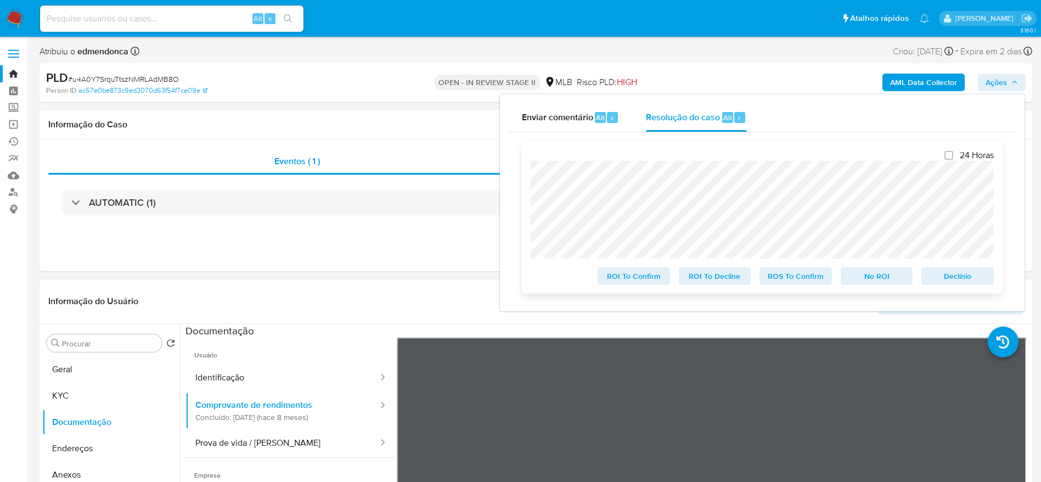
click at [944, 280] on span "Declínio" at bounding box center [957, 275] width 57 height 15
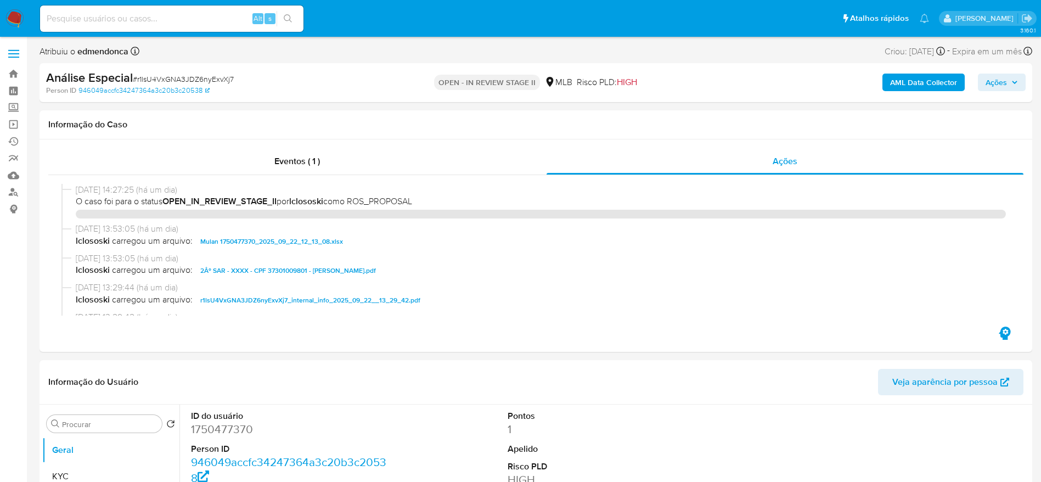
select select "10"
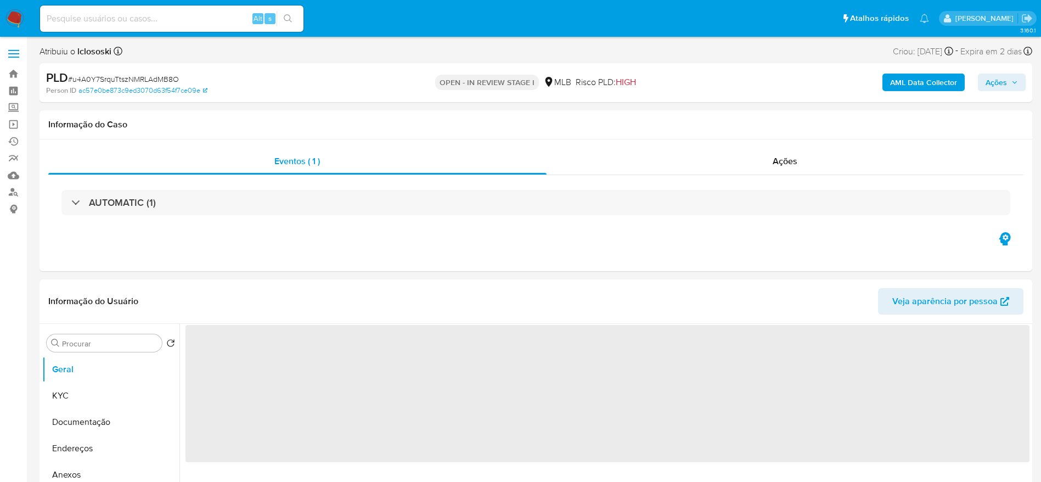
select select "10"
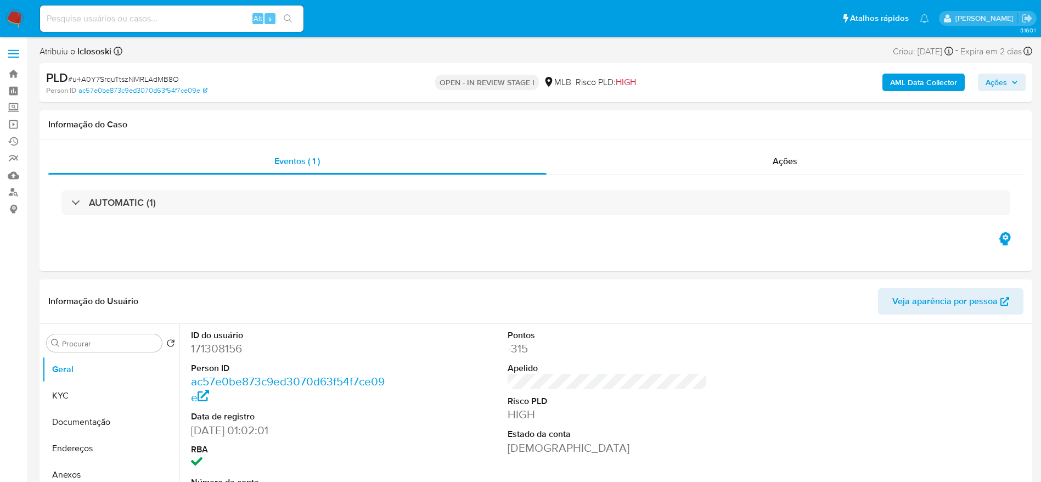
click at [170, 77] on span "# u4A0Y7SrquTtszNMRLAdMB8O" at bounding box center [123, 79] width 111 height 11
copy span "u4A0Y7SrquTtszNMRLAdMB8O"
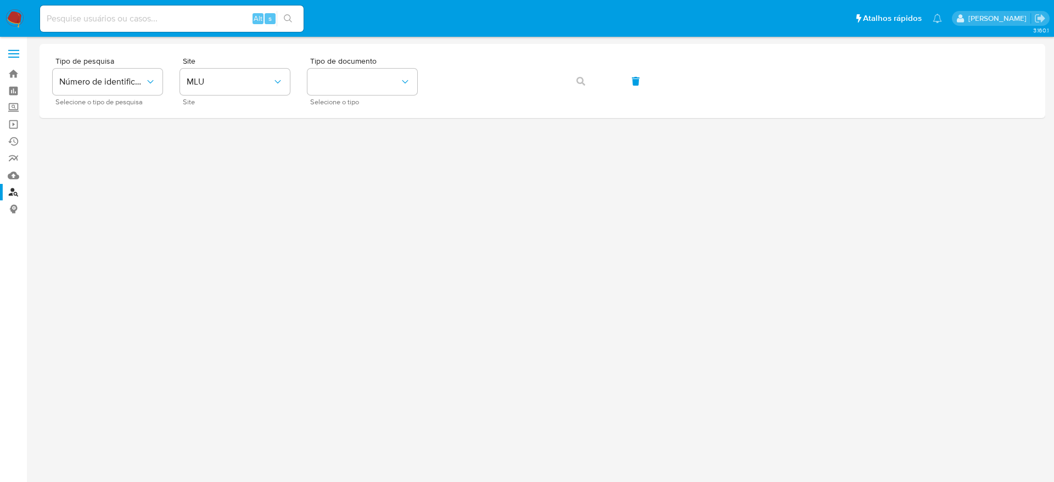
click at [19, 21] on img at bounding box center [14, 18] width 19 height 19
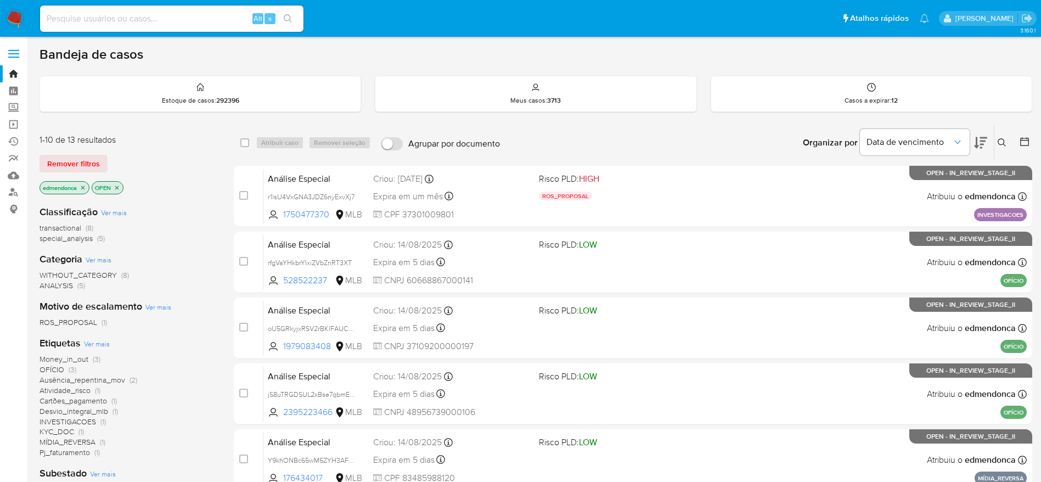
click at [76, 161] on span "Remover filtros" at bounding box center [73, 163] width 53 height 15
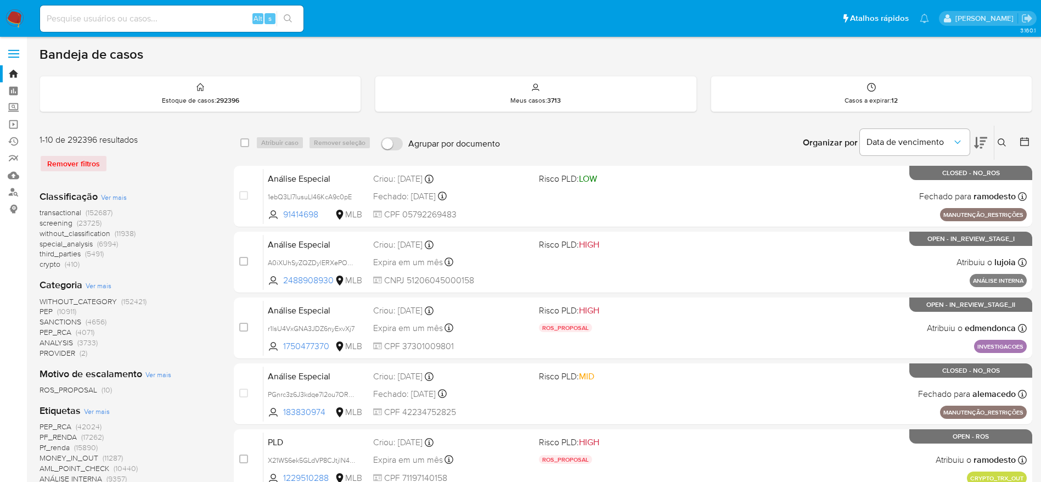
click at [1003, 139] on icon at bounding box center [1002, 142] width 9 height 9
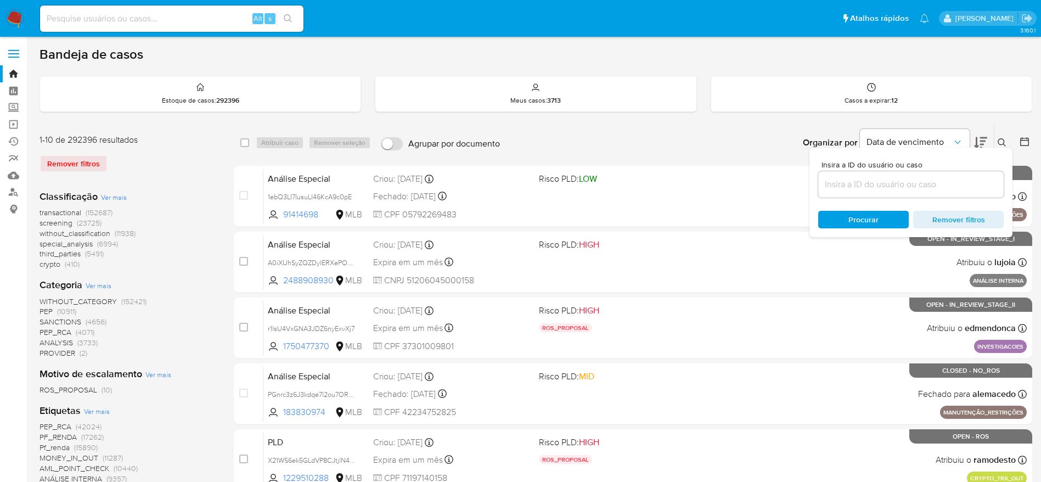
click at [896, 182] on input at bounding box center [910, 184] width 185 height 14
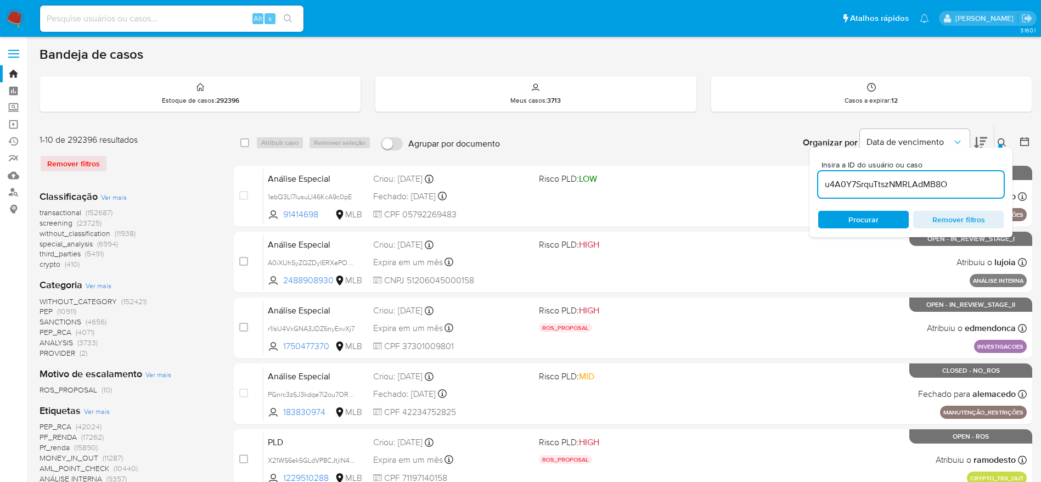
type input "u4A0Y7SrquTtszNMRLAdMB8O"
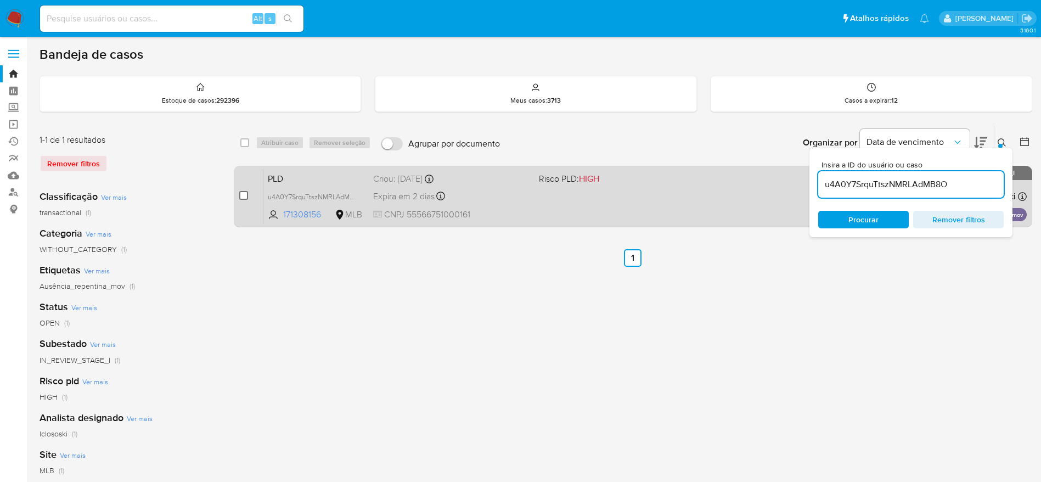
click at [246, 196] on input "checkbox" at bounding box center [243, 195] width 9 height 9
checkbox input "true"
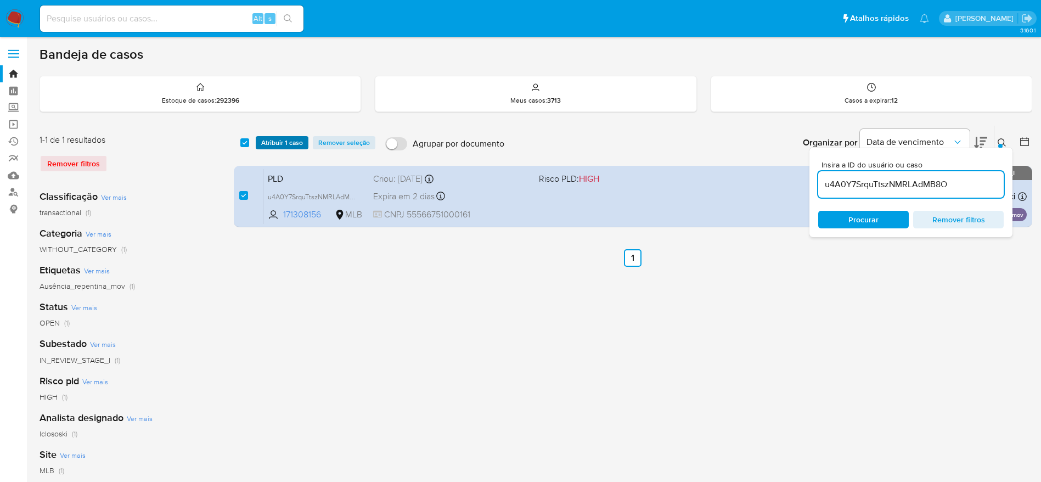
click at [272, 143] on span "Atribuir 1 caso" at bounding box center [282, 142] width 42 height 11
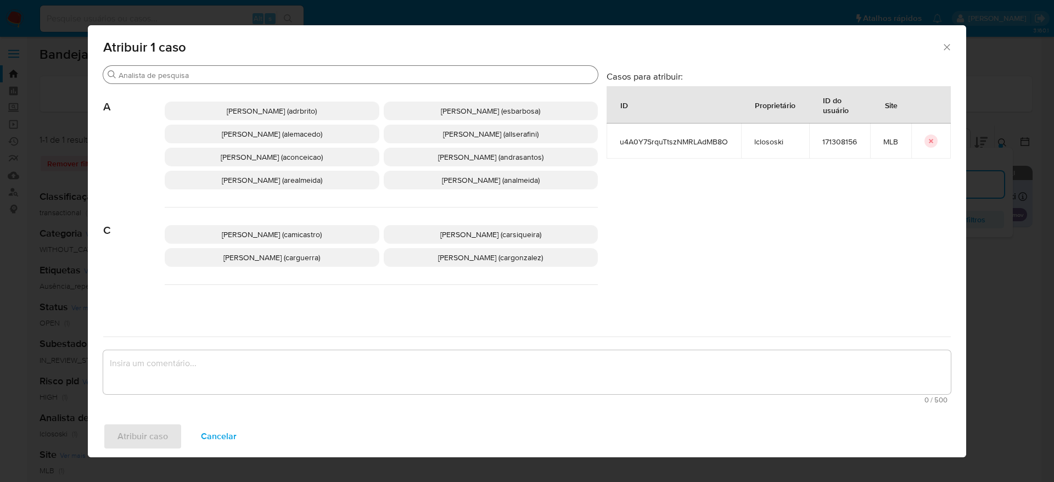
click at [334, 71] on input "Buscar" at bounding box center [356, 75] width 475 height 10
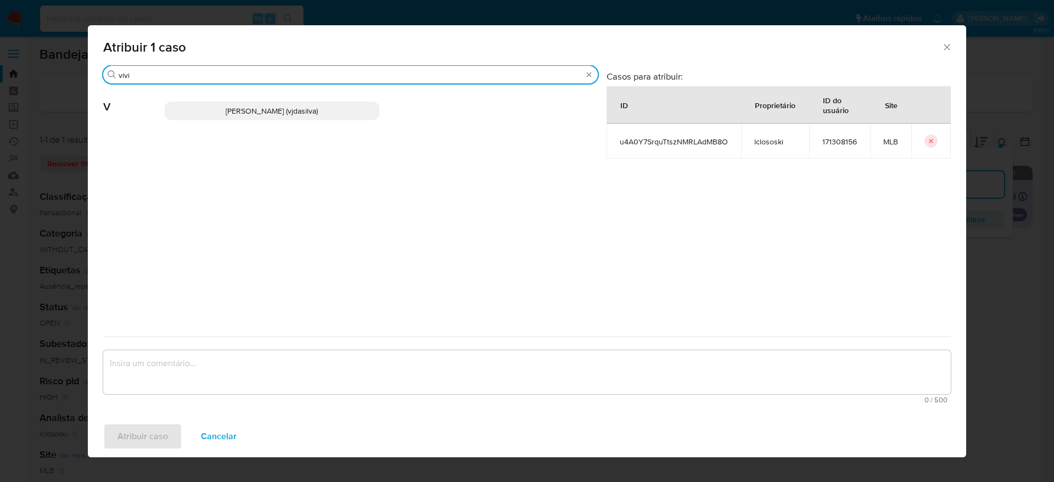
type input "vivi"
click at [364, 99] on div "Viviane Jesus Da Silva (vjdasilva)" at bounding box center [381, 111] width 433 height 54
click at [355, 116] on p "Viviane Jesus Da Silva (vjdasilva)" at bounding box center [272, 111] width 215 height 19
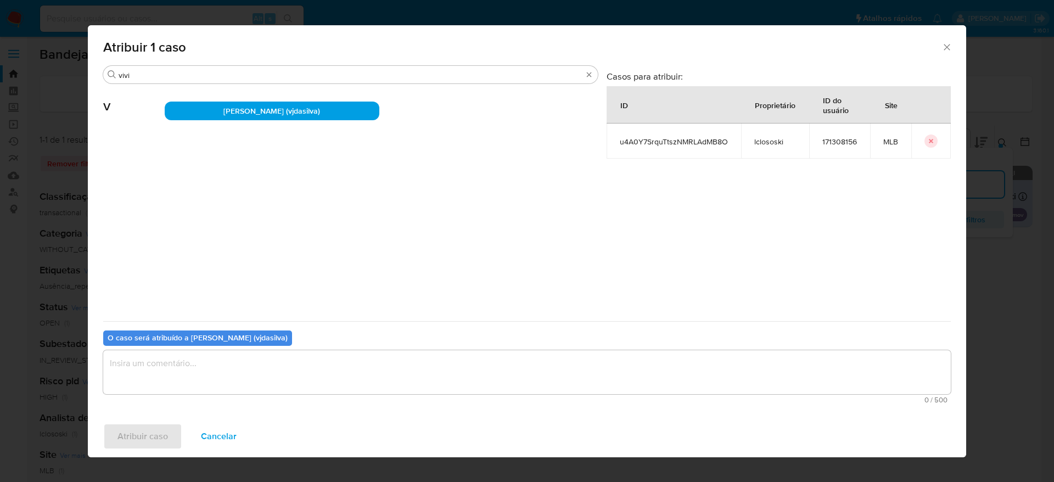
click at [249, 359] on textarea "assign-modal" at bounding box center [526, 372] width 847 height 44
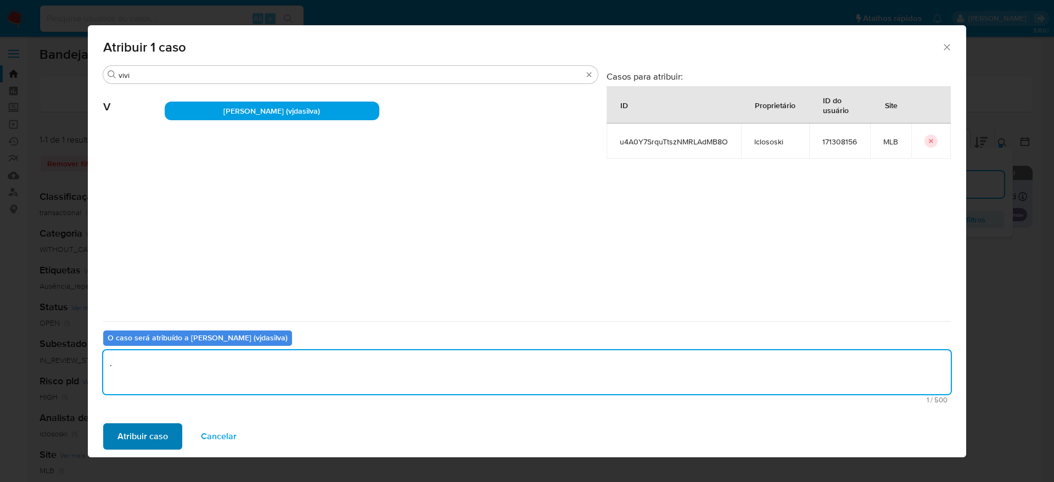
type textarea "."
click at [138, 431] on span "Atribuir caso" at bounding box center [142, 436] width 50 height 24
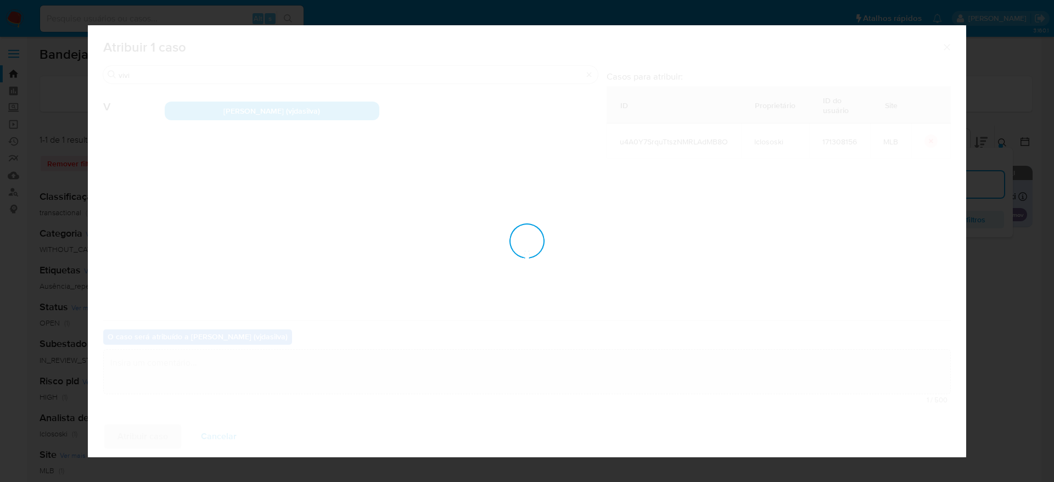
checkbox input "false"
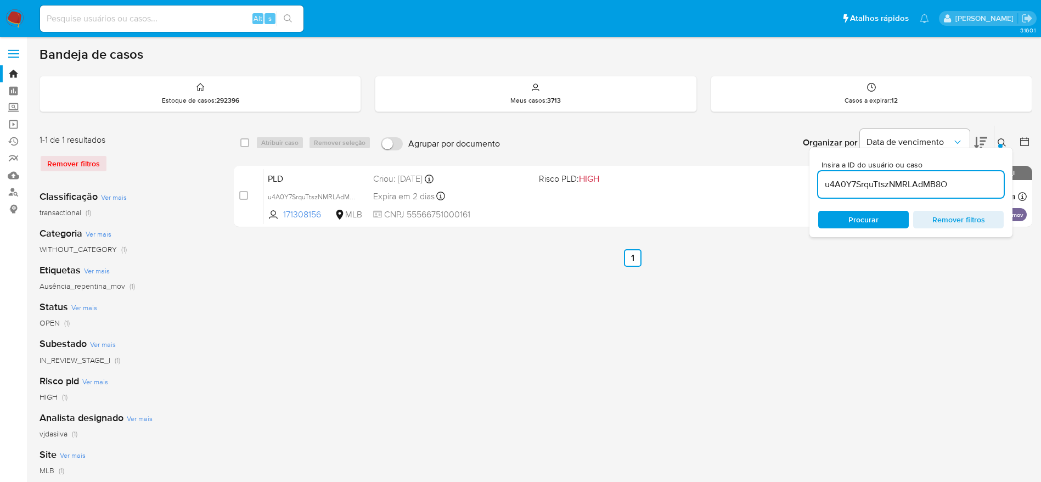
click at [860, 187] on input "u4A0Y7SrquTtszNMRLAdMB8O" at bounding box center [910, 184] width 185 height 14
click at [862, 187] on input "u4A0Y7SrquTtszNMRLAdMB8O" at bounding box center [910, 184] width 185 height 14
paste input "hUAtaA5vYaYmWh9zd8mkitkq"
type input "hUAtaA5vYaYmWh9zd8mkitkq"
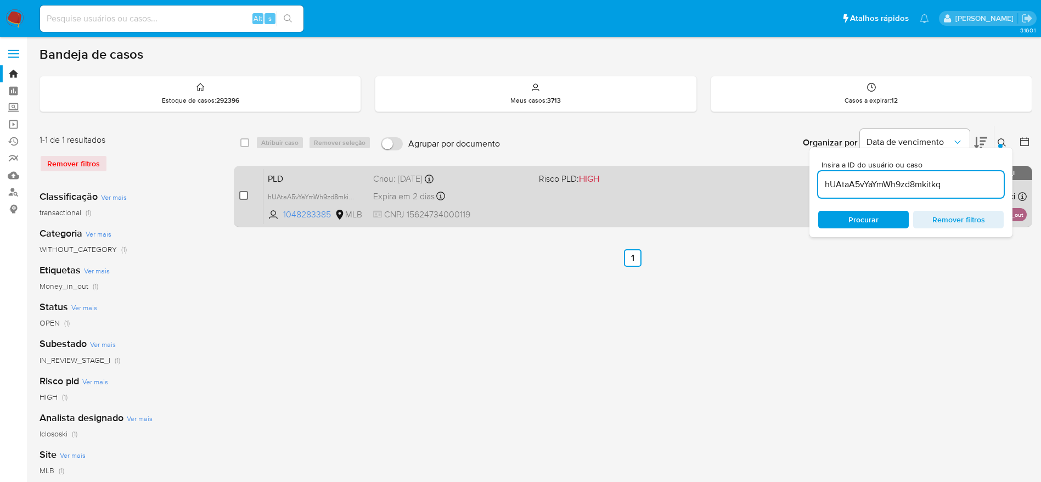
click at [241, 194] on input "checkbox" at bounding box center [243, 195] width 9 height 9
checkbox input "true"
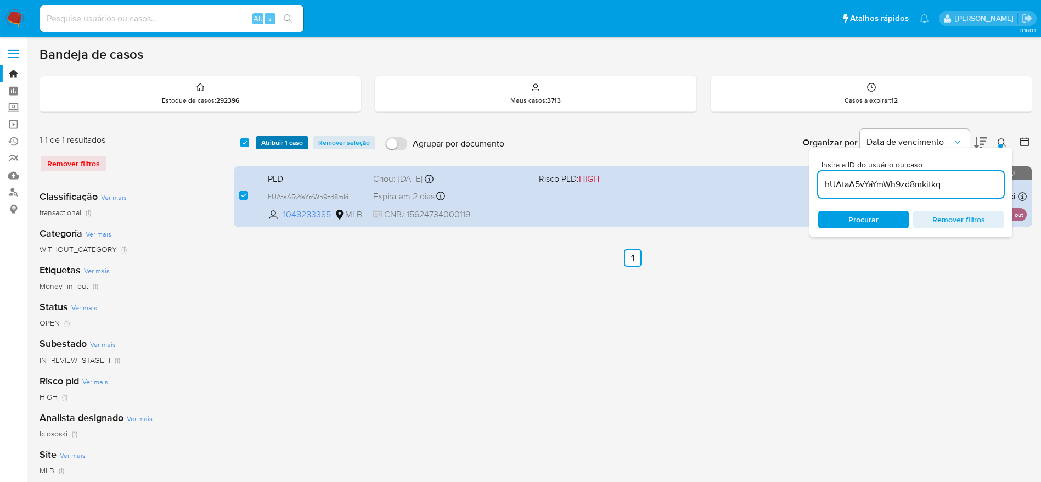
click at [269, 144] on span "Atribuir 1 caso" at bounding box center [282, 142] width 42 height 11
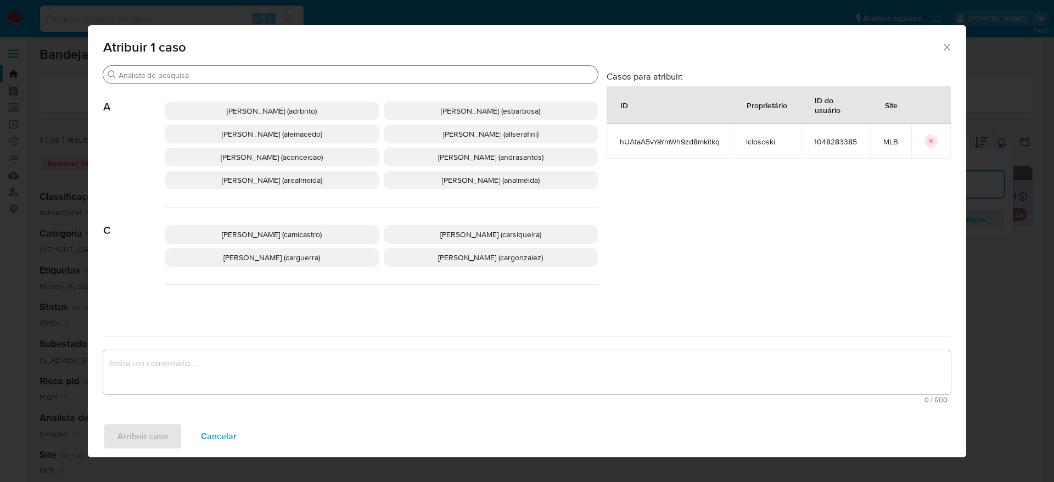
click at [247, 75] on input "Buscar" at bounding box center [356, 75] width 475 height 10
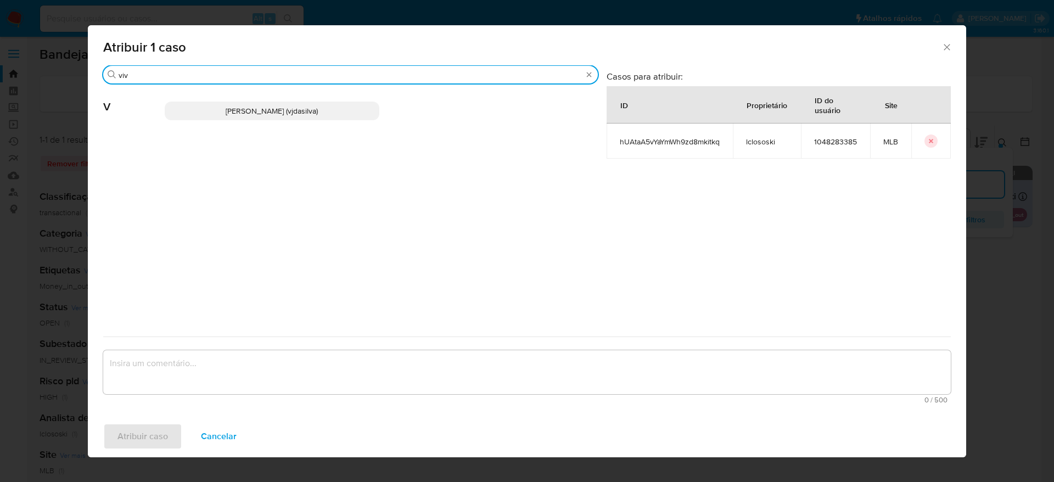
type input "viv"
click at [264, 106] on span "Viviane Jesus Da Silva (vjdasilva)" at bounding box center [272, 110] width 92 height 11
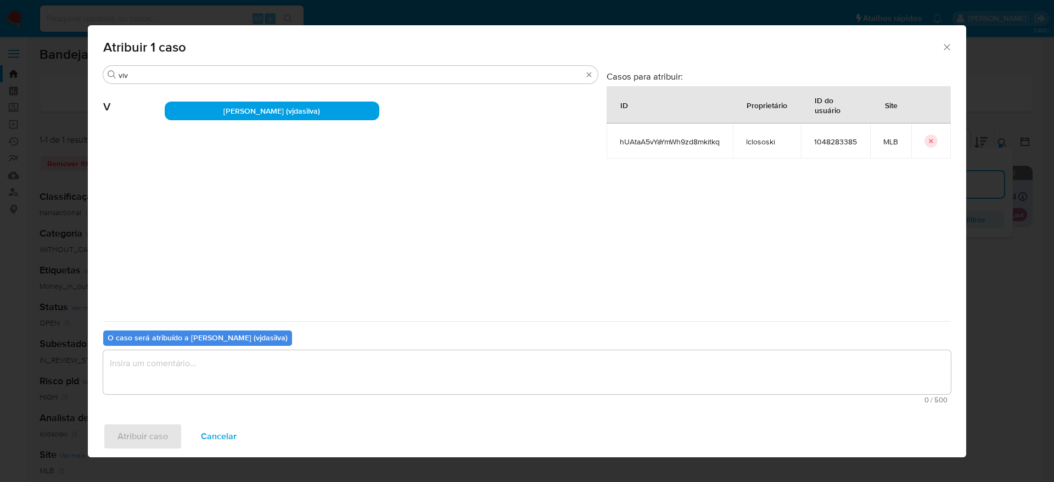
click at [307, 361] on textarea "assign-modal" at bounding box center [526, 372] width 847 height 44
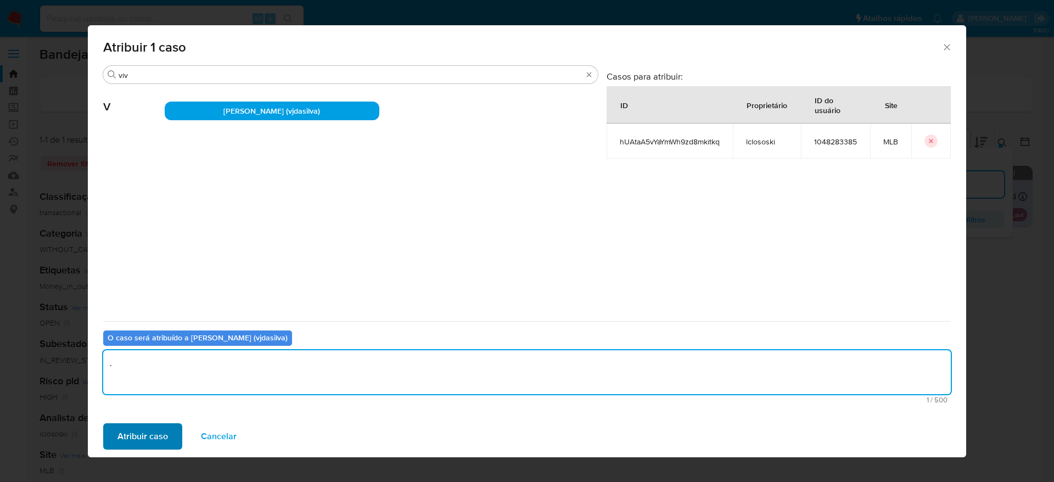
type textarea "."
click at [147, 427] on span "Atribuir caso" at bounding box center [142, 436] width 50 height 24
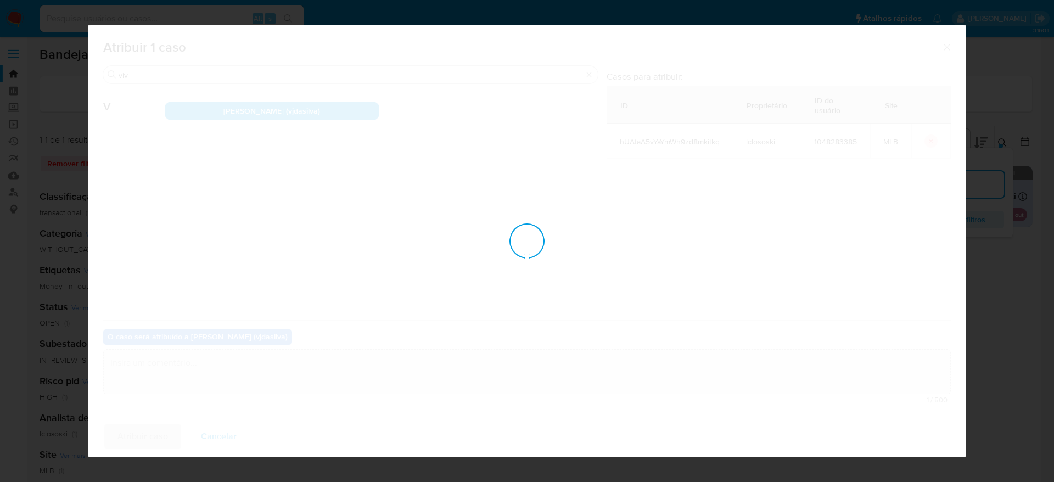
checkbox input "false"
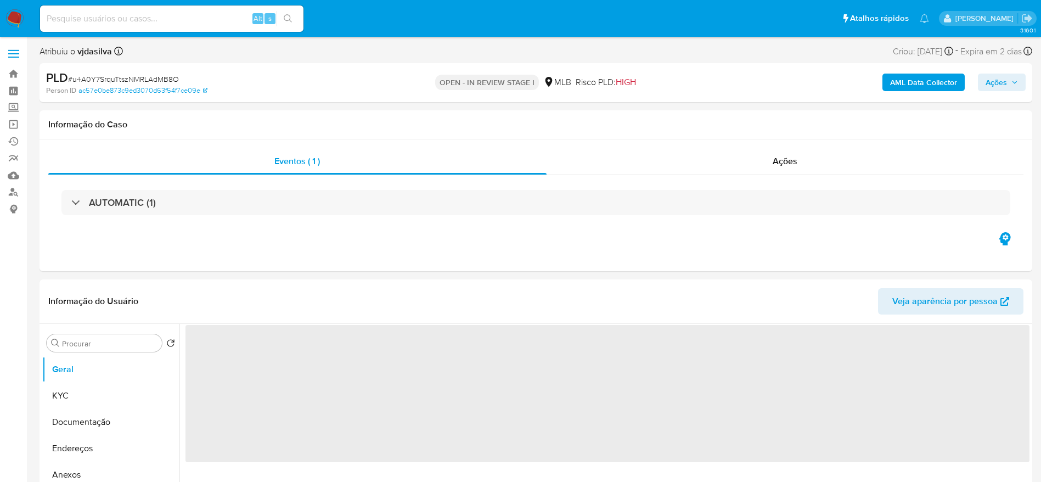
select select "10"
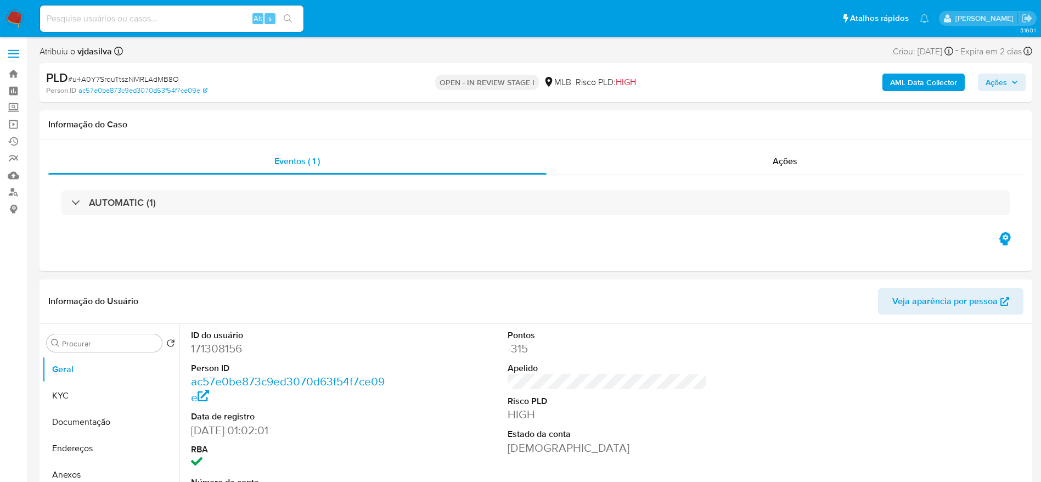
click at [121, 12] on input at bounding box center [171, 19] width 263 height 14
paste input "hUAtaA5vYaYmWh9zd8mkitkq"
type input "hUAtaA5vYaYmWh9zd8mkitkq"
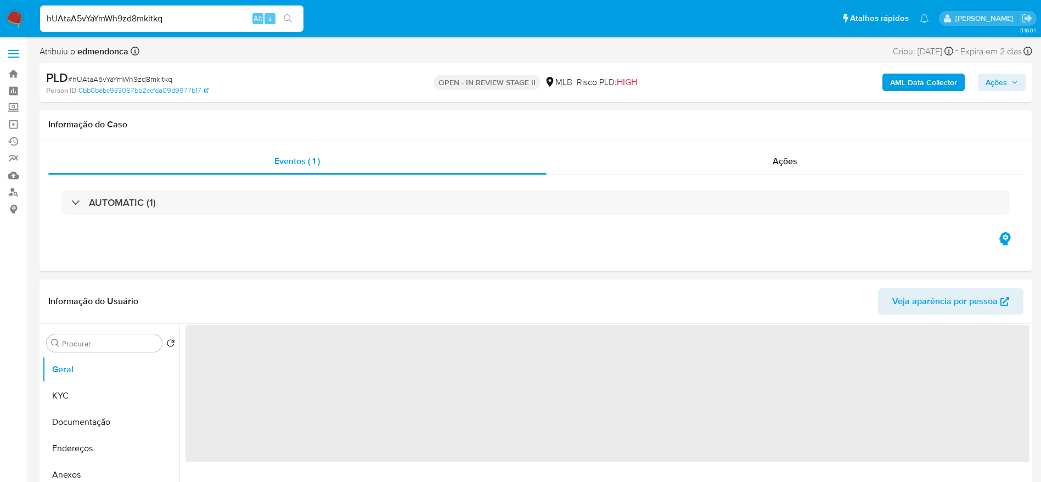
select select "10"
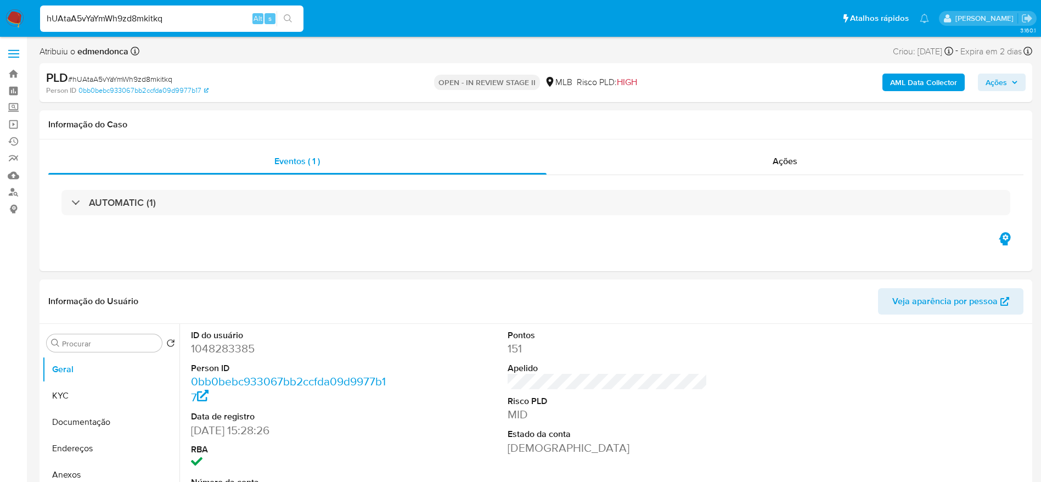
click at [83, 16] on input "hUAtaA5vYaYmWh9zd8mkitkq" at bounding box center [171, 19] width 263 height 14
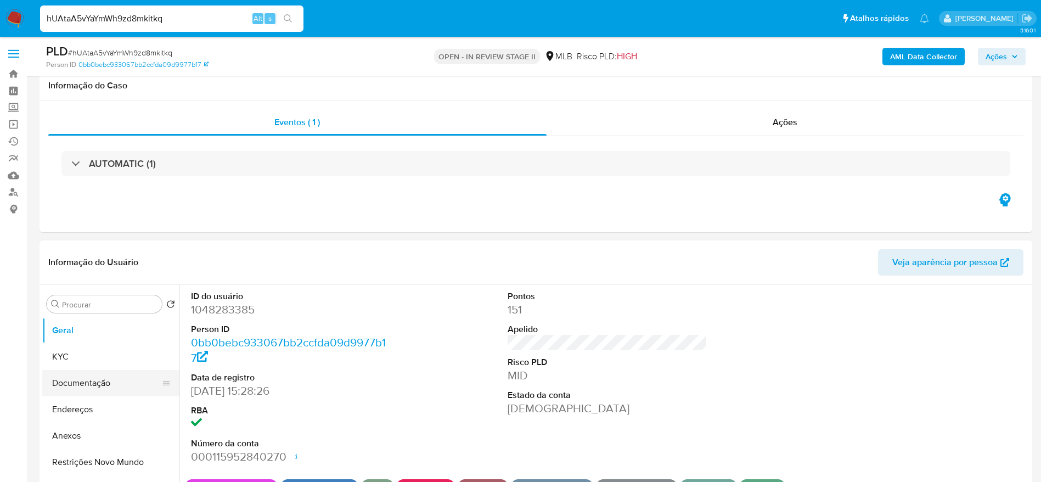
scroll to position [82, 0]
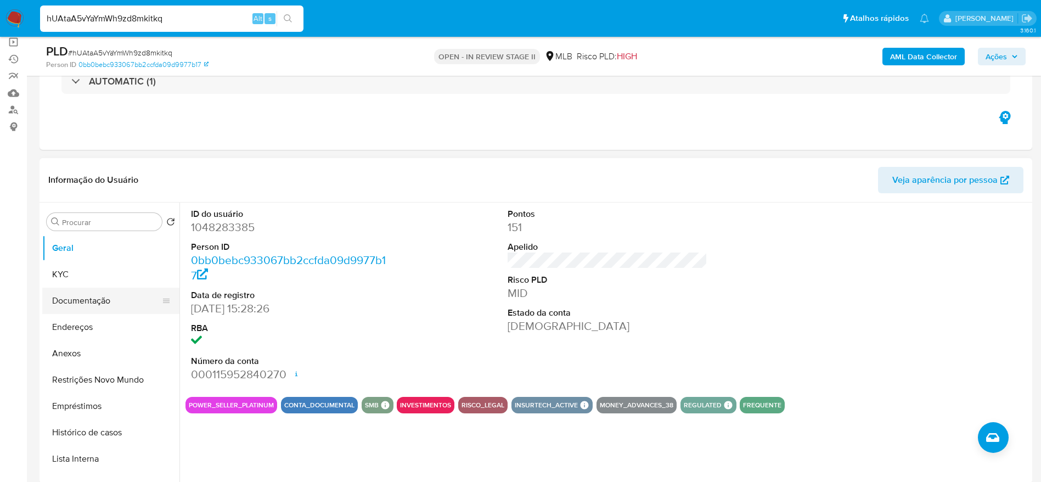
click at [77, 309] on button "Documentação" at bounding box center [106, 301] width 128 height 26
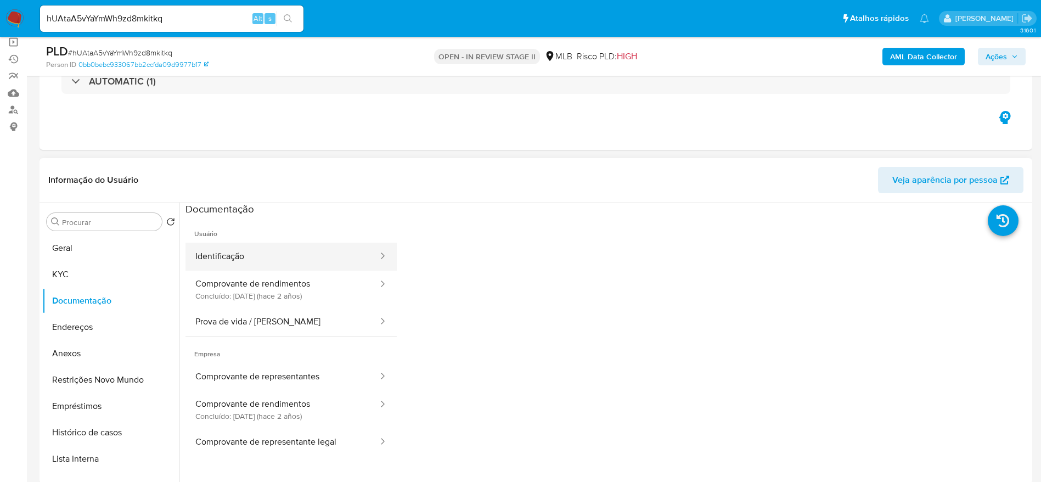
click at [266, 266] on button "Identificação" at bounding box center [282, 257] width 194 height 28
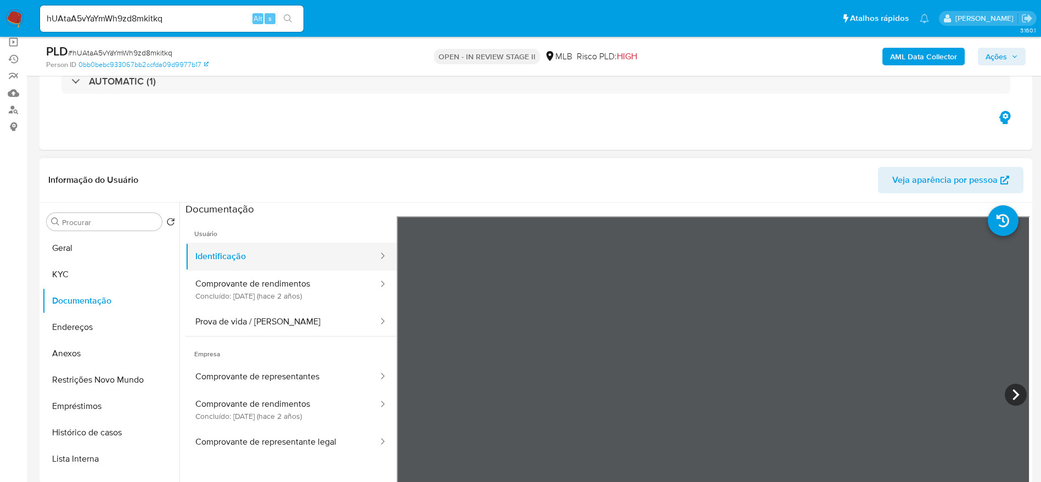
click at [267, 269] on button "Identificação" at bounding box center [282, 257] width 194 height 28
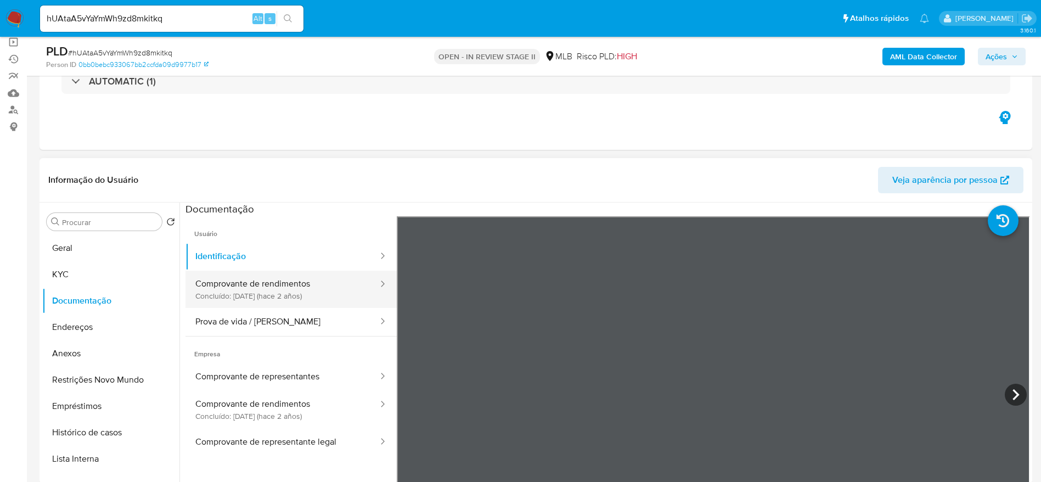
click at [272, 290] on button "Comprovante de rendimentos Concluído: [DATE] (hace 2 años)" at bounding box center [282, 289] width 194 height 37
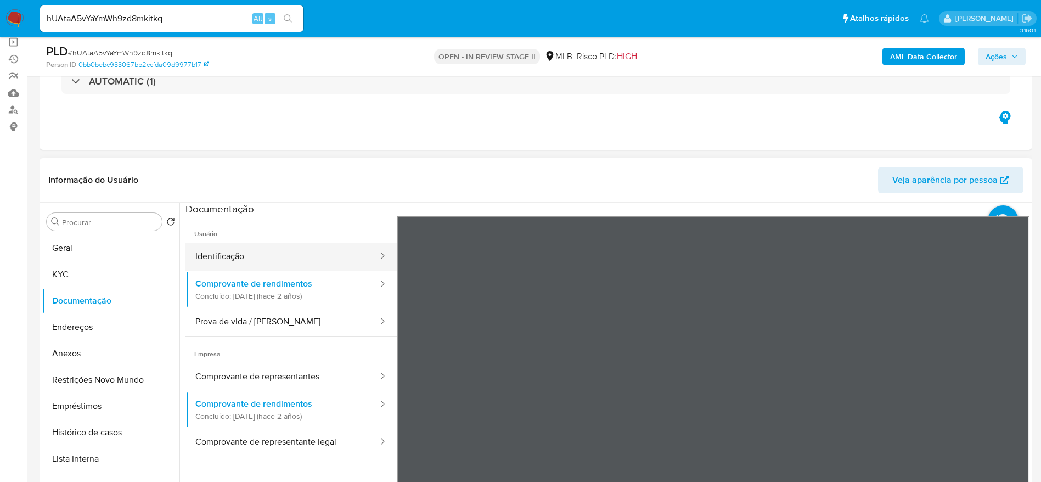
click at [277, 259] on button "Identificação" at bounding box center [282, 257] width 194 height 28
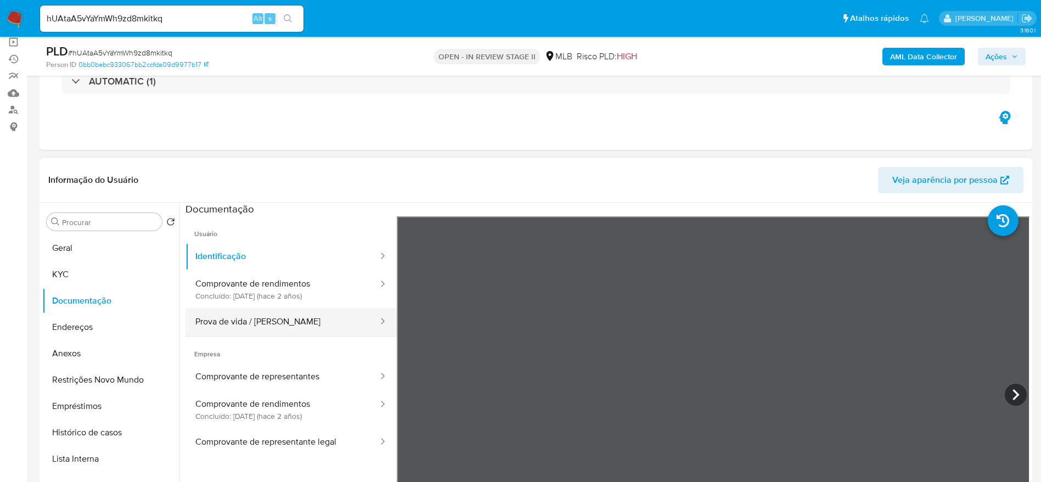
click at [261, 320] on button "Prova de vida / [PERSON_NAME]" at bounding box center [282, 322] width 194 height 28
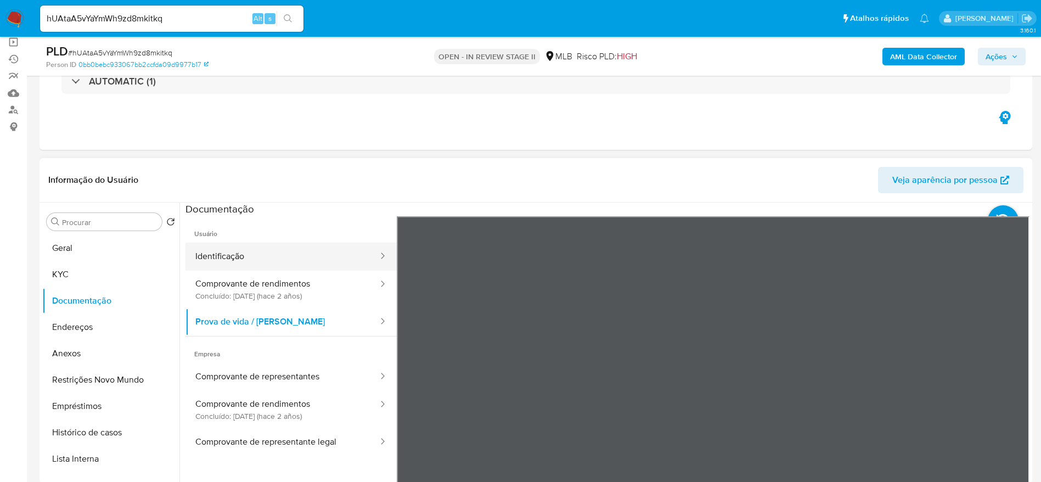
click at [247, 246] on button "Identificação" at bounding box center [282, 257] width 194 height 28
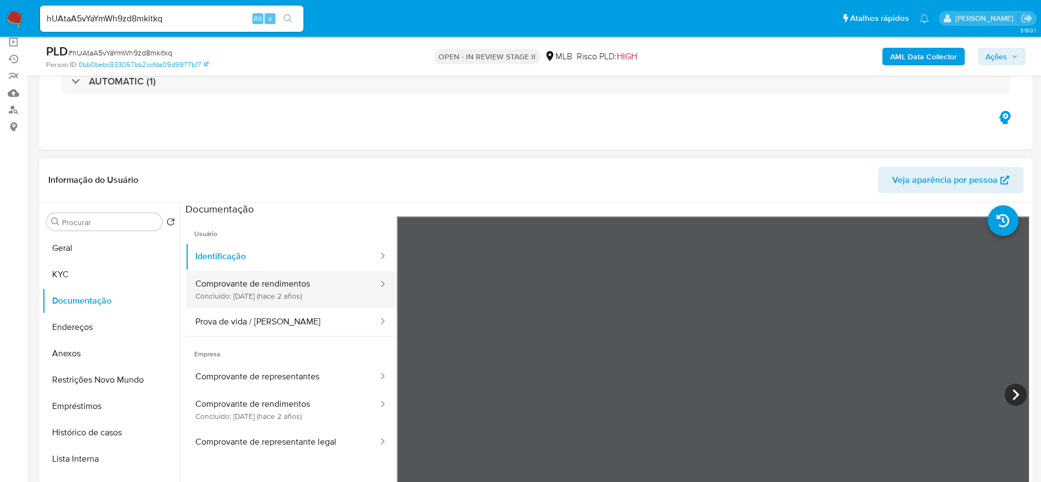
click at [263, 283] on button "Comprovante de rendimentos Concluído: 03/01/2024 (hace 2 años)" at bounding box center [282, 289] width 194 height 37
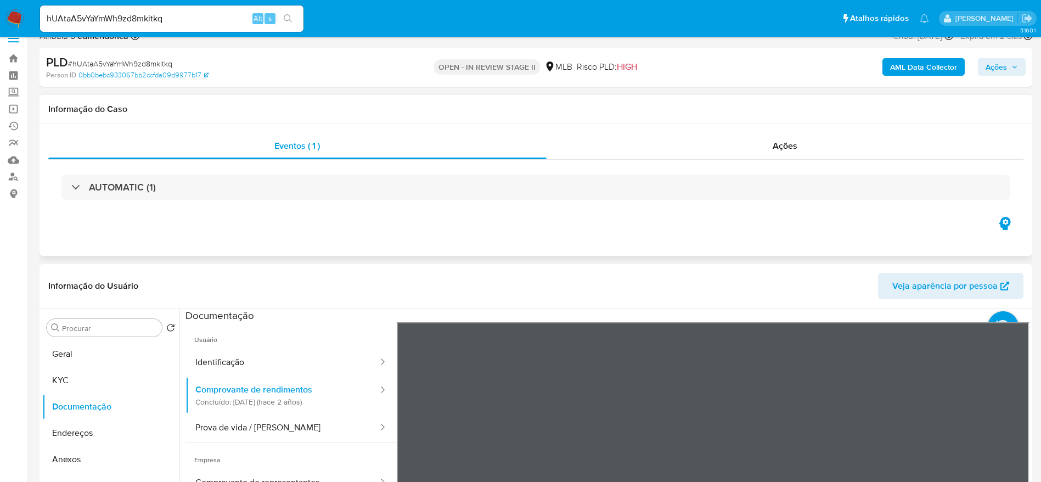
scroll to position [0, 0]
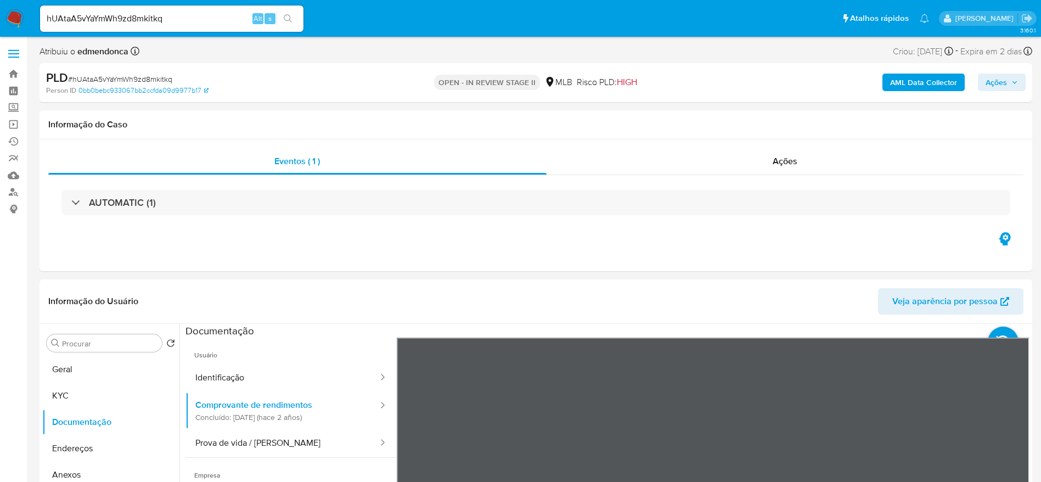
click at [1005, 72] on div "AML Data Collector Ações" at bounding box center [864, 83] width 324 height 26
click at [994, 77] on span "Ações" at bounding box center [996, 83] width 21 height 18
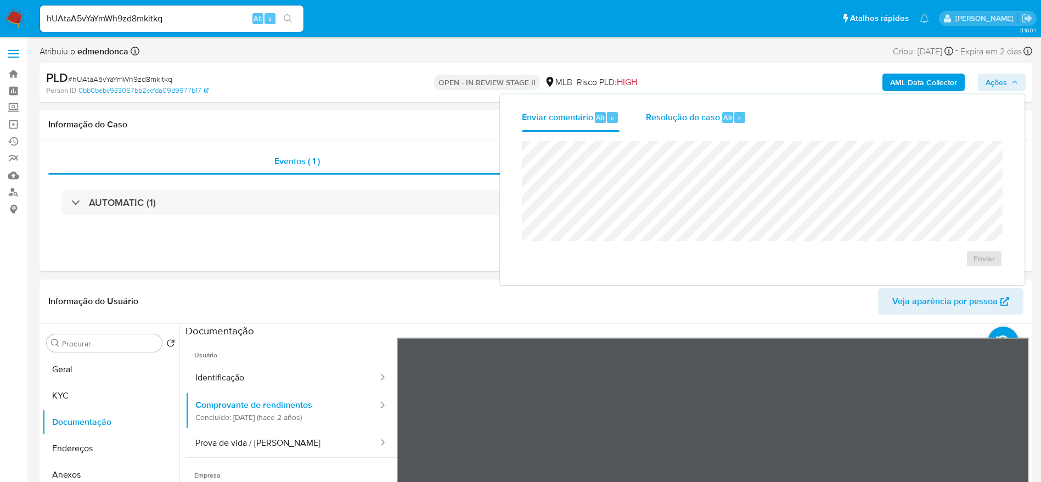
click at [709, 122] on span "Resolução do caso" at bounding box center [683, 117] width 74 height 13
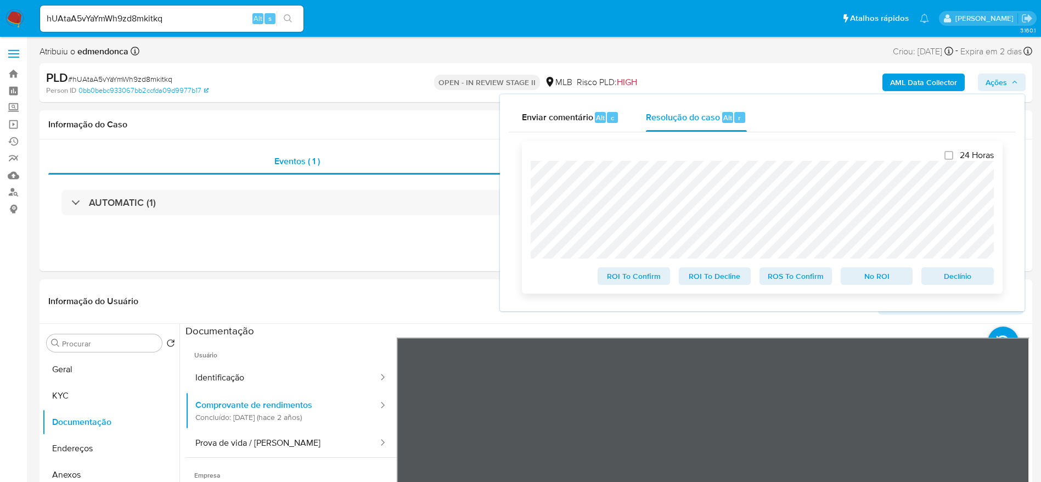
click at [975, 275] on span "Declínio" at bounding box center [957, 275] width 57 height 15
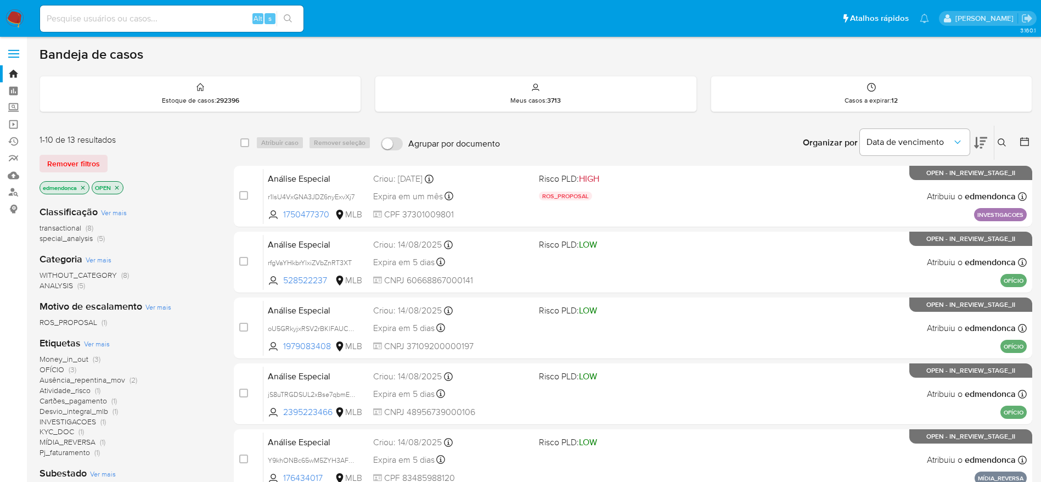
click at [154, 27] on div "Alt s" at bounding box center [171, 18] width 263 height 26
click at [154, 24] on input at bounding box center [171, 19] width 263 height 14
paste input "g2U1yv7izYXFtSk6FBXWg7Jf"
type input "g2U1yv7izYXFtSk6FBXWg7Jf"
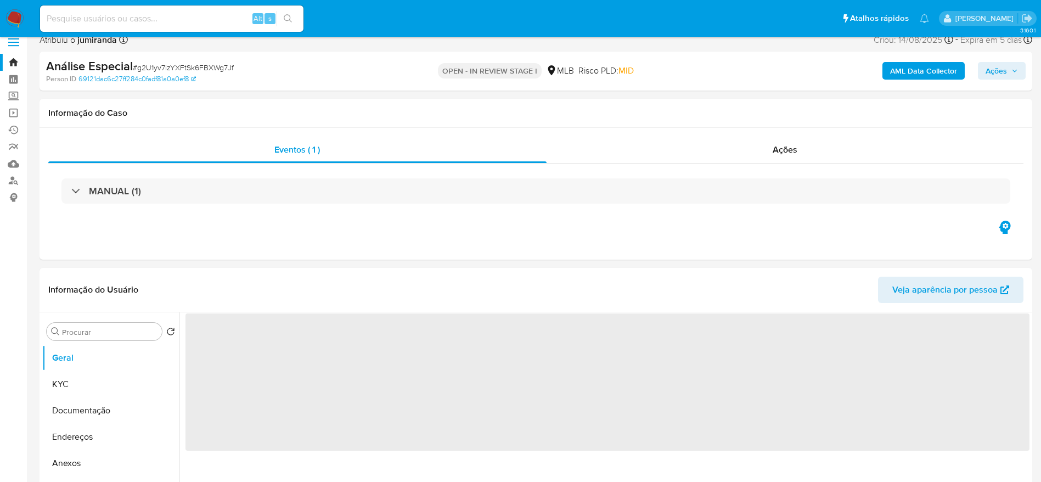
scroll to position [165, 0]
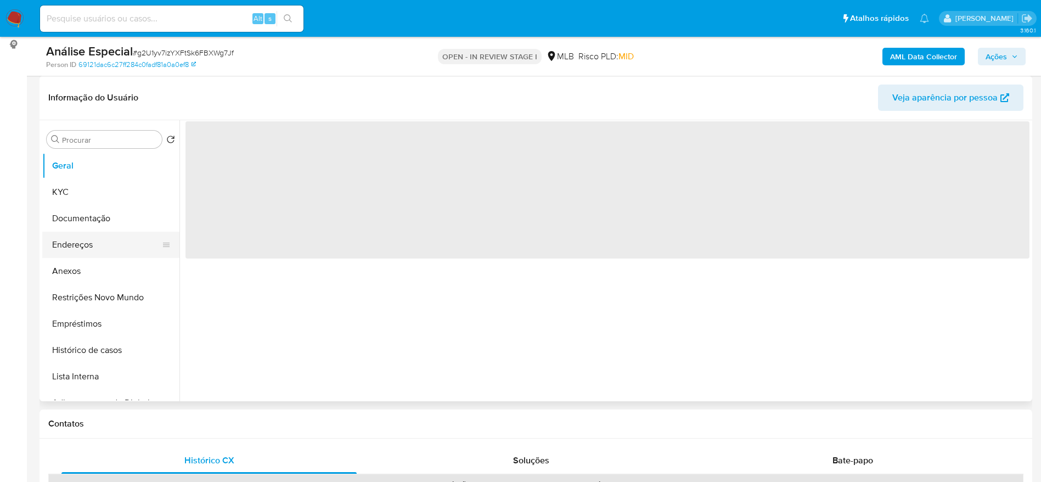
select select "10"
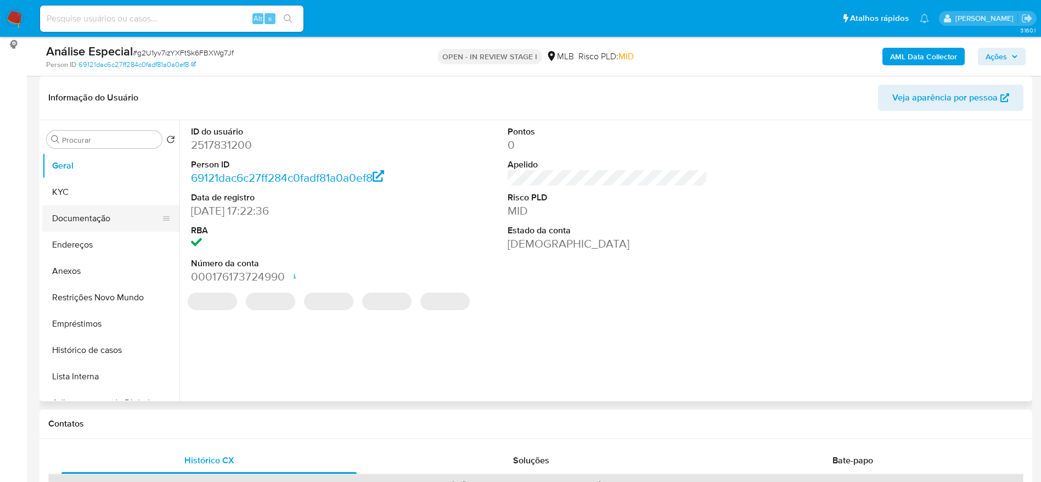
click at [92, 220] on button "Documentação" at bounding box center [106, 218] width 128 height 26
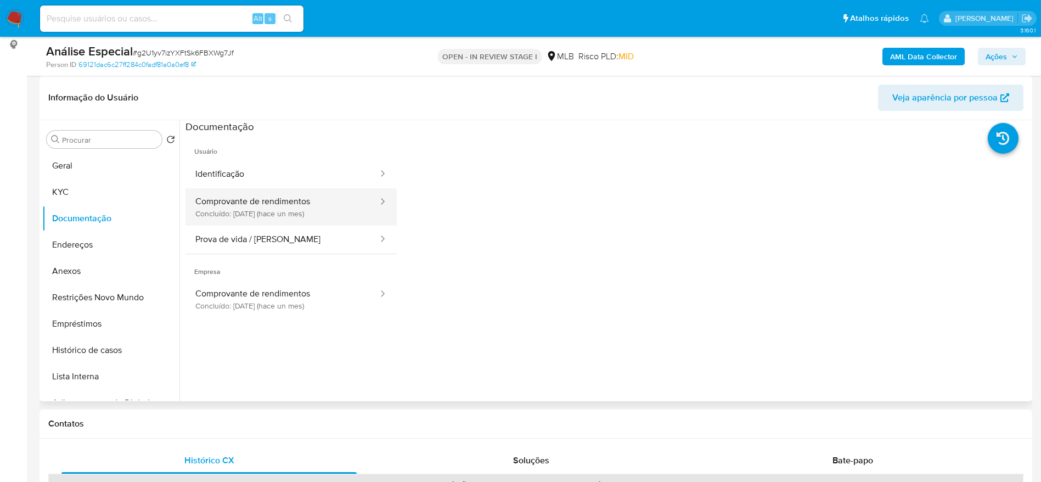
click at [290, 199] on button "Comprovante de rendimentos Concluído: 20/08/2025 (hace un mes)" at bounding box center [282, 206] width 194 height 37
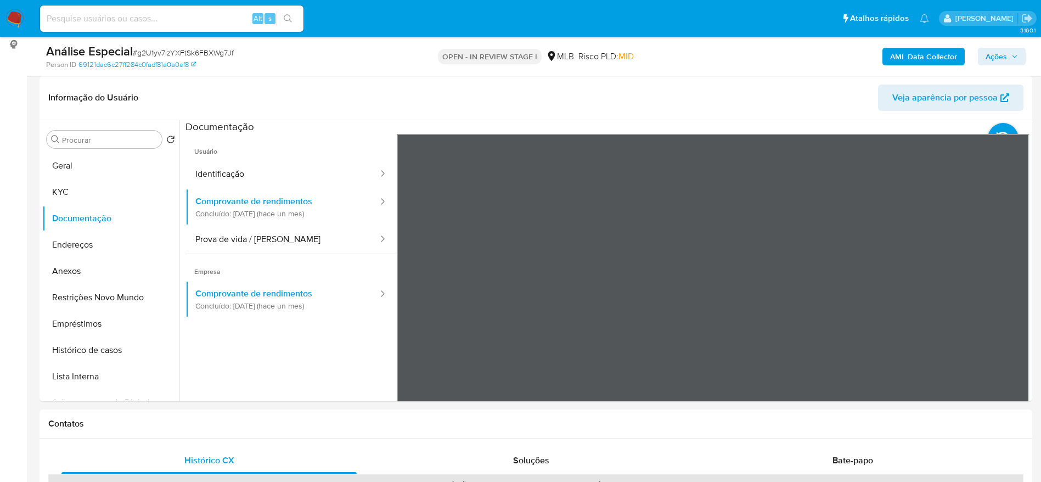
scroll to position [0, 0]
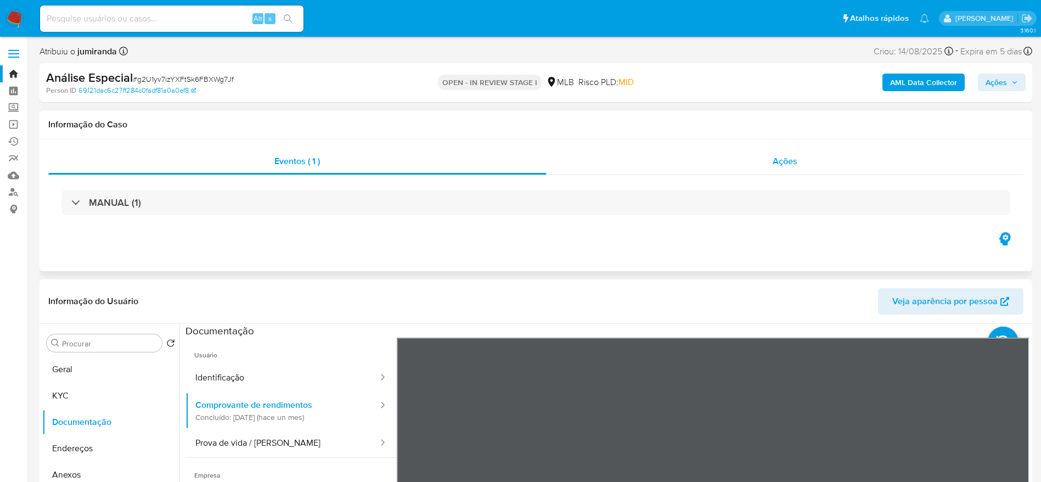
click at [827, 166] on div "Ações" at bounding box center [785, 161] width 477 height 26
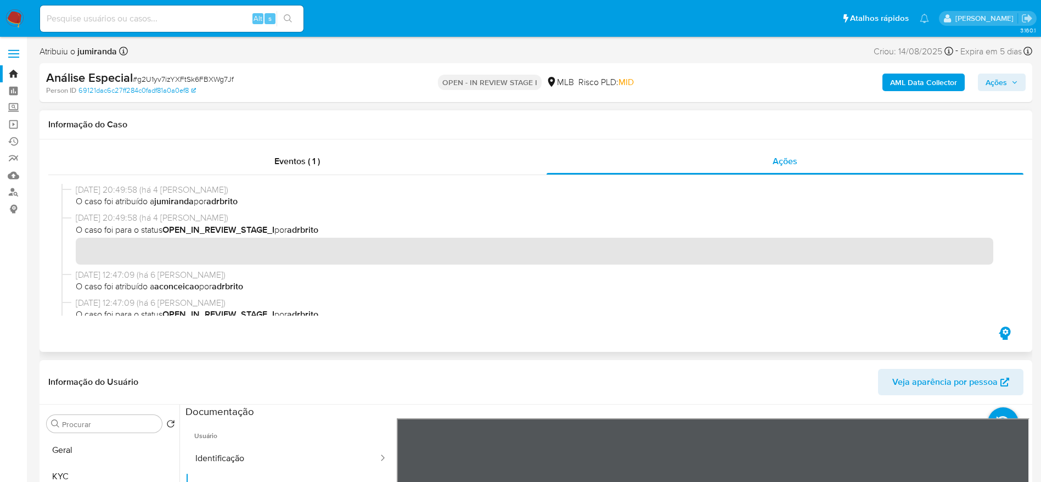
scroll to position [91, 0]
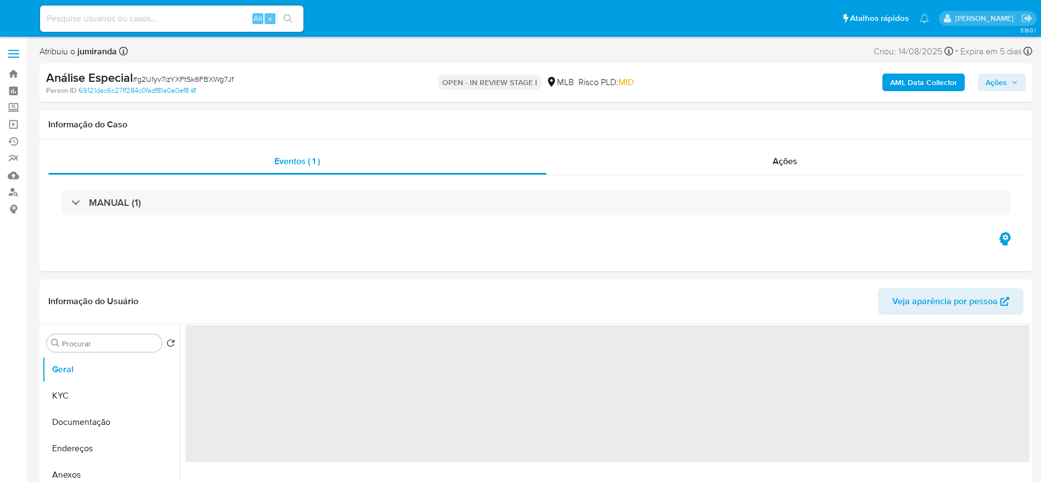
select select "10"
click at [128, 74] on span "# hUAtaA5vYaYmWh9zd8mkitkq" at bounding box center [120, 79] width 104 height 11
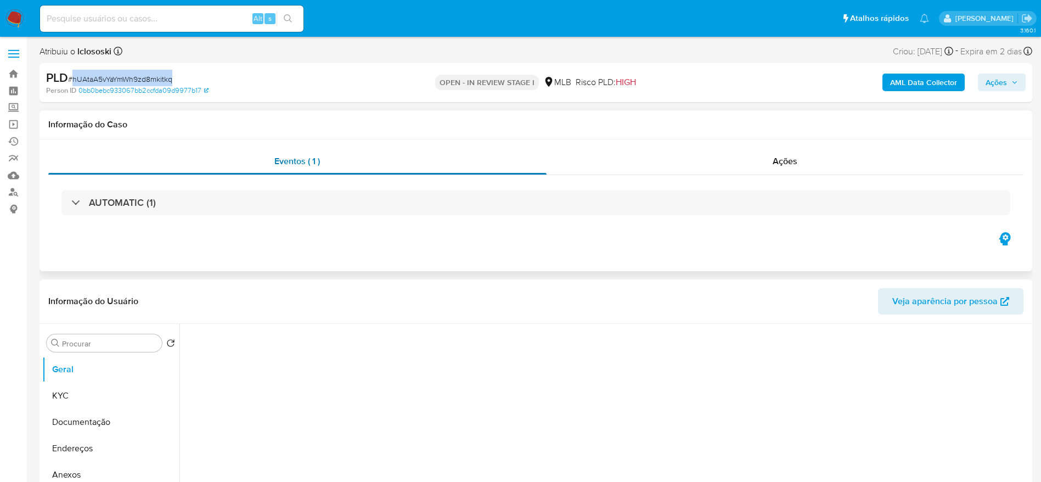
select select "10"
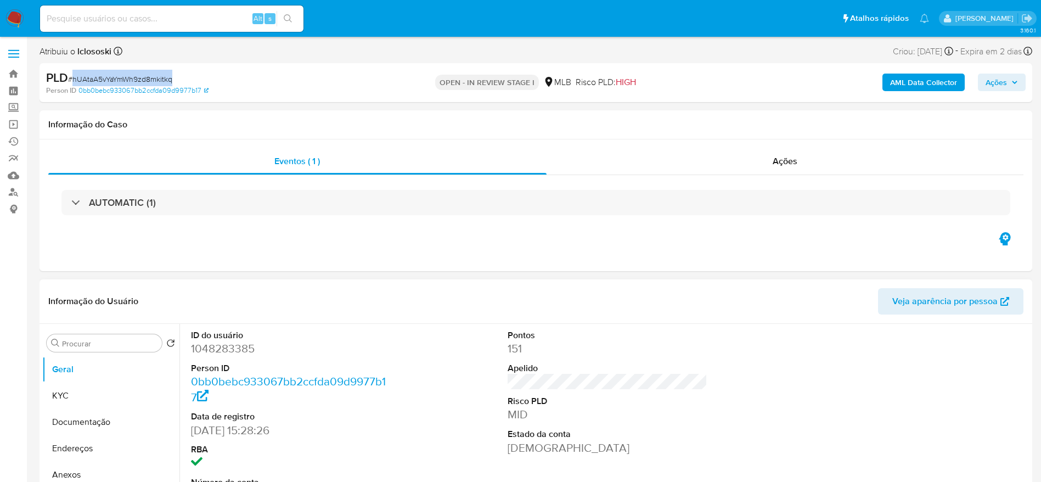
copy span "hUAtaA5vYaYmWh9zd8mkitkq"
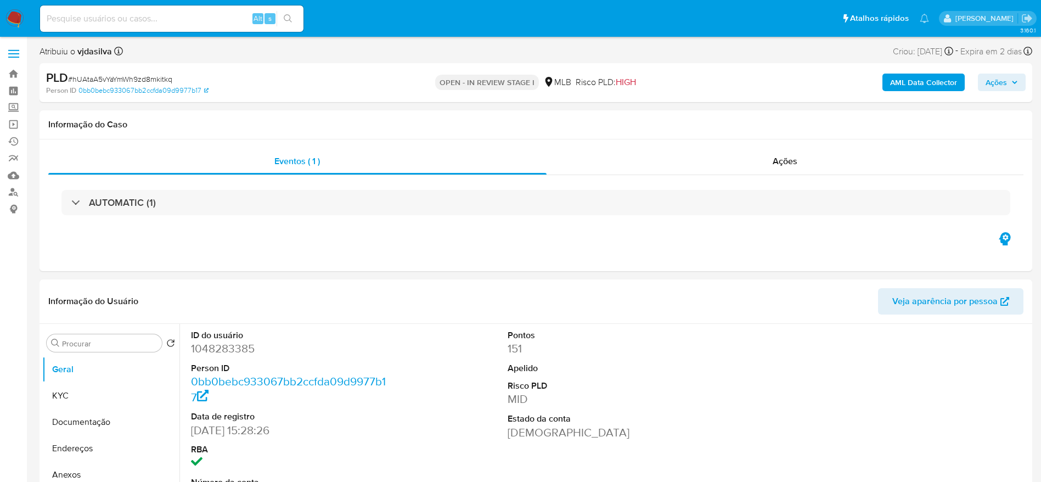
select select "10"
click at [155, 24] on input at bounding box center [171, 19] width 263 height 14
paste input "oU5GRkyjxRSV2rBKlFAUCLLH"
type input "oU5GRkyjxRSV2rBKlFAUCLLH"
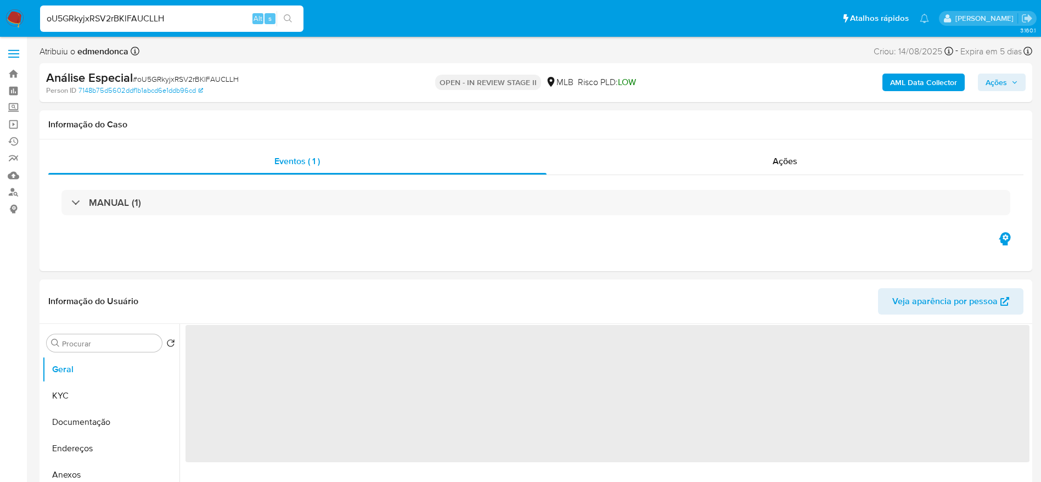
select select "10"
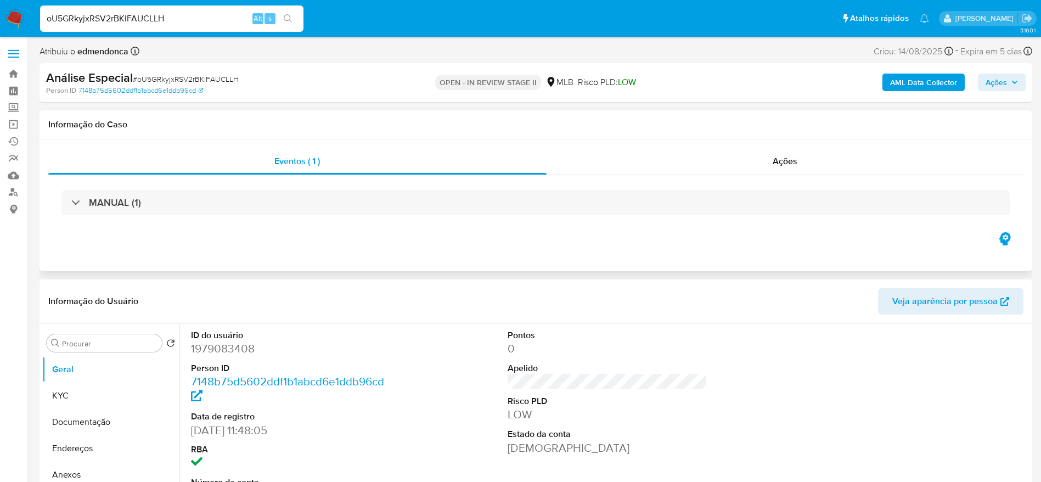
click at [499, 221] on div "MANUAL (1)" at bounding box center [535, 202] width 975 height 55
click at [118, 26] on div "oU5GRkyjxRSV2rBKlFAUCLLH Alt s" at bounding box center [171, 18] width 263 height 26
click at [119, 26] on div "oU5GRkyjxRSV2rBKlFAUCLLH Alt s" at bounding box center [171, 18] width 263 height 26
click at [120, 25] on input "oU5GRkyjxRSV2rBKlFAUCLLH" at bounding box center [171, 19] width 263 height 14
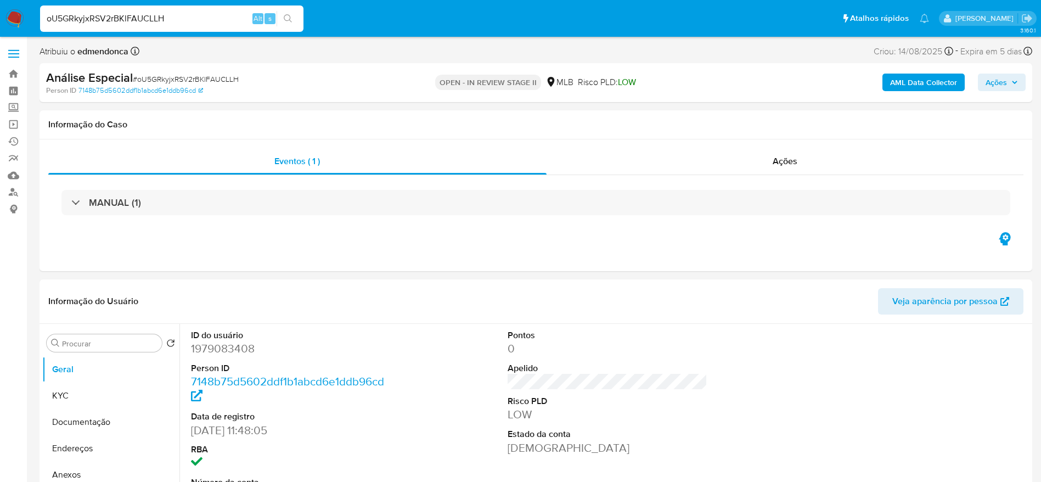
click at [120, 25] on input "oU5GRkyjxRSV2rBKlFAUCLLH" at bounding box center [171, 19] width 263 height 14
click at [148, 25] on input "oU5GRkyjxRSV2rBKlFAUCLLH" at bounding box center [171, 19] width 263 height 14
click at [992, 78] on span "Ações" at bounding box center [996, 83] width 21 height 18
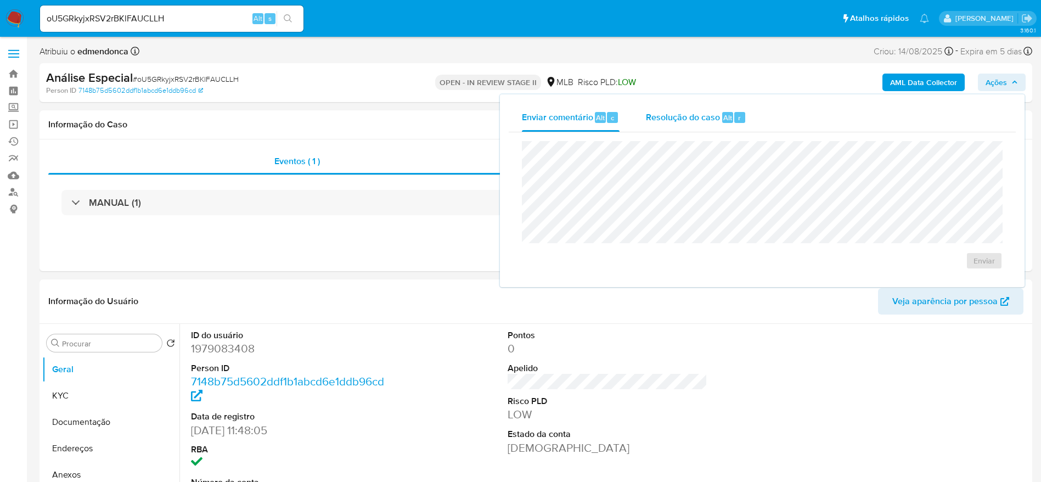
click at [708, 108] on div "Resolução do caso Alt r" at bounding box center [696, 117] width 100 height 29
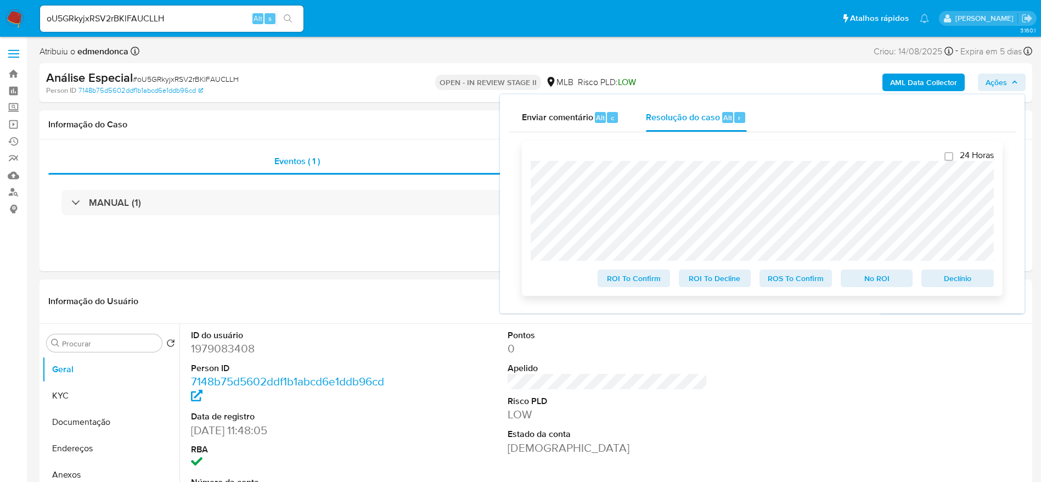
click at [961, 277] on span "Declínio" at bounding box center [957, 278] width 57 height 15
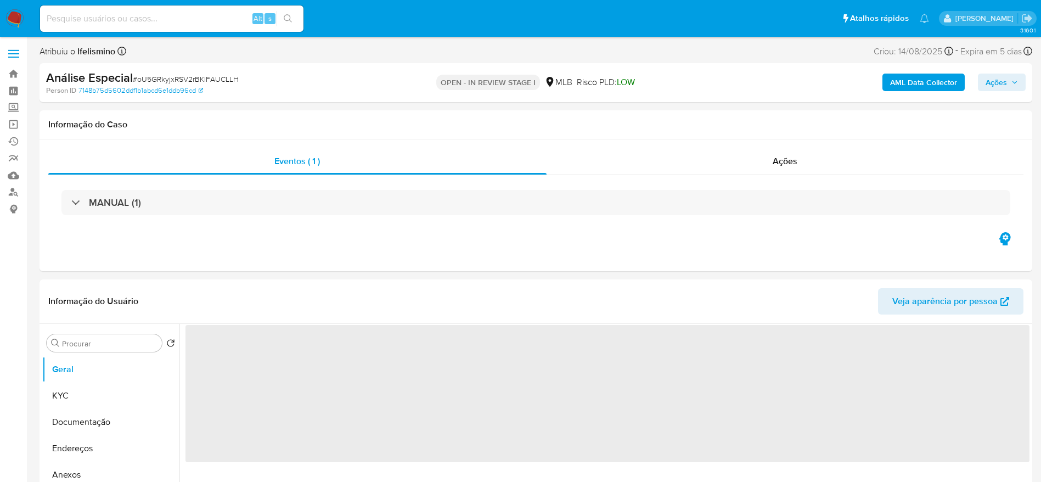
click at [185, 81] on span "# oU5GRkyjxRSV2rBKlFAUCLLH" at bounding box center [186, 79] width 106 height 11
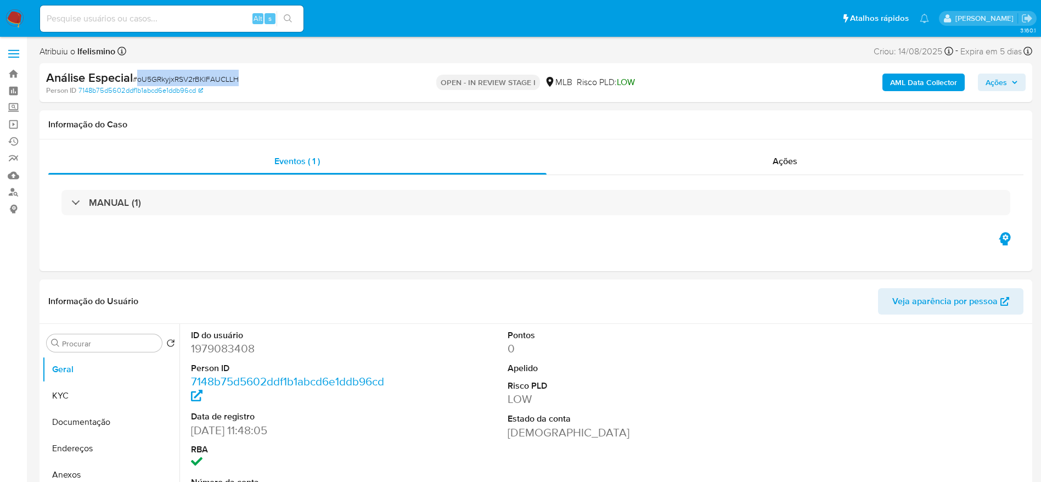
click at [185, 81] on span "# oU5GRkyjxRSV2rBKlFAUCLLH" at bounding box center [186, 79] width 106 height 11
select select "10"
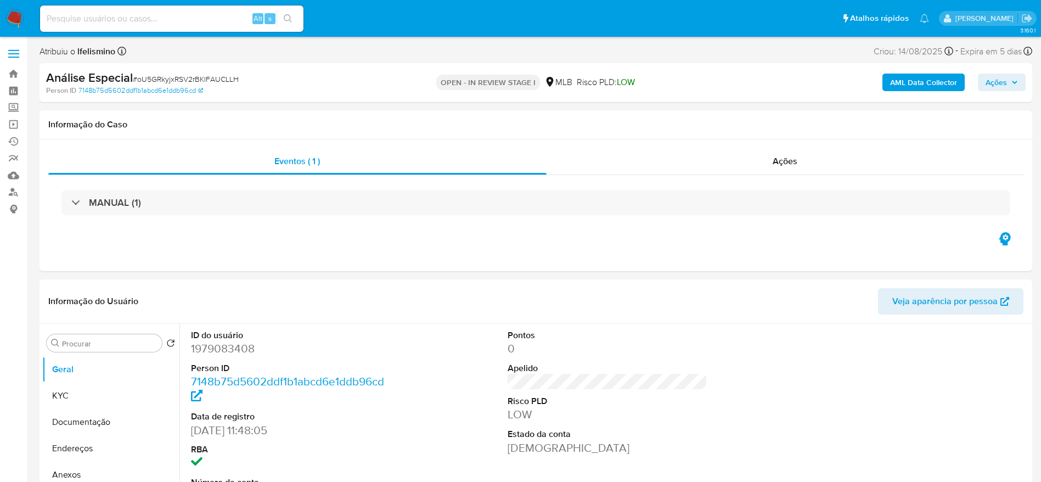
click at [114, 21] on input at bounding box center [171, 19] width 263 height 14
paste input "rfgVaYHkbrYlxiZVbZnRT3XT"
type input "rfgVaYHkbrYlxiZVbZnRT3XT"
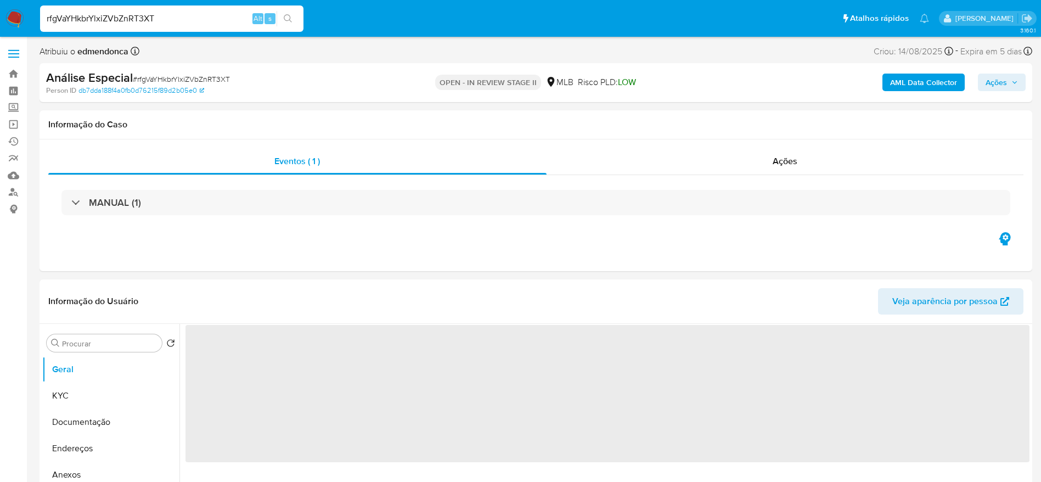
select select "10"
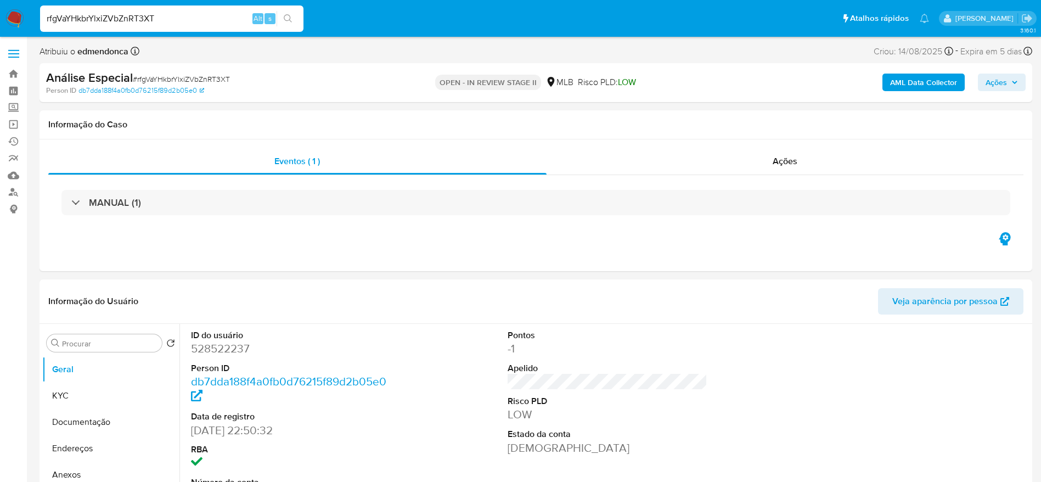
click at [102, 18] on input "rfgVaYHkbrYlxiZVbZnRT3XT" at bounding box center [171, 19] width 263 height 14
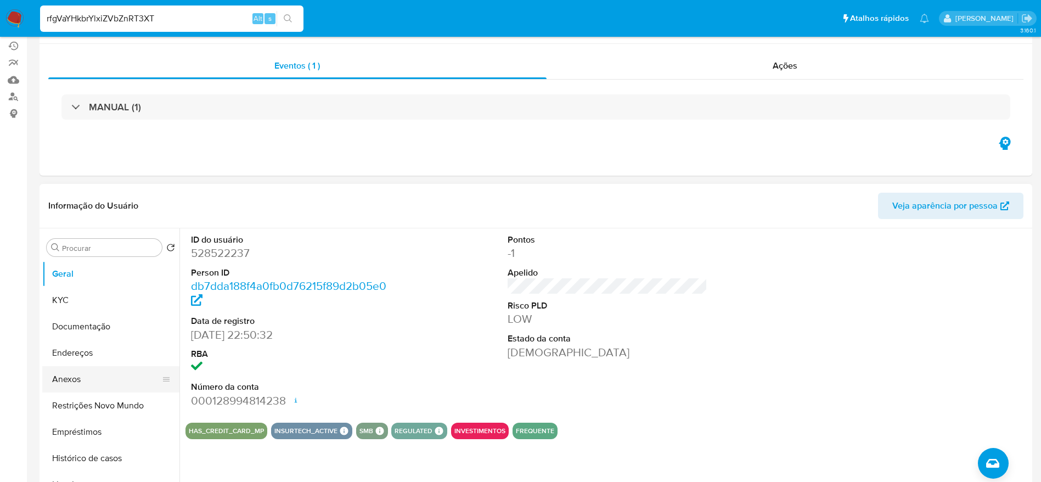
scroll to position [165, 0]
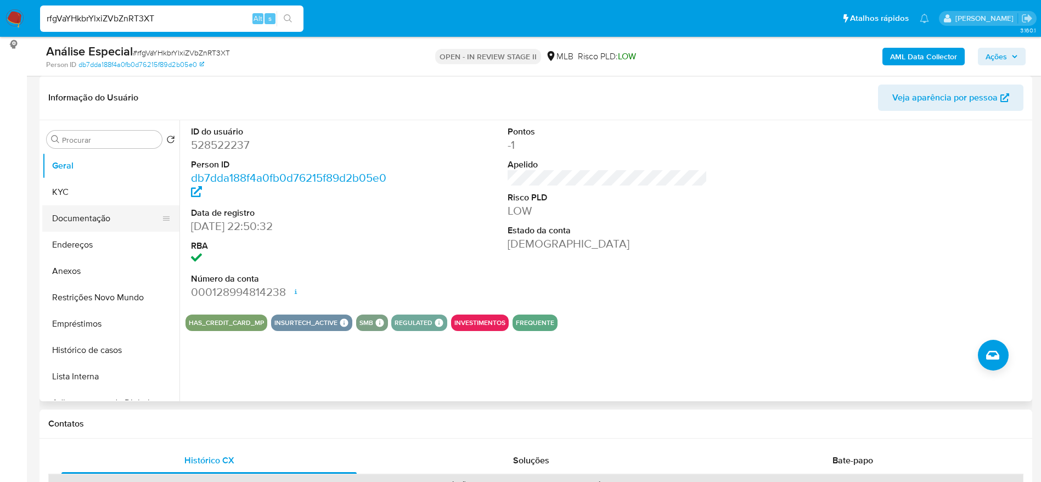
click at [67, 218] on button "Documentação" at bounding box center [106, 218] width 128 height 26
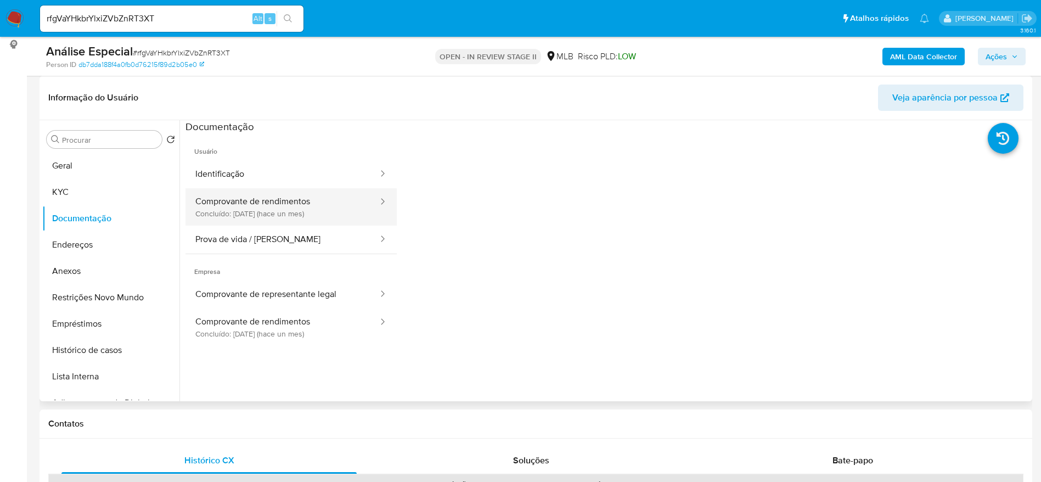
click at [256, 221] on button "Comprovante de rendimentos Concluído: [DATE] (hace un mes)" at bounding box center [282, 206] width 194 height 37
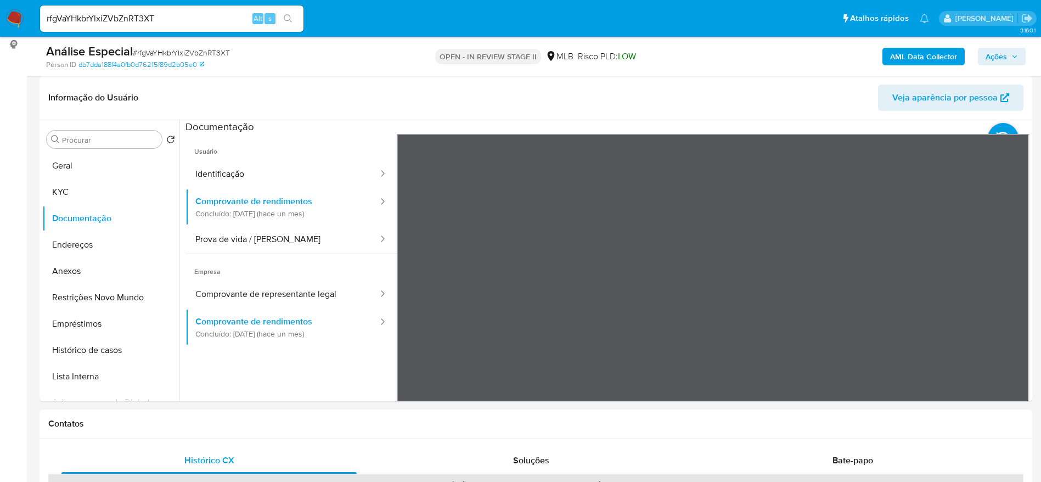
click at [139, 12] on input "rfgVaYHkbrYlxiZVbZnRT3XT" at bounding box center [171, 19] width 263 height 14
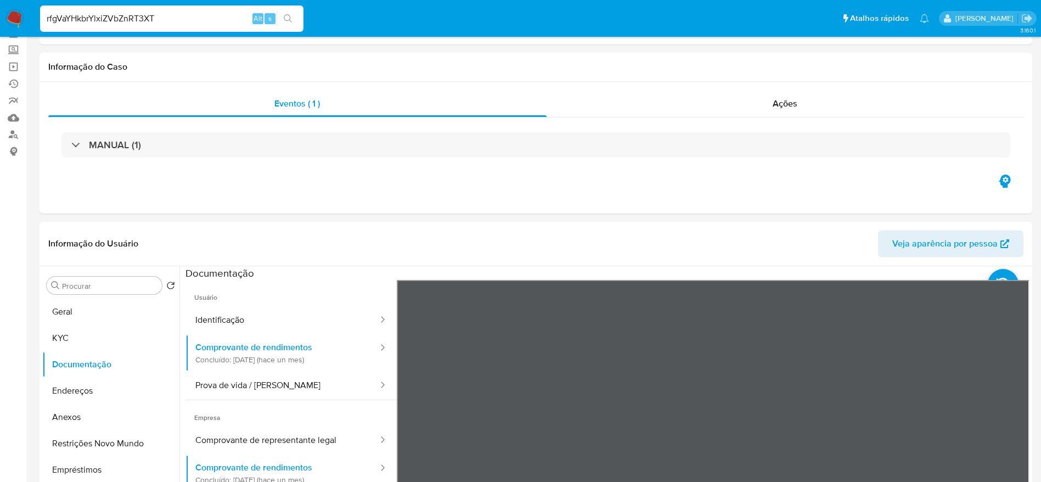
scroll to position [0, 0]
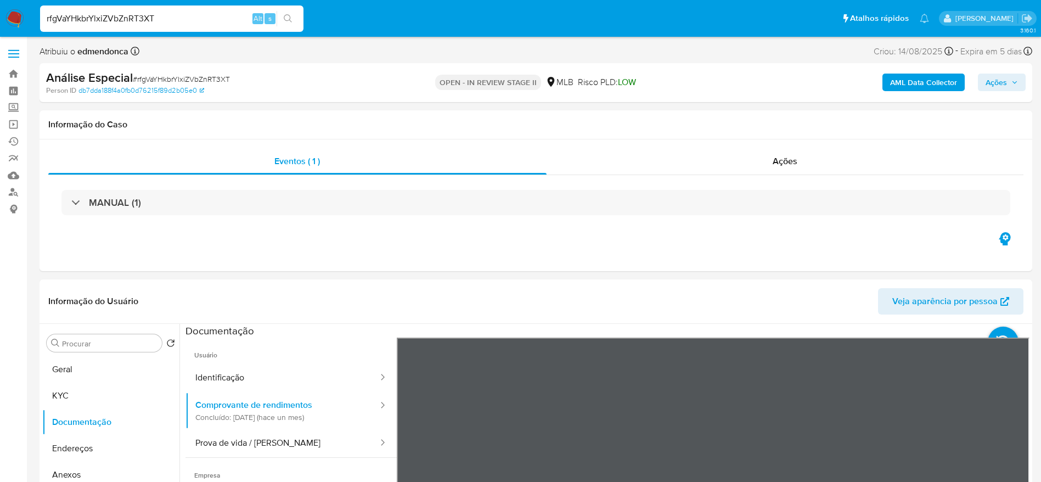
click at [1014, 76] on span "Ações" at bounding box center [1002, 82] width 32 height 15
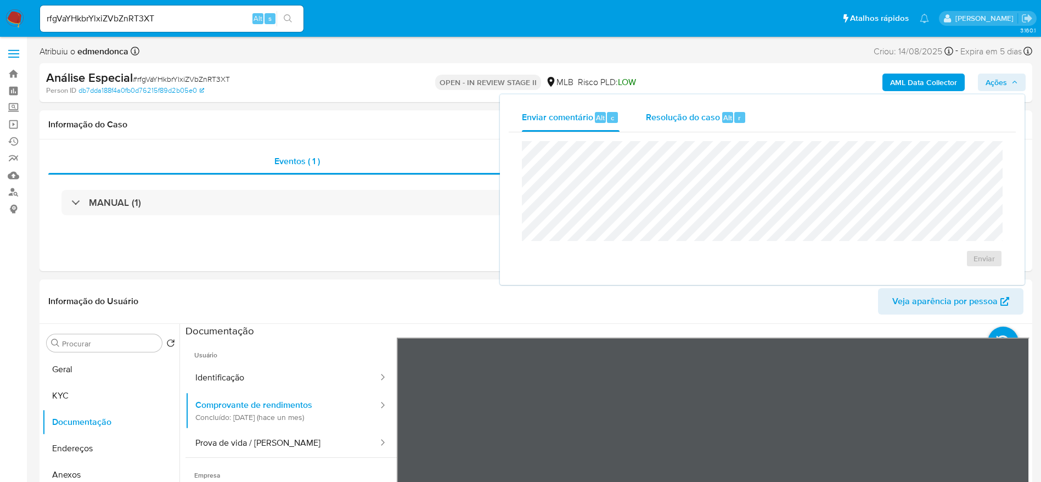
click at [675, 124] on div "Resolução do caso Alt r" at bounding box center [696, 117] width 100 height 29
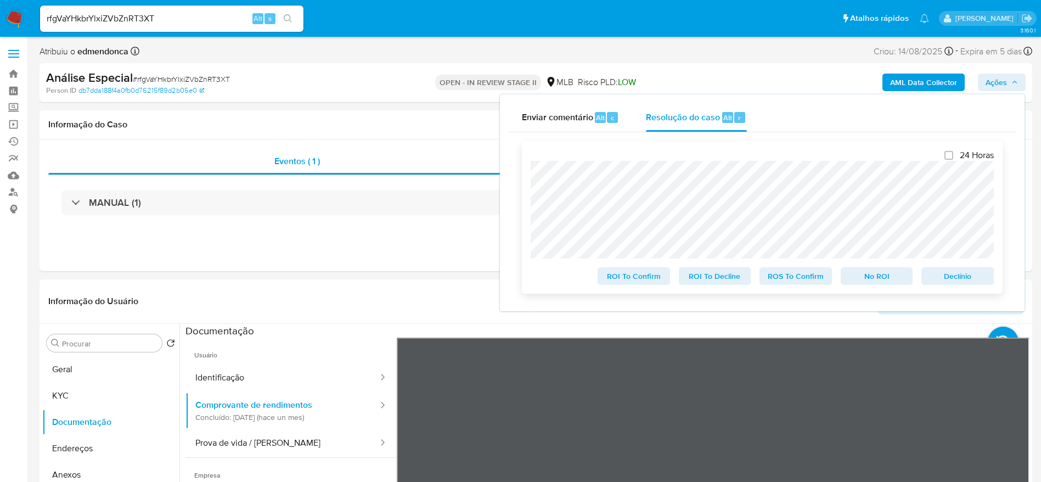
click at [953, 279] on span "Declínio" at bounding box center [957, 275] width 57 height 15
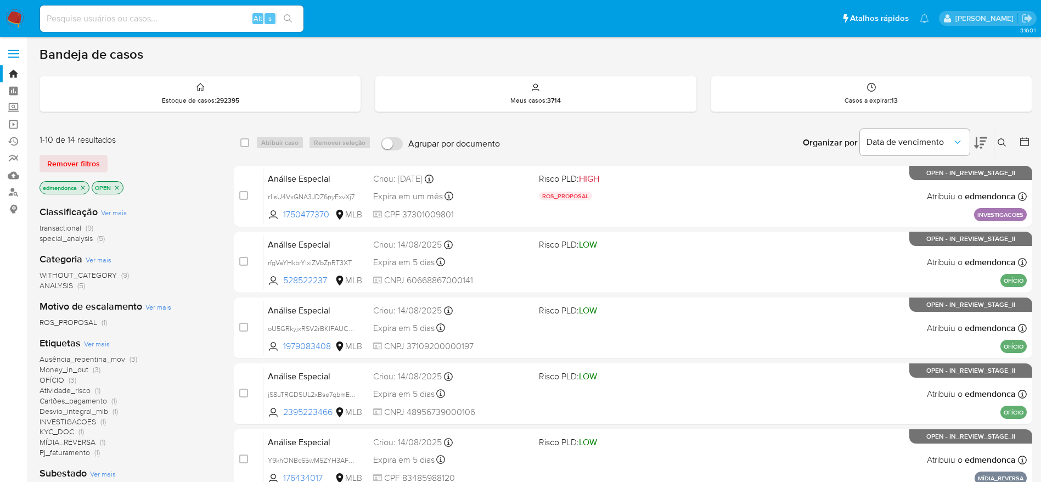
click at [1005, 139] on icon at bounding box center [1002, 142] width 9 height 9
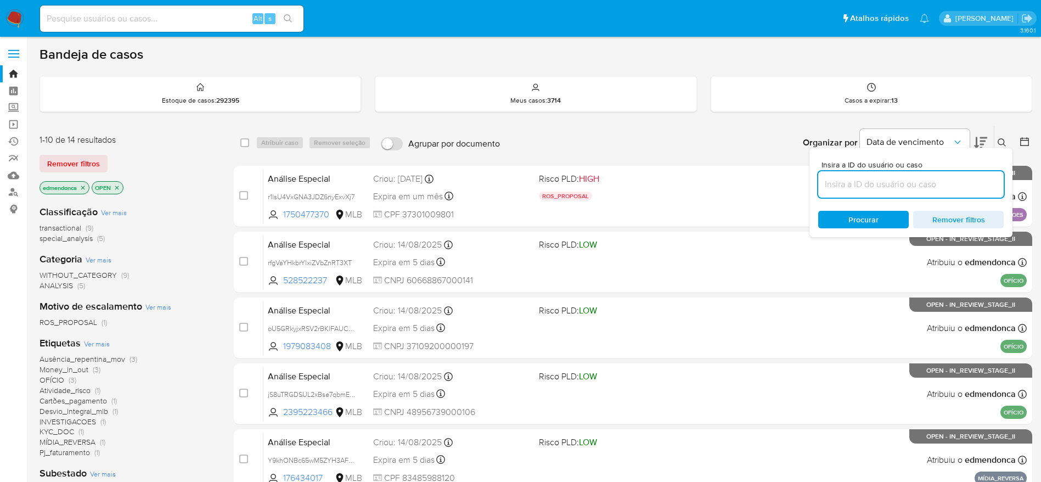
click at [949, 182] on input at bounding box center [910, 184] width 185 height 14
type input "oU5GRkyjxRSV2rBKlFAUCLLH"
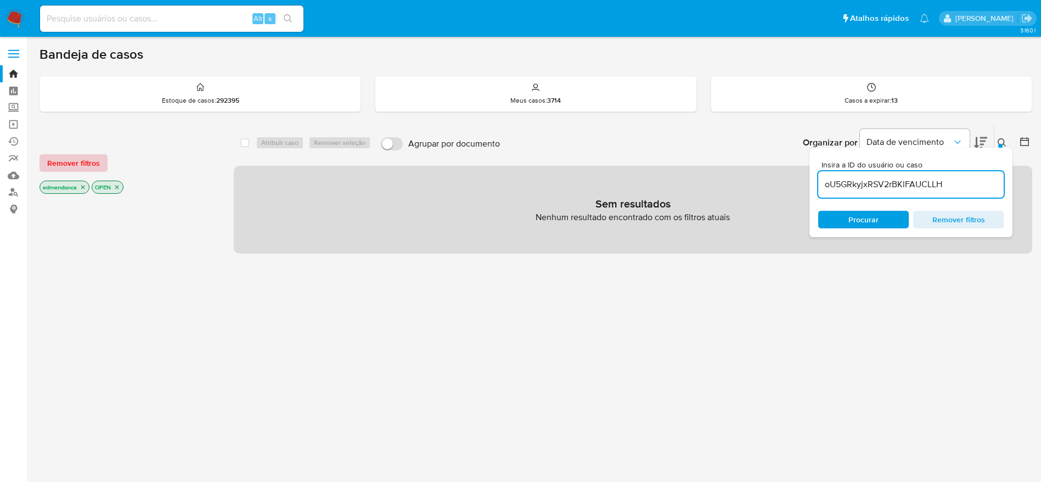
click at [85, 165] on span "Remover filtros" at bounding box center [73, 162] width 53 height 15
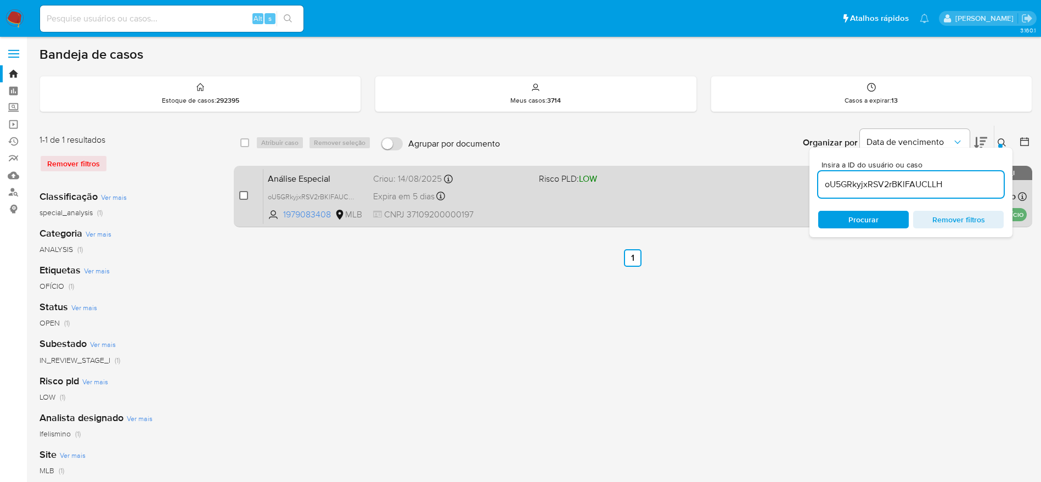
click at [245, 193] on input "checkbox" at bounding box center [243, 195] width 9 height 9
checkbox input "true"
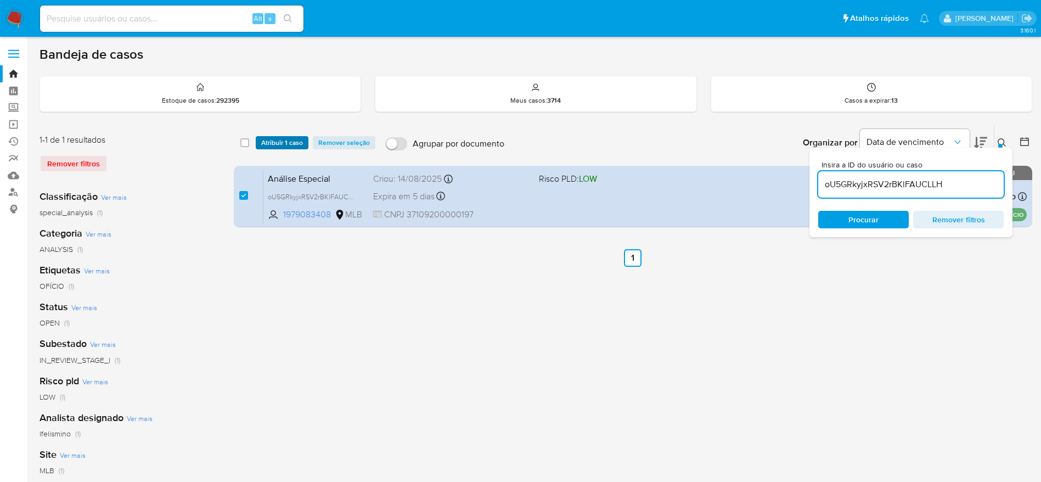
click at [265, 147] on span "Atribuir 1 caso" at bounding box center [282, 142] width 42 height 11
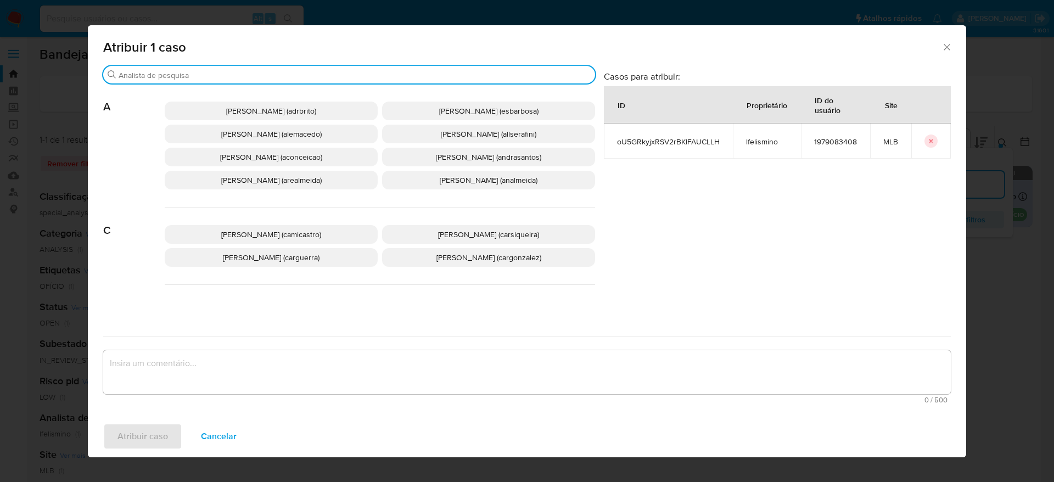
click at [277, 79] on input "Buscar" at bounding box center [355, 75] width 472 height 10
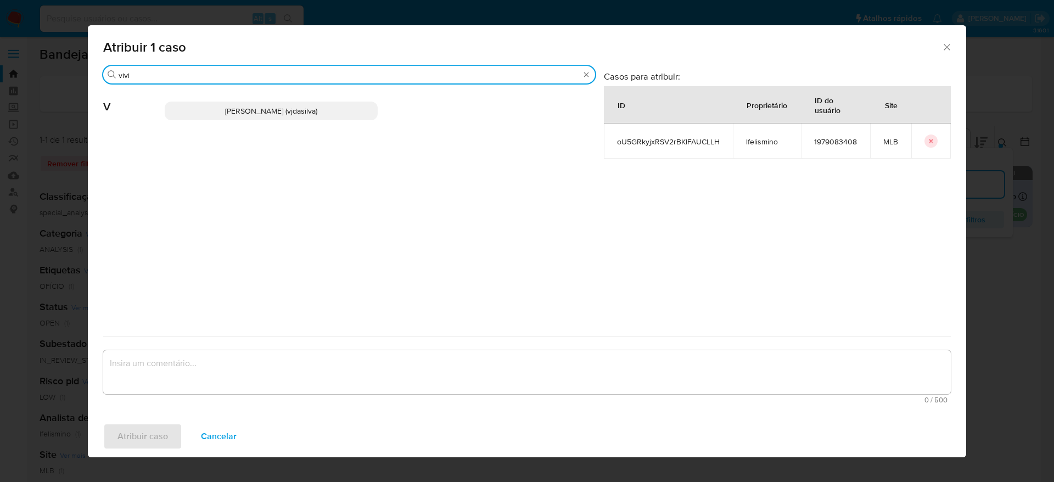
type input "vivi"
click at [317, 105] on span "Viviane Jesus Da Silva (vjdasilva)" at bounding box center [271, 110] width 92 height 11
click at [267, 114] on span "Viviane Jesus Da Silva (vjdasilva)" at bounding box center [271, 110] width 92 height 11
click at [258, 110] on span "Viviane Jesus Da Silva (vjdasilva)" at bounding box center [271, 110] width 92 height 11
click at [258, 108] on span "Viviane Jesus Da Silva (vjdasilva)" at bounding box center [271, 110] width 92 height 11
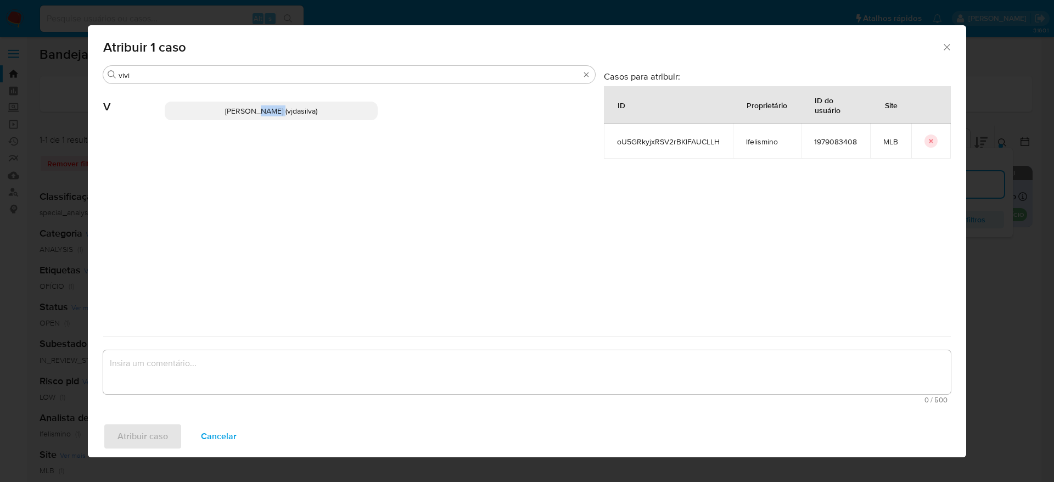
click at [258, 108] on span "Viviane Jesus Da Silva (vjdasilva)" at bounding box center [271, 110] width 92 height 11
click at [944, 41] on div "Atribuir 1 caso" at bounding box center [527, 45] width 878 height 40
click at [222, 435] on span "Cancelar" at bounding box center [219, 436] width 36 height 24
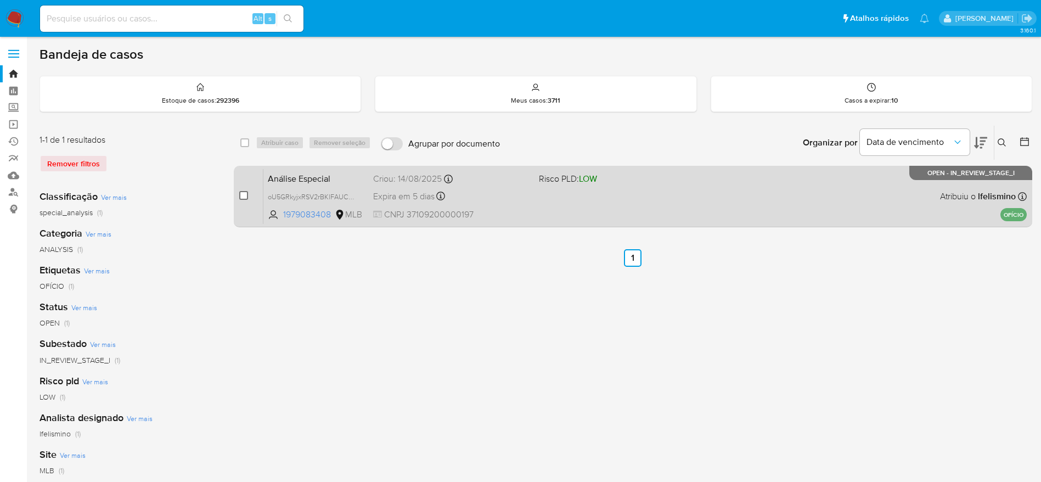
click at [241, 195] on input "checkbox" at bounding box center [243, 195] width 9 height 9
checkbox input "true"
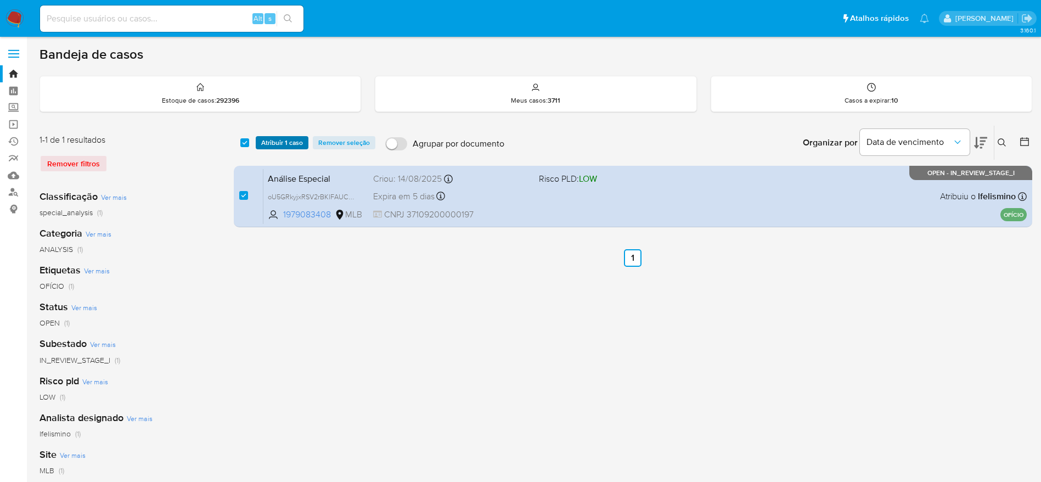
click at [283, 139] on span "Atribuir 1 caso" at bounding box center [282, 142] width 42 height 11
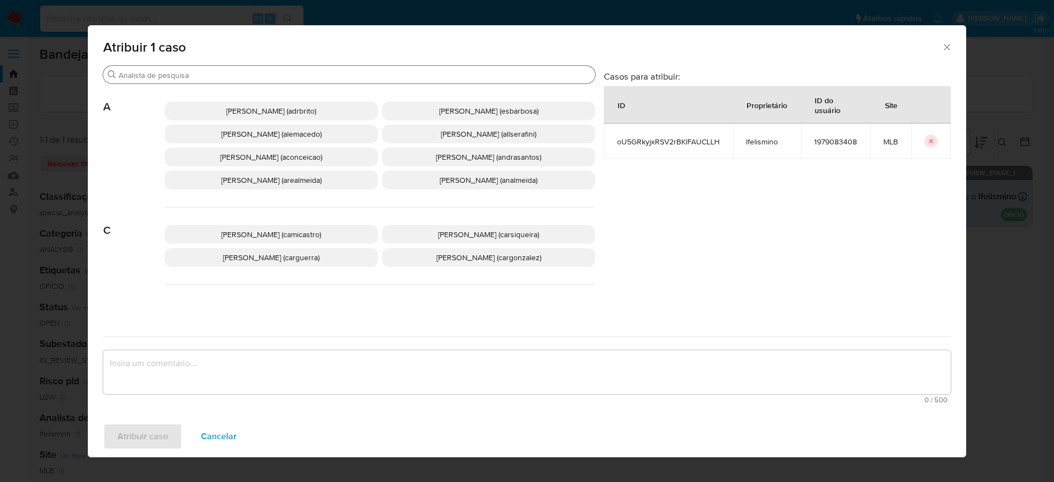
click at [327, 70] on input "Buscar" at bounding box center [355, 75] width 472 height 10
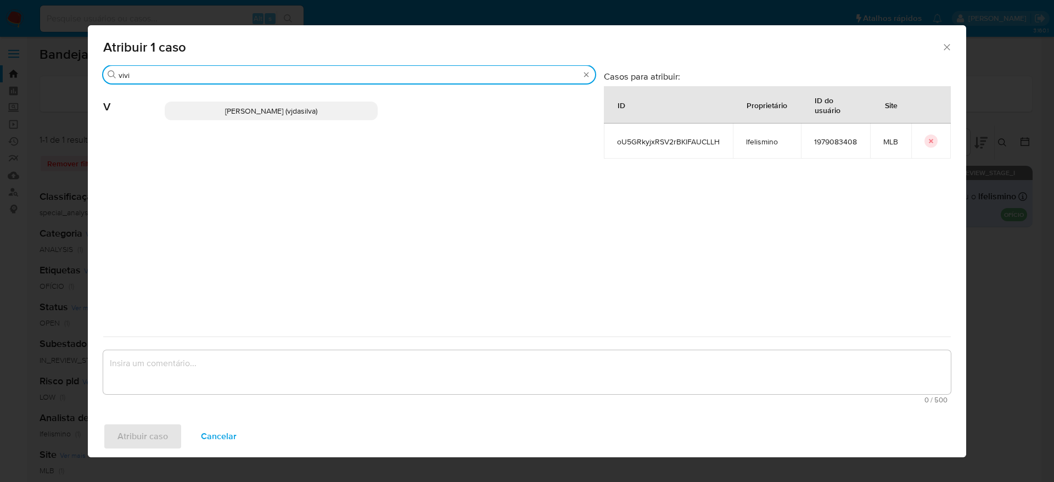
type input "vivi"
click at [322, 118] on p "Viviane Jesus Da Silva (vjdasilva)" at bounding box center [271, 111] width 213 height 19
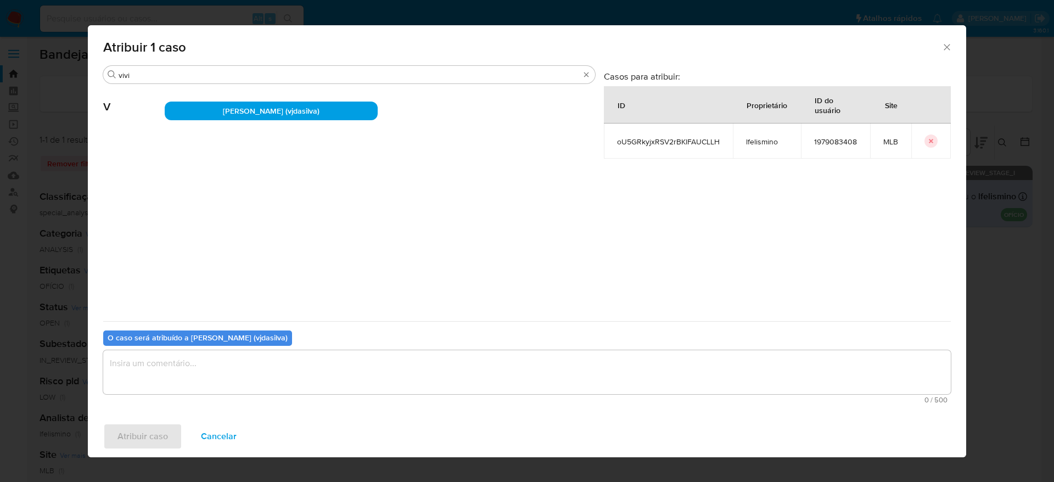
click at [225, 384] on textarea "assign-modal" at bounding box center [526, 372] width 847 height 44
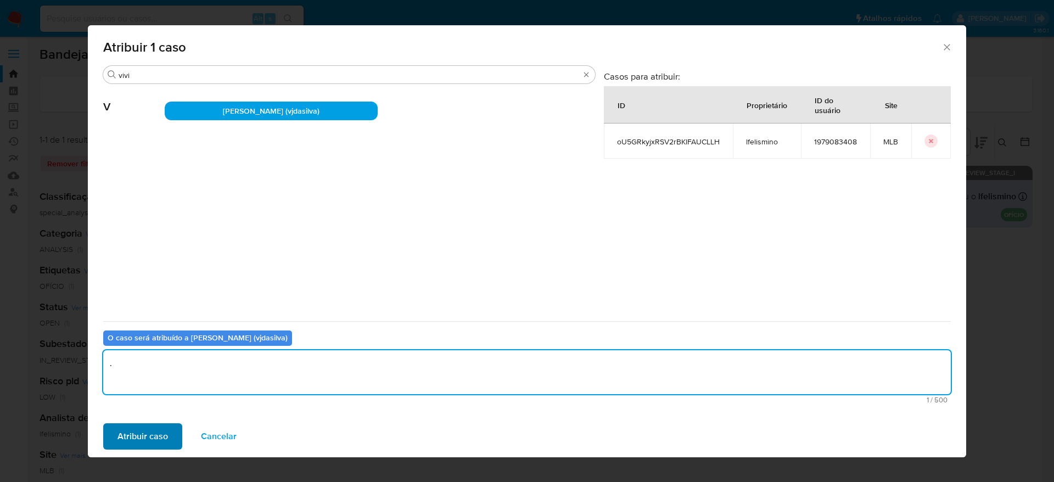
type textarea "."
click at [154, 434] on span "Atribuir caso" at bounding box center [142, 436] width 50 height 24
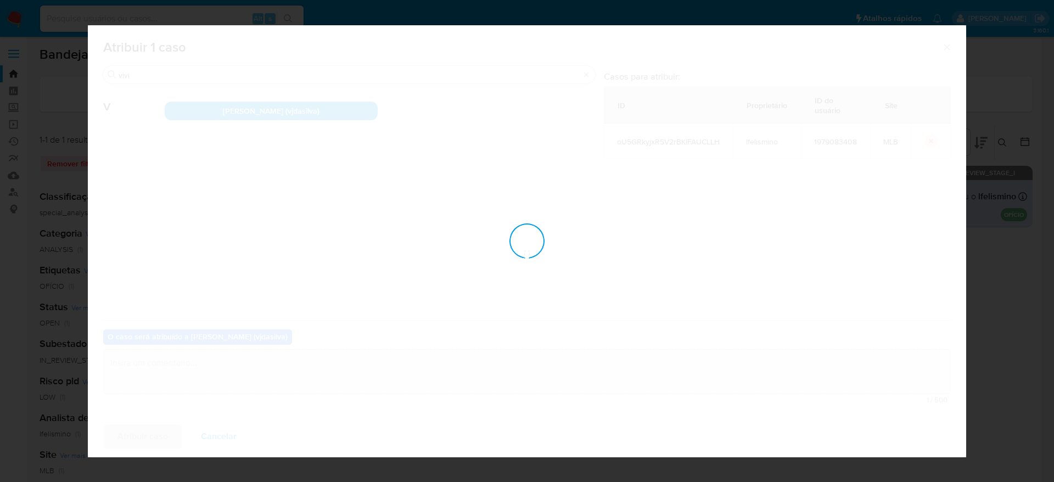
checkbox input "false"
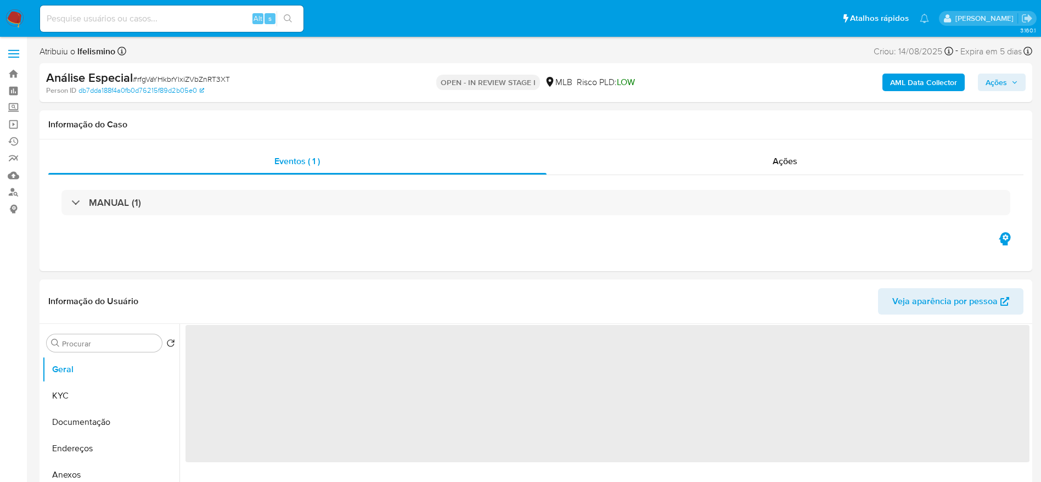
click at [143, 78] on span "# rfgVaYHkbrYlxiZVbZnRT3XT" at bounding box center [181, 79] width 97 height 11
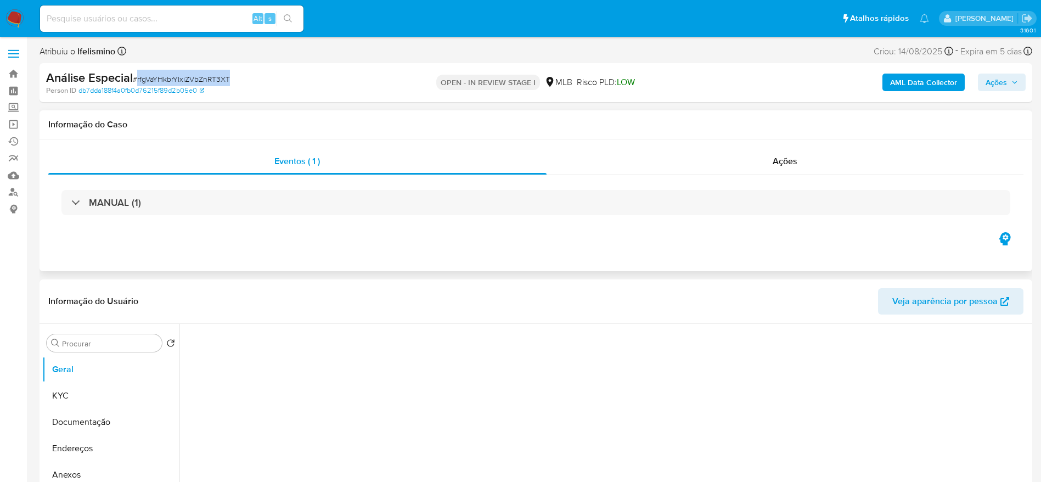
copy span "rfgVaYHkbrYlxiZVbZnRT3XT"
select select "10"
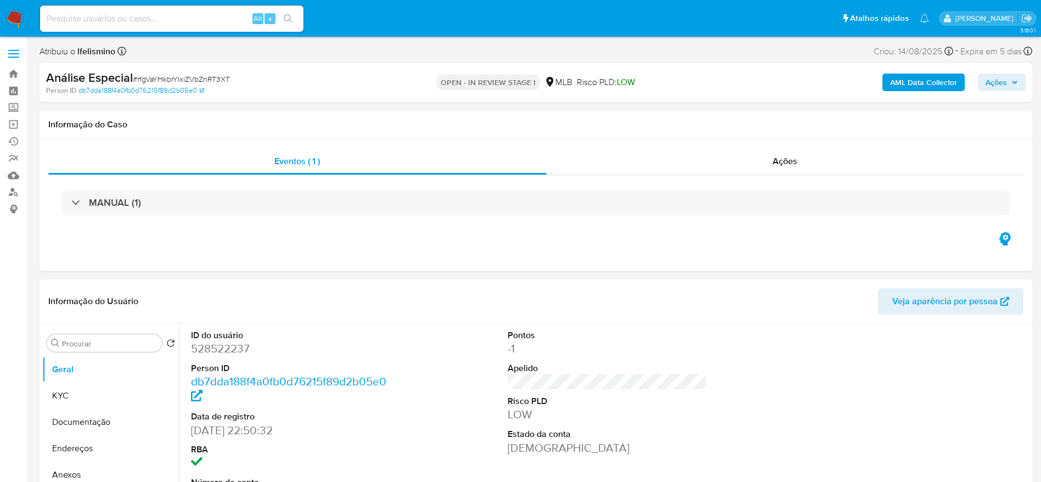
click at [128, 22] on input at bounding box center [171, 19] width 263 height 14
paste input "urz1bqyy4R6DRAdvqWEA5oat"
type input "urz1bqyy4R6DRAdvqWEA5oat"
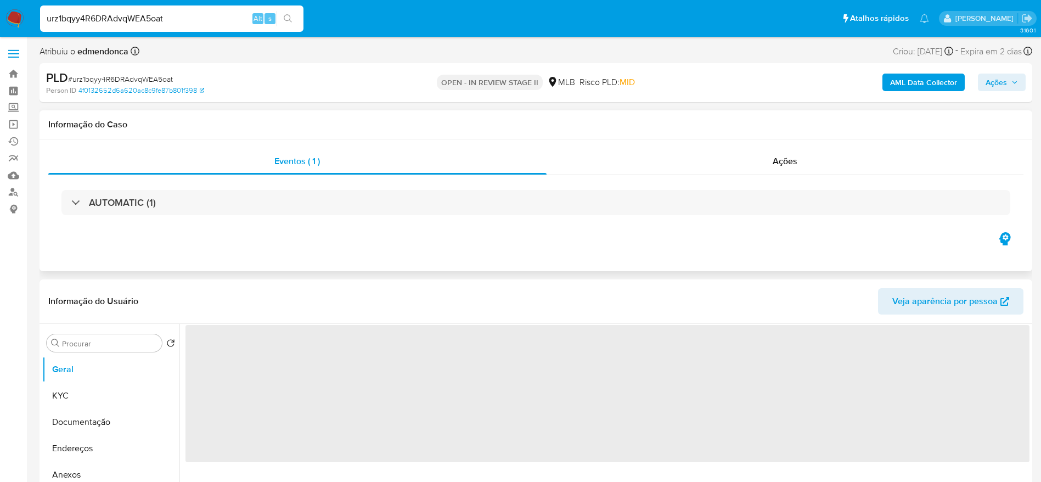
select select "10"
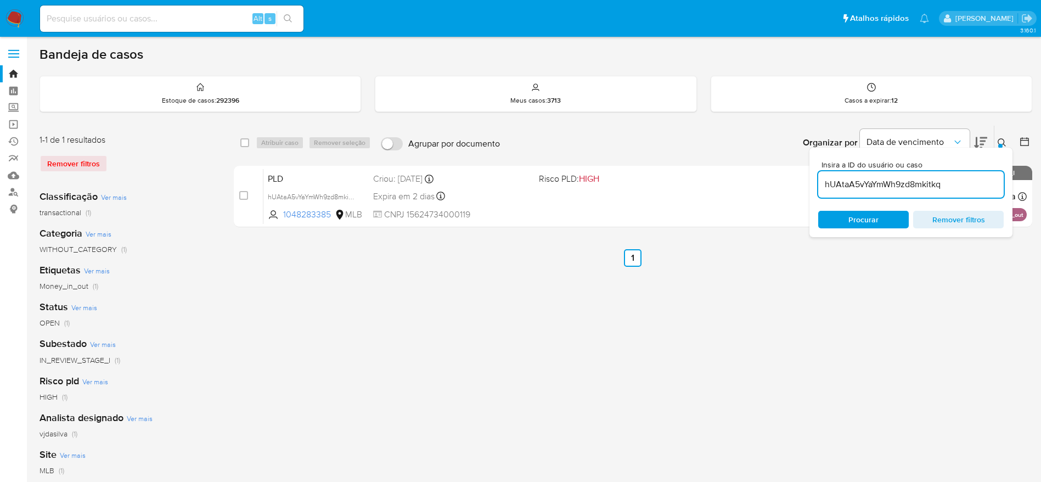
click at [922, 179] on input "hUAtaA5vYaYmWh9zd8mkitkq" at bounding box center [910, 184] width 185 height 14
paste input "rfgVaYHkbrYlxiZVbZnRT3XT"
type input "rfgVaYHkbrYlxiZVbZnRT3XT"
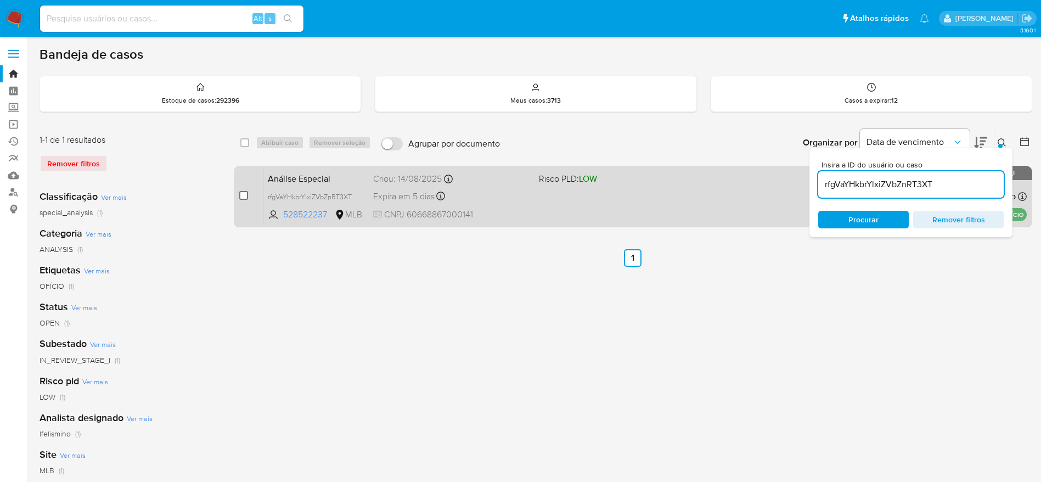
click at [241, 199] on input "checkbox" at bounding box center [243, 195] width 9 height 9
checkbox input "true"
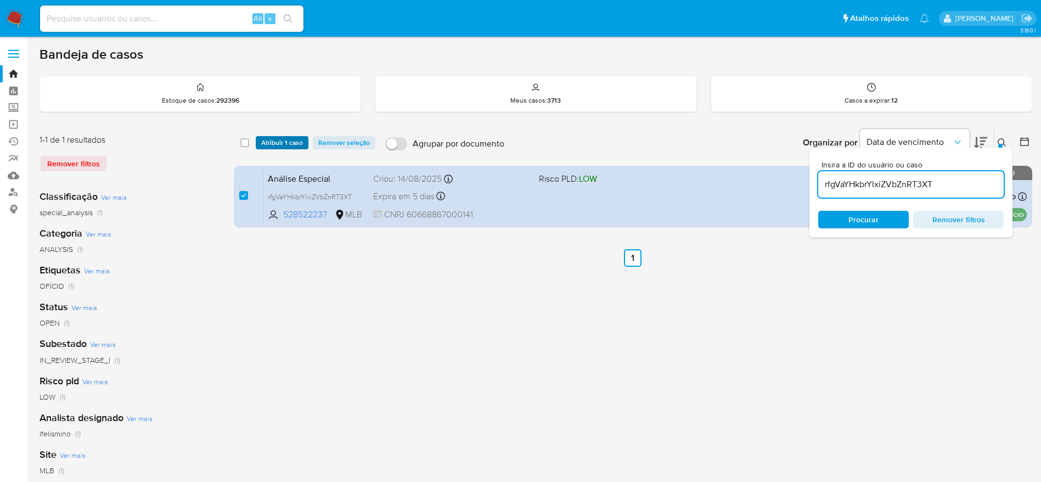
click at [268, 147] on span "Atribuir 1 caso" at bounding box center [282, 142] width 42 height 11
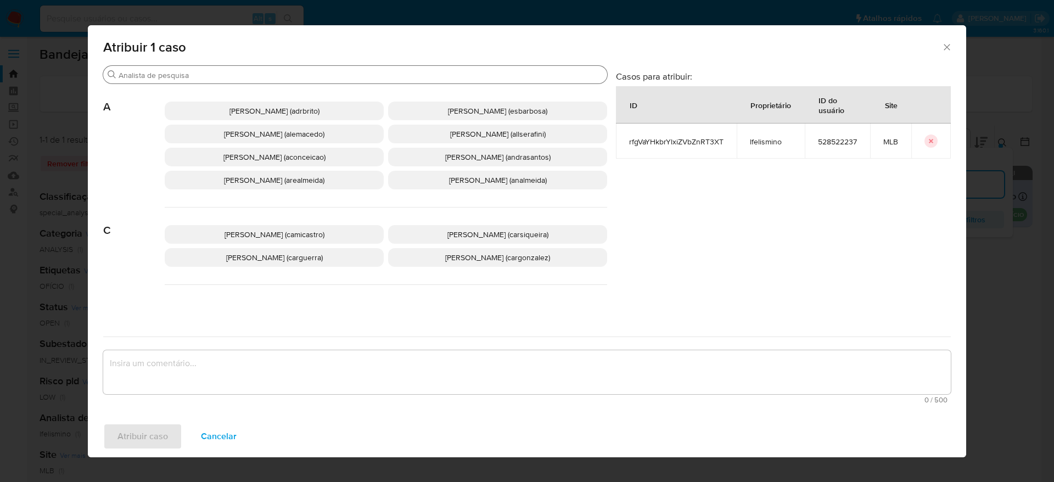
click at [233, 72] on input "Buscar" at bounding box center [361, 75] width 484 height 10
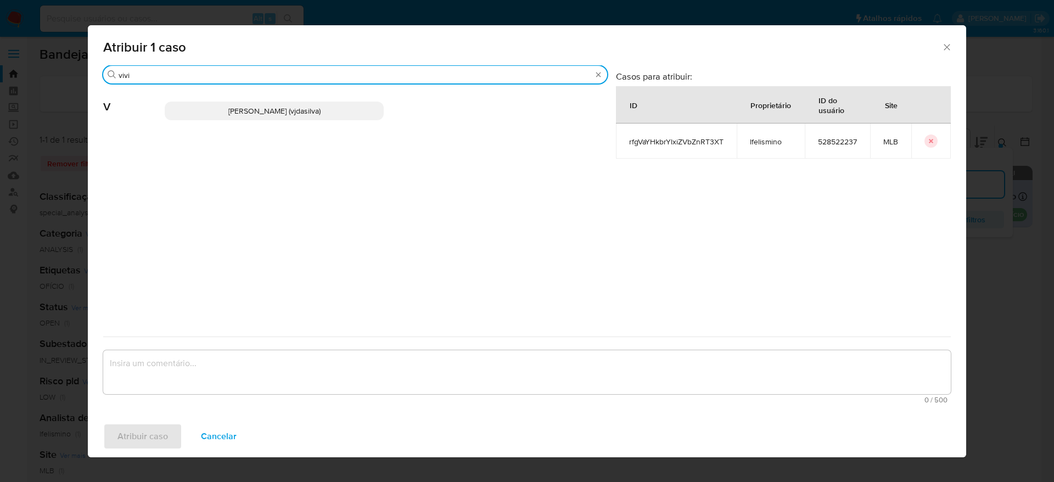
type input "vivi"
click at [244, 113] on span "Viviane Jesus Da Silva (vjdasilva)" at bounding box center [274, 110] width 92 height 11
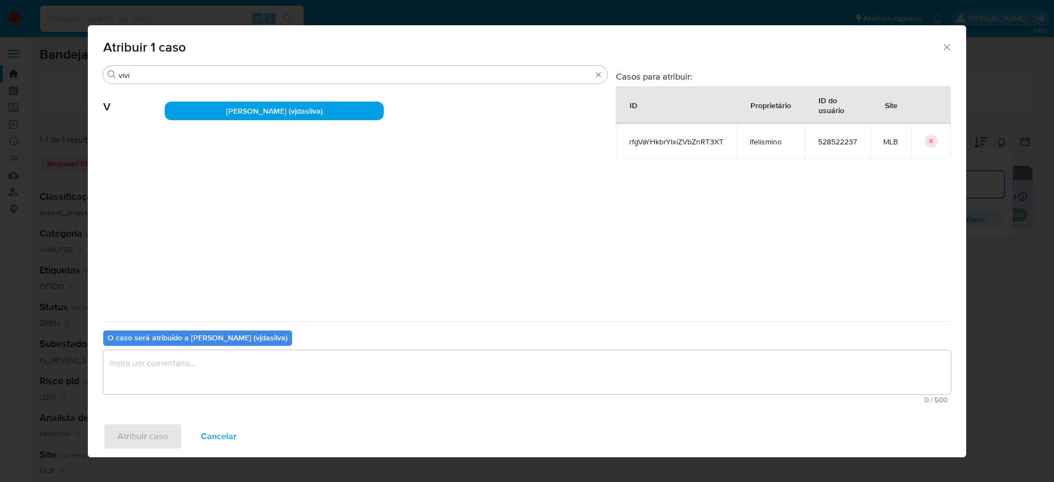
click at [268, 361] on textarea "assign-modal" at bounding box center [526, 372] width 847 height 44
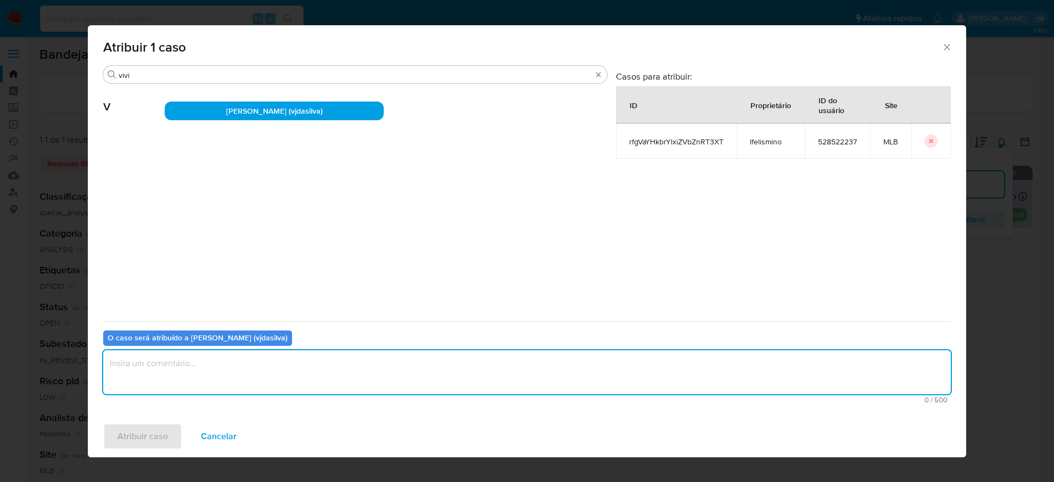
type textarea ","
type textarea "."
click at [125, 431] on span "Atribuir caso" at bounding box center [142, 436] width 50 height 24
